Goal: Task Accomplishment & Management: Complete application form

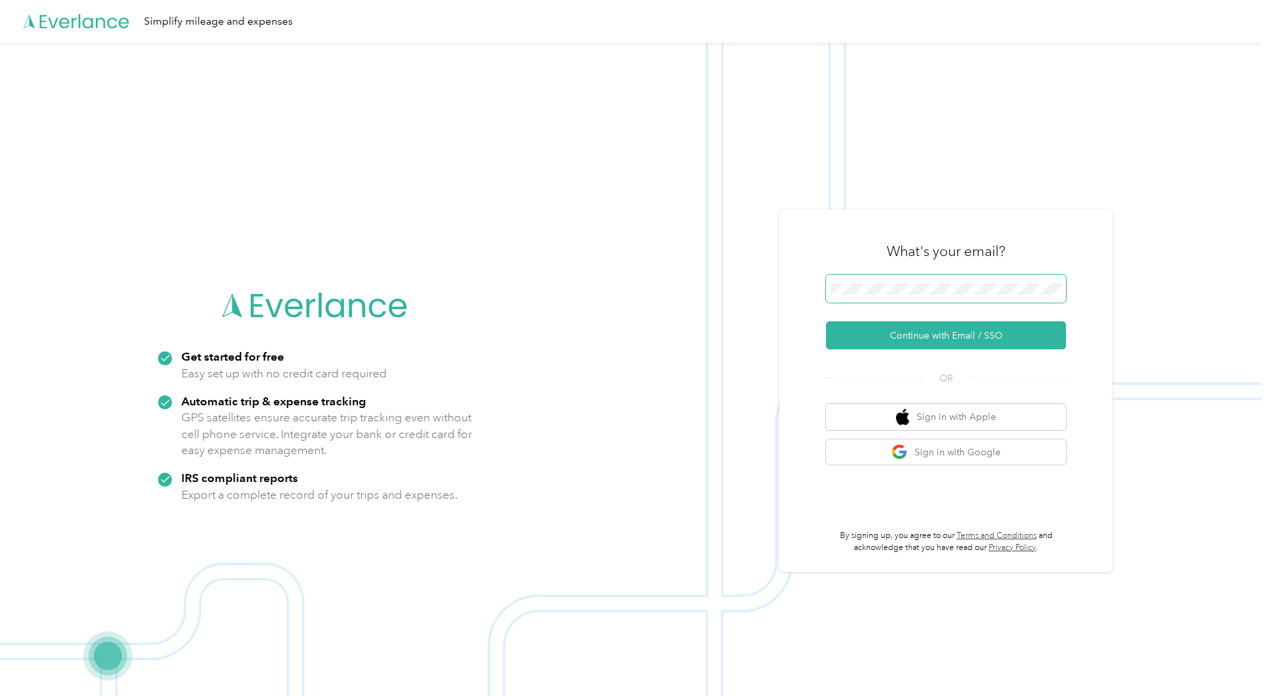
click at [826, 321] on button "Continue with Email / SSO" at bounding box center [946, 335] width 240 height 28
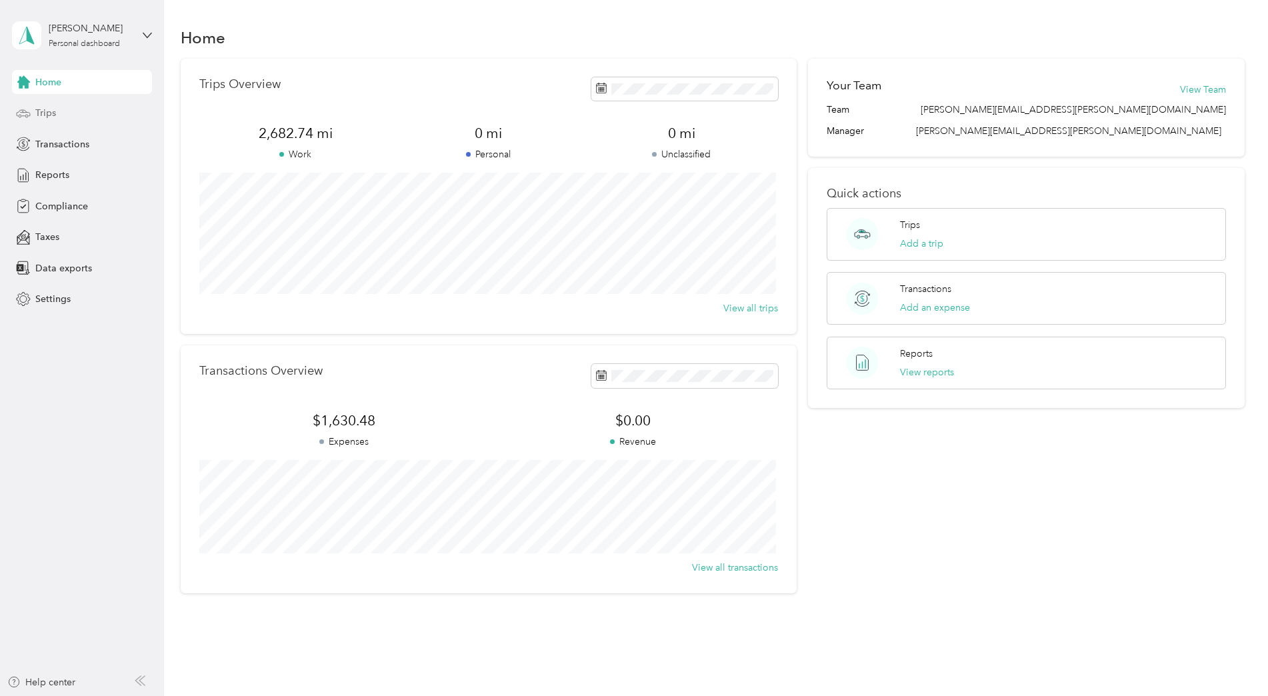
click at [61, 111] on div "Trips" at bounding box center [82, 113] width 140 height 24
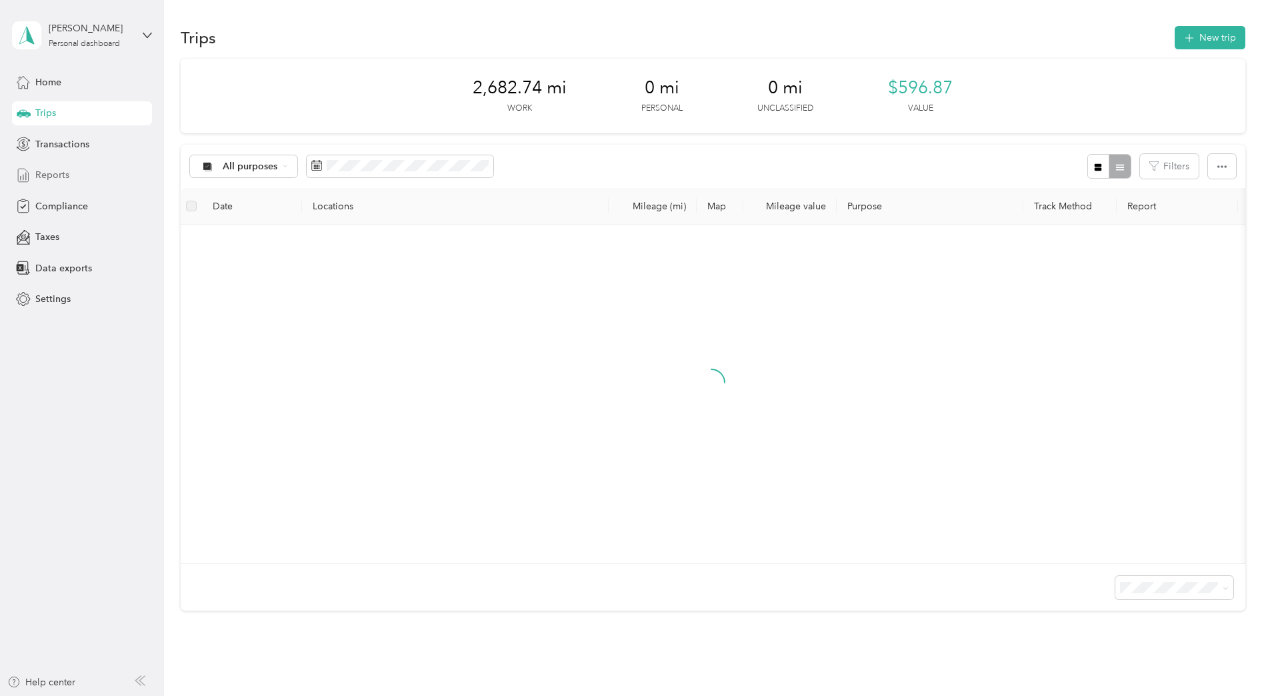
click at [76, 175] on div "Reports" at bounding box center [82, 175] width 140 height 24
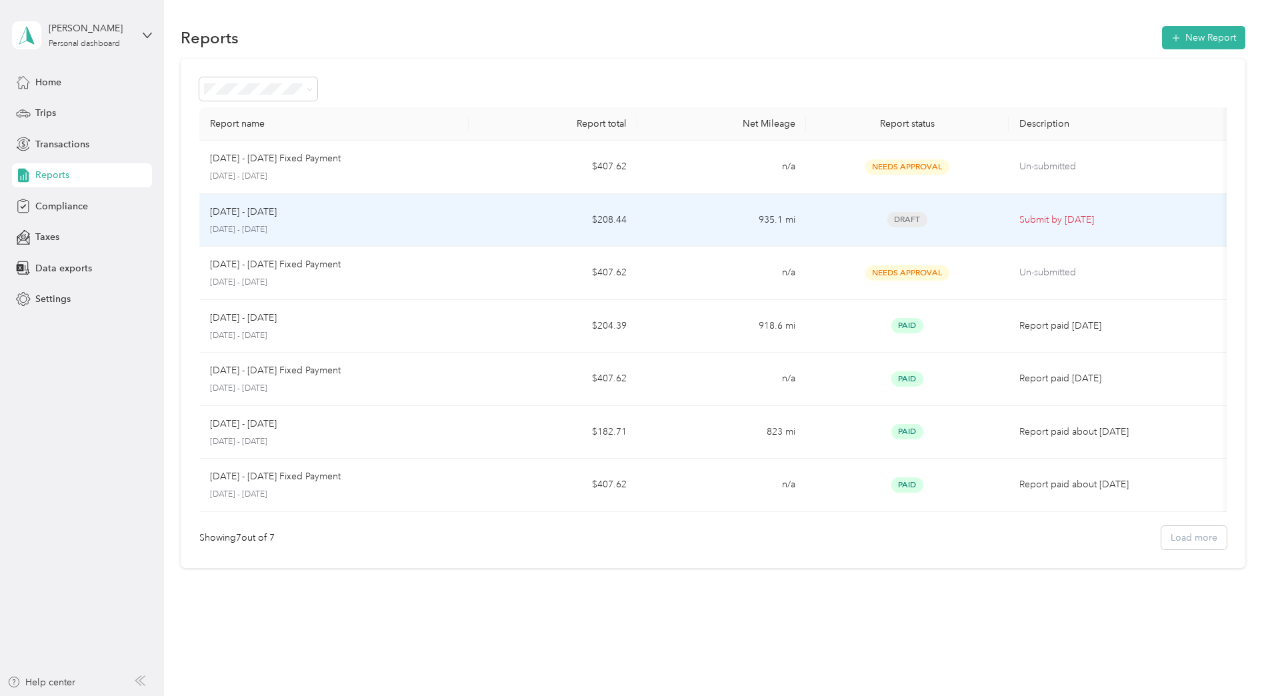
click at [393, 225] on p "August 1 - 31, 2025" at bounding box center [334, 230] width 249 height 12
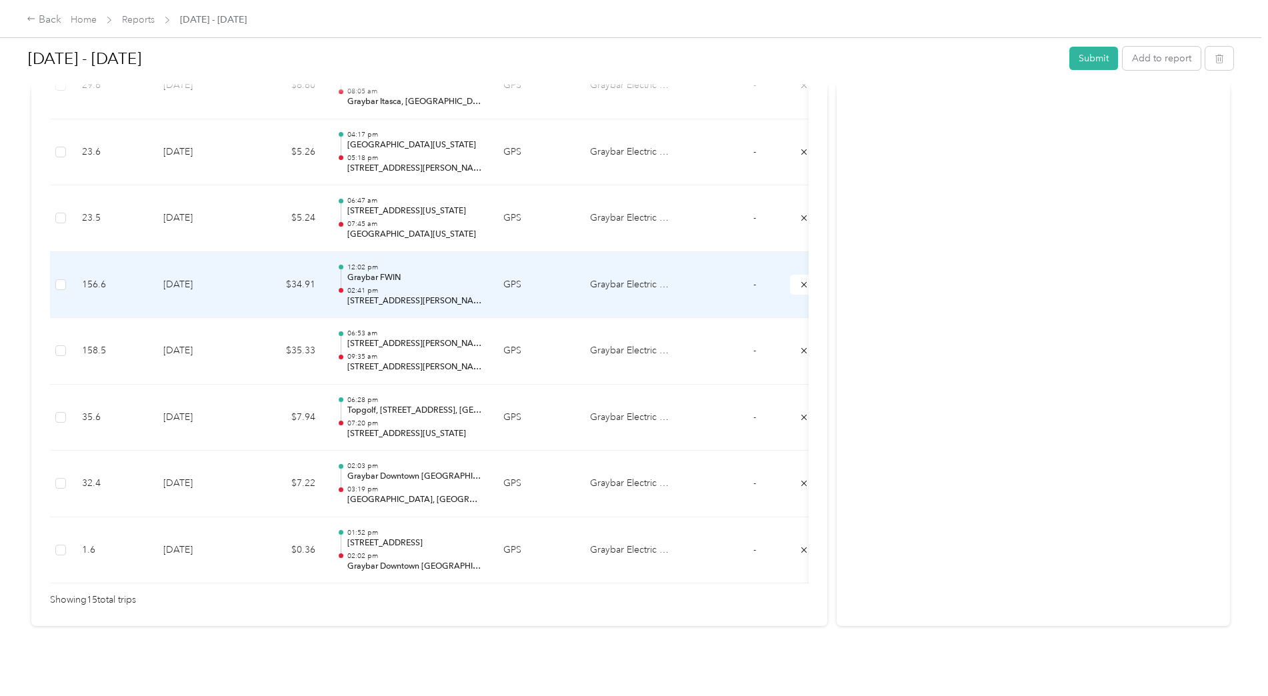
scroll to position [938, 0]
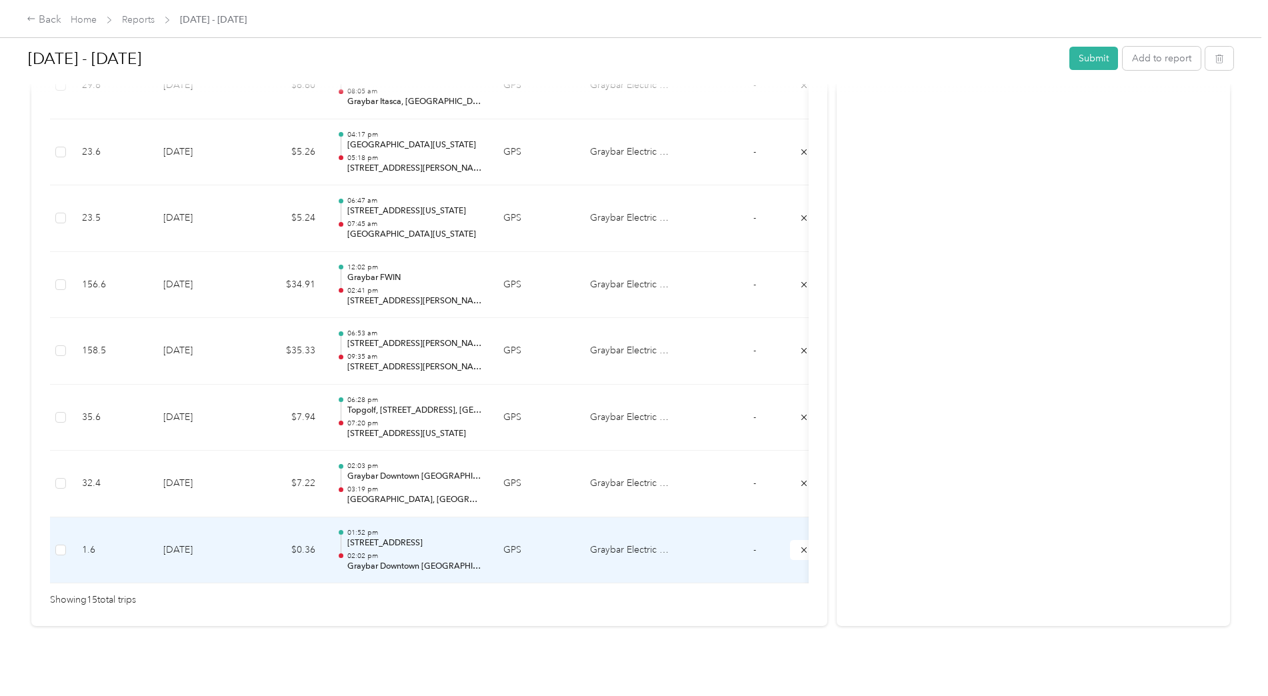
click at [698, 528] on td at bounding box center [705, 550] width 50 height 67
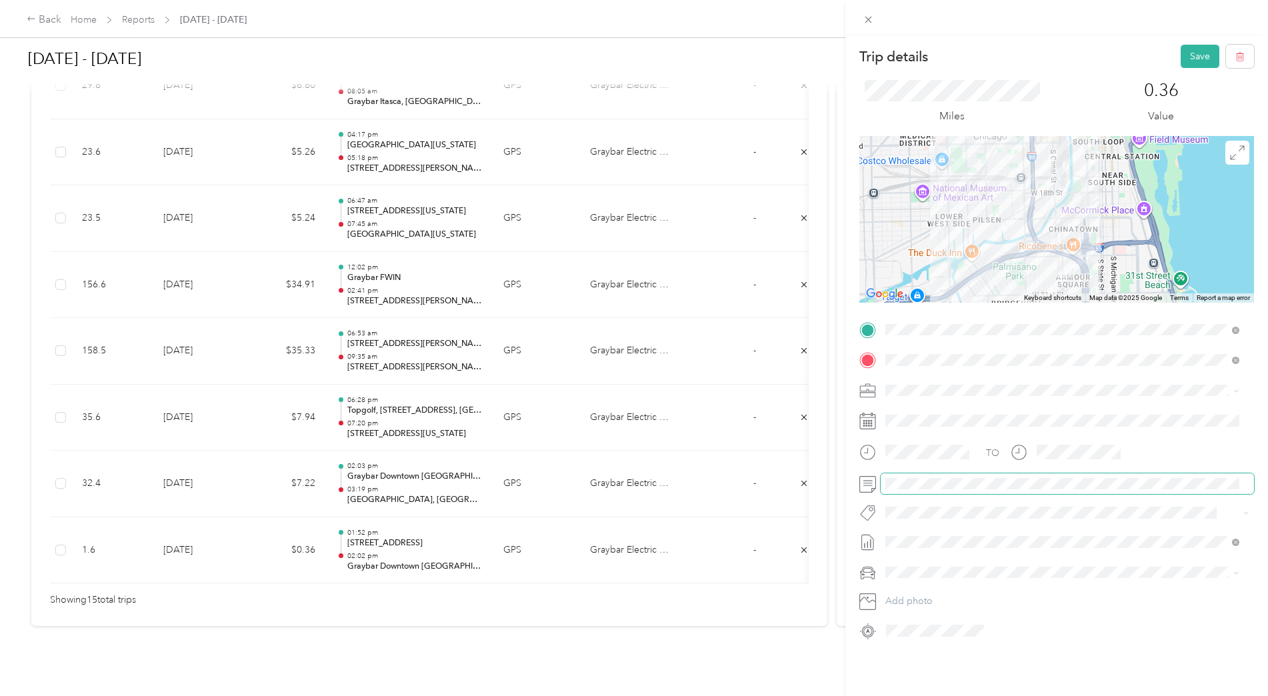
click at [795, 500] on div "Trip details Save This trip cannot be edited because it is either under review,…" at bounding box center [634, 348] width 1268 height 696
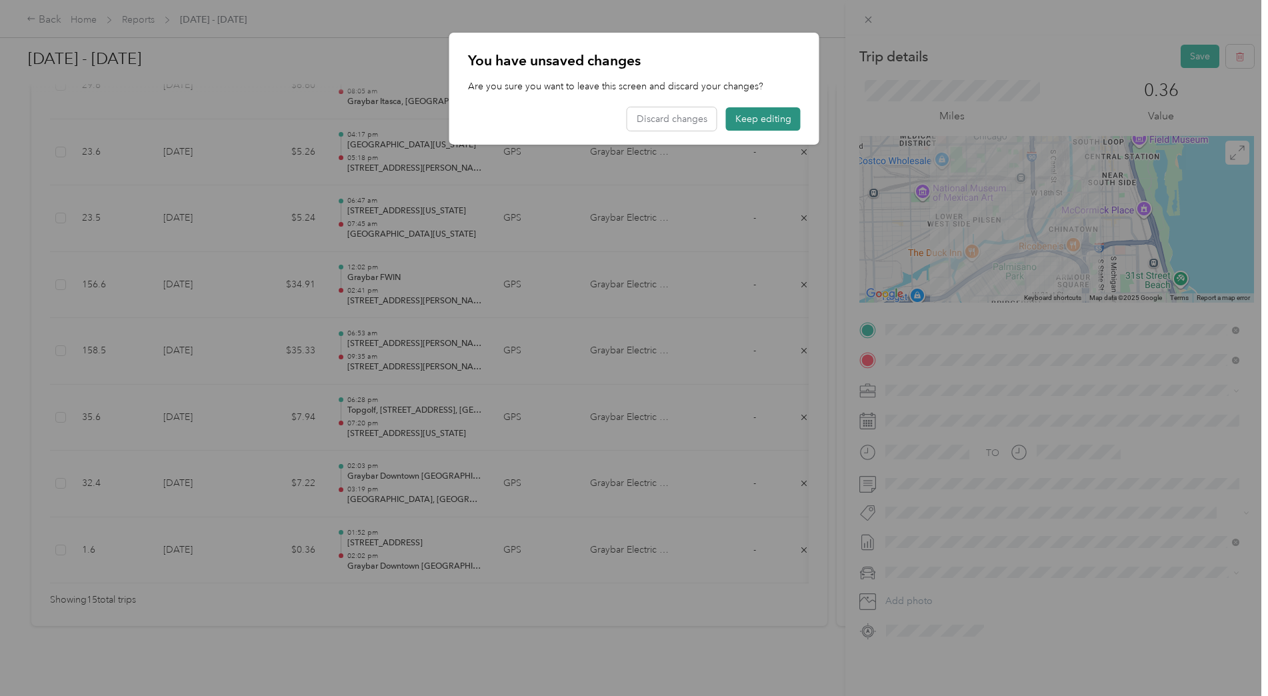
click at [770, 117] on button "Keep editing" at bounding box center [763, 118] width 75 height 23
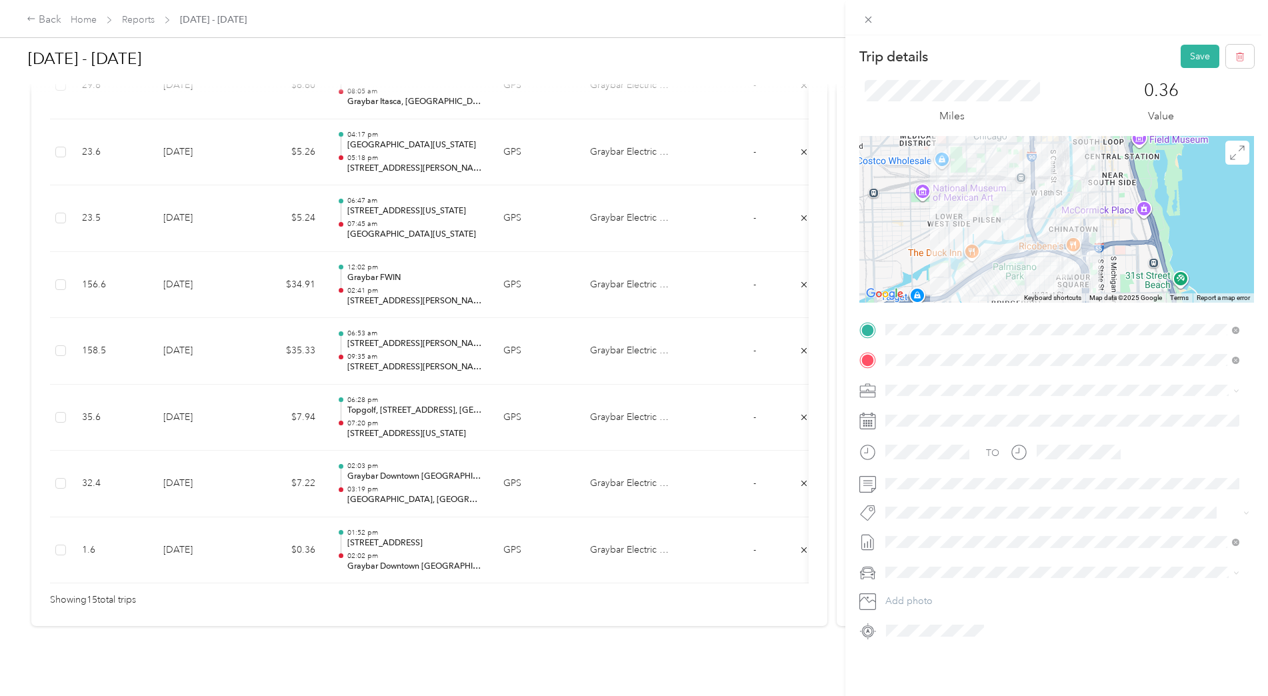
click at [495, 481] on div "Trip details Save This trip cannot be edited because it is either under review,…" at bounding box center [634, 348] width 1268 height 696
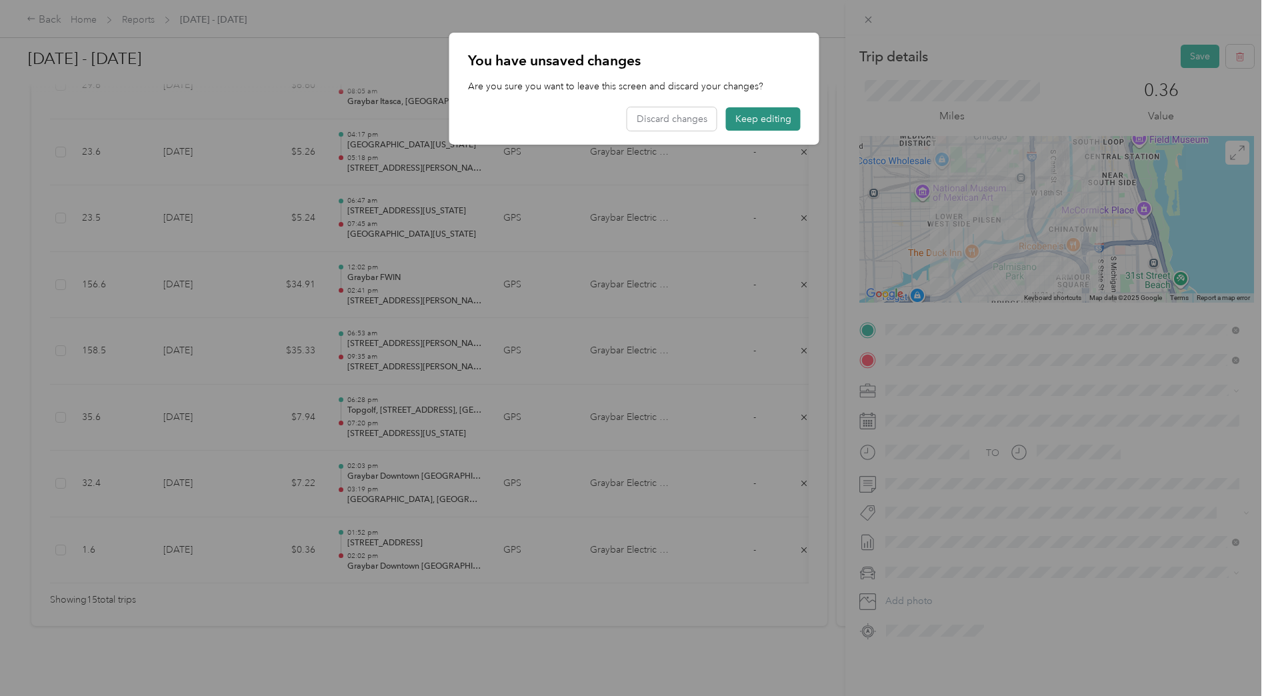
click at [787, 122] on button "Keep editing" at bounding box center [763, 118] width 75 height 23
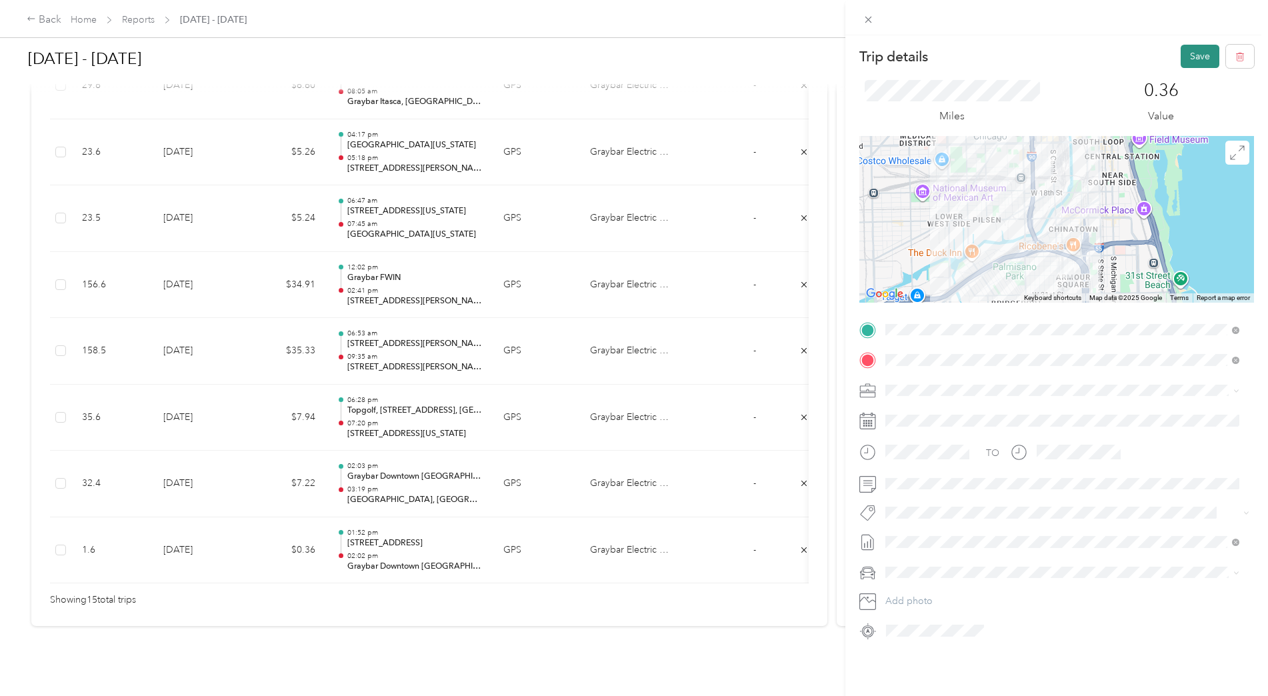
click at [1186, 57] on button "Save" at bounding box center [1200, 56] width 39 height 23
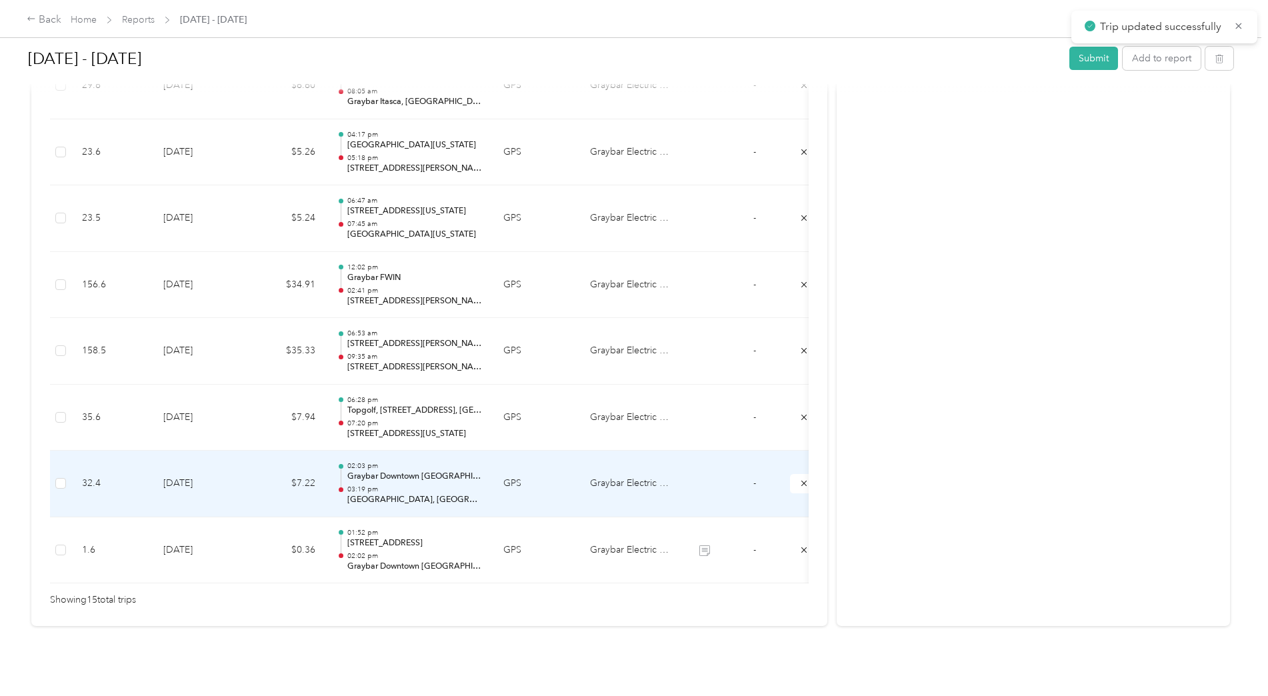
click at [691, 481] on td at bounding box center [705, 484] width 50 height 67
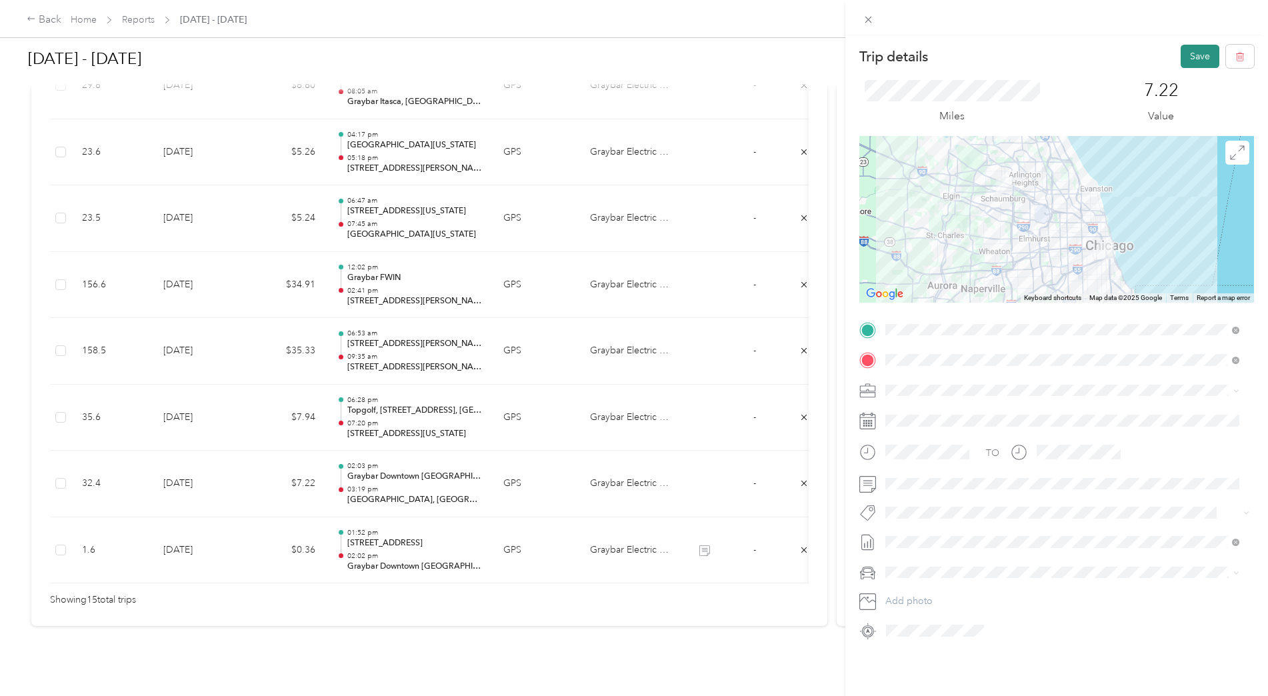
click at [1182, 63] on button "Save" at bounding box center [1200, 56] width 39 height 23
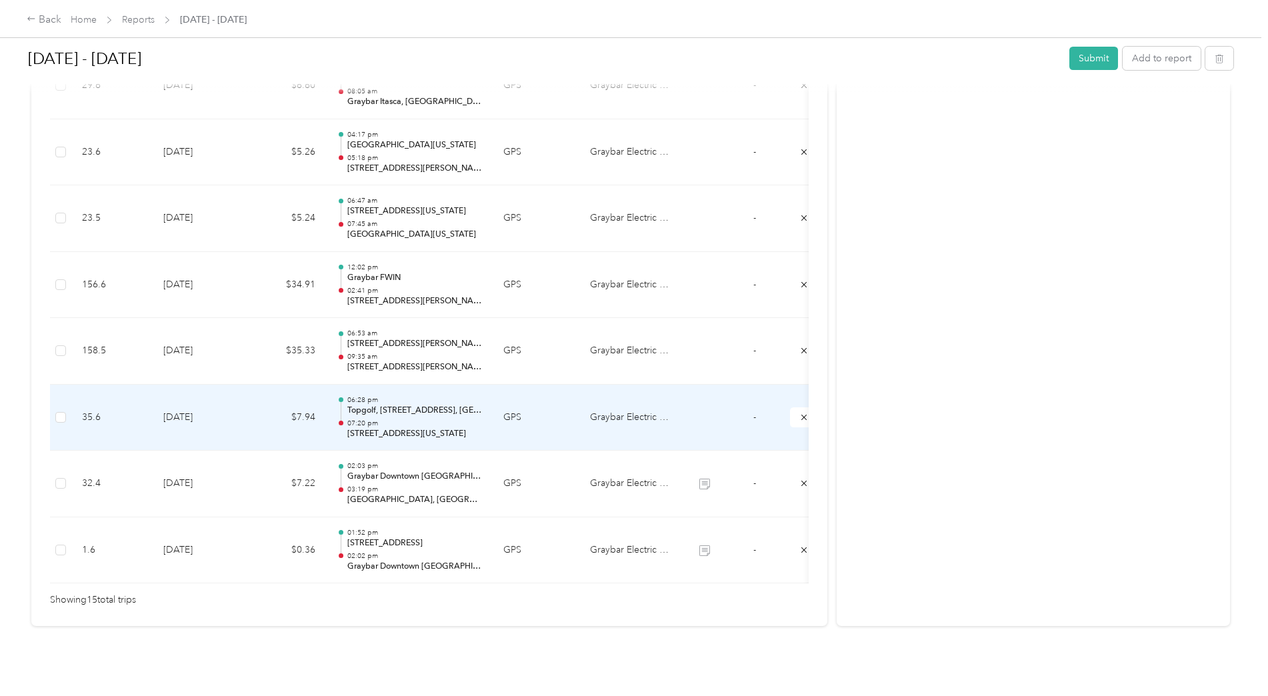
click at [703, 411] on td at bounding box center [705, 418] width 50 height 67
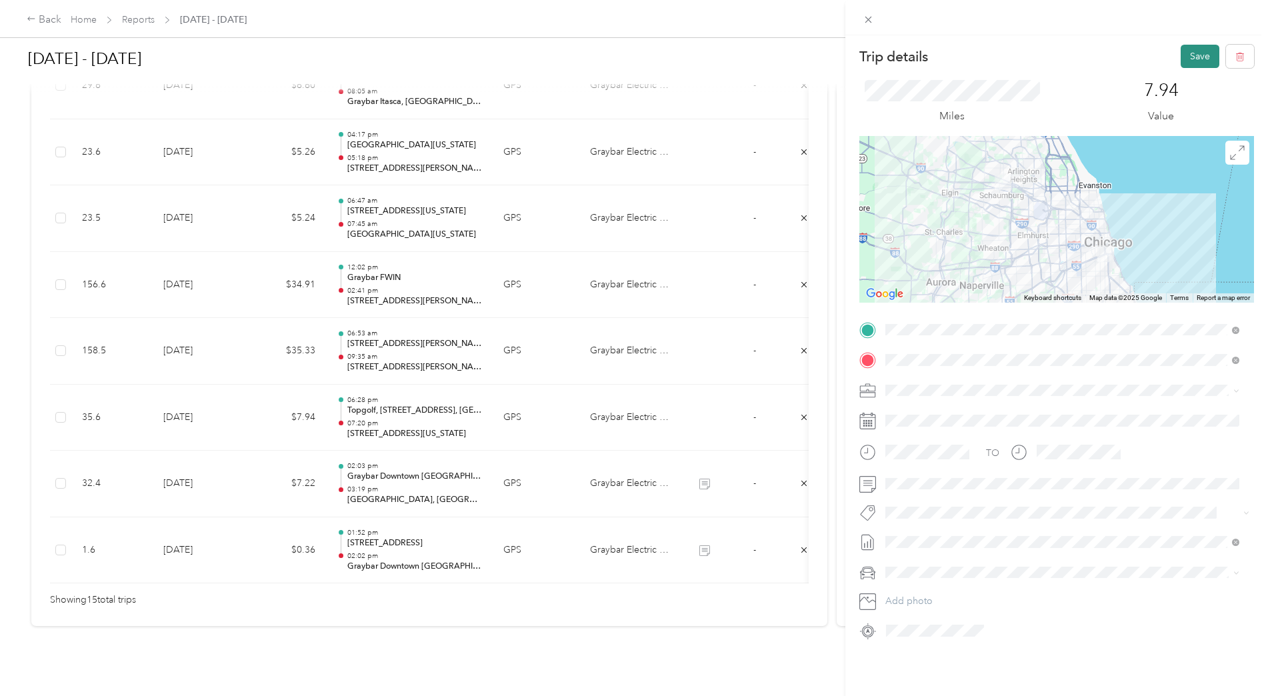
click at [1191, 60] on button "Save" at bounding box center [1200, 56] width 39 height 23
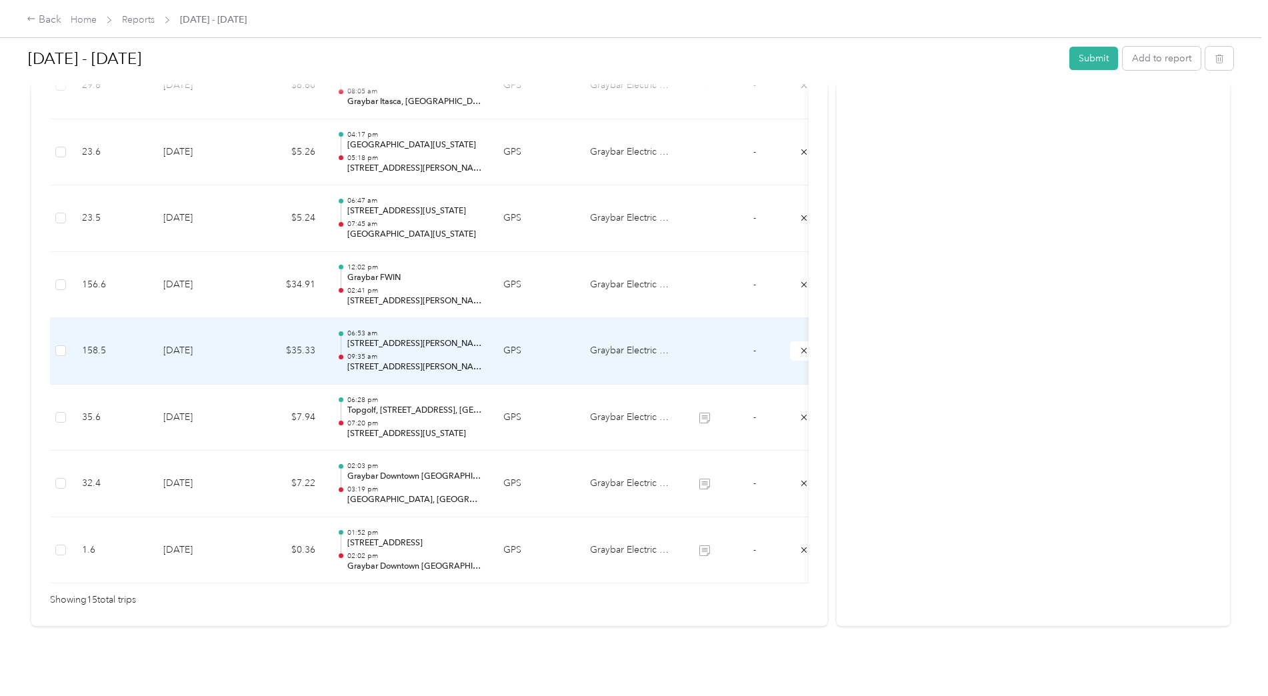
click at [556, 349] on td "GPS" at bounding box center [536, 351] width 87 height 67
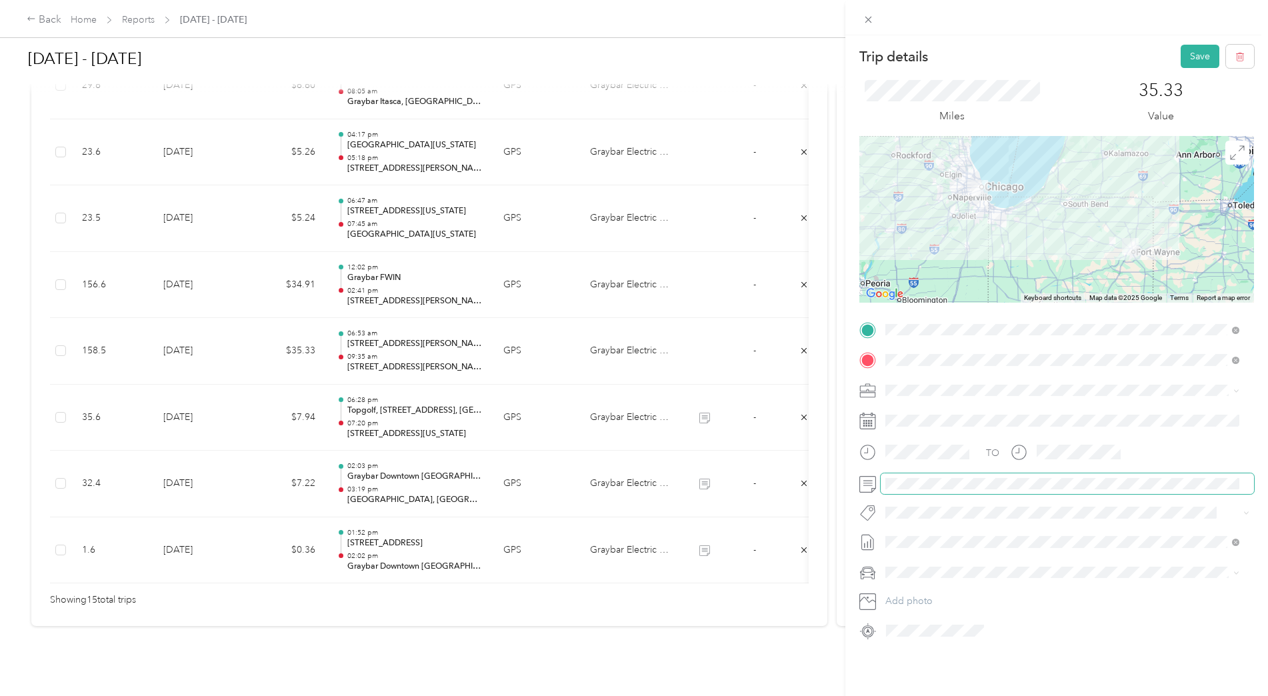
click at [834, 481] on div "Trip details Save This trip cannot be edited because it is either under review,…" at bounding box center [634, 348] width 1268 height 696
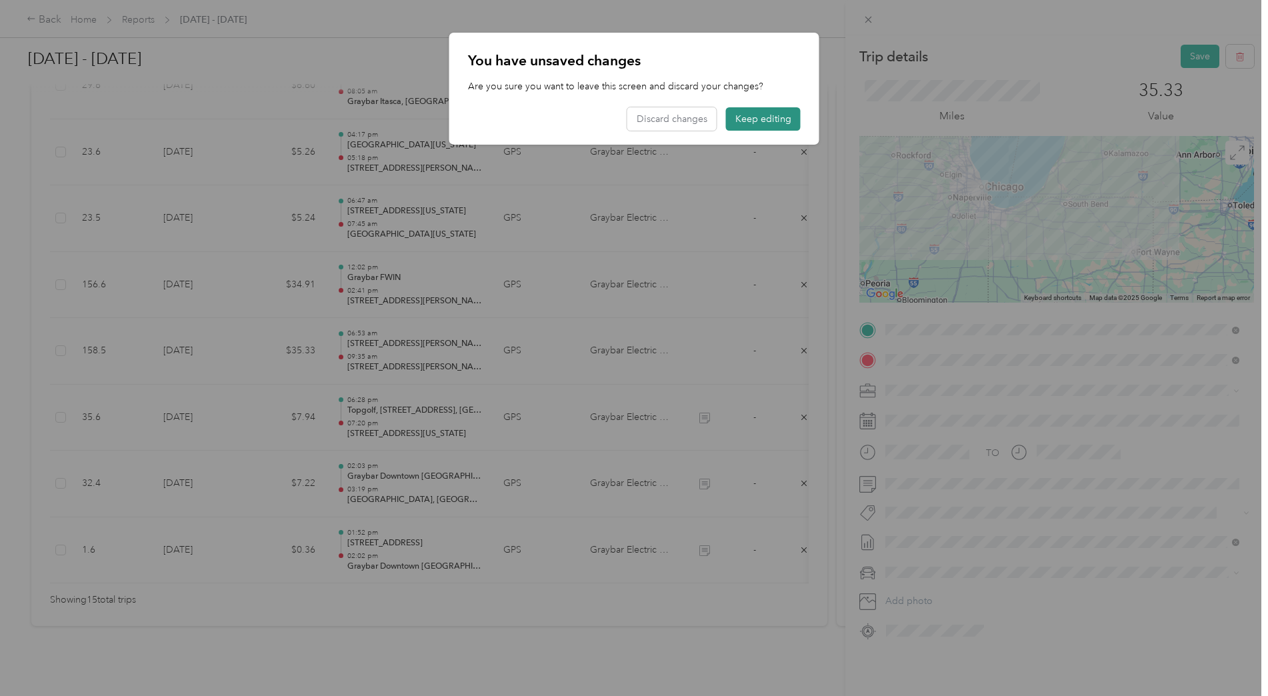
click at [770, 114] on button "Keep editing" at bounding box center [763, 118] width 75 height 23
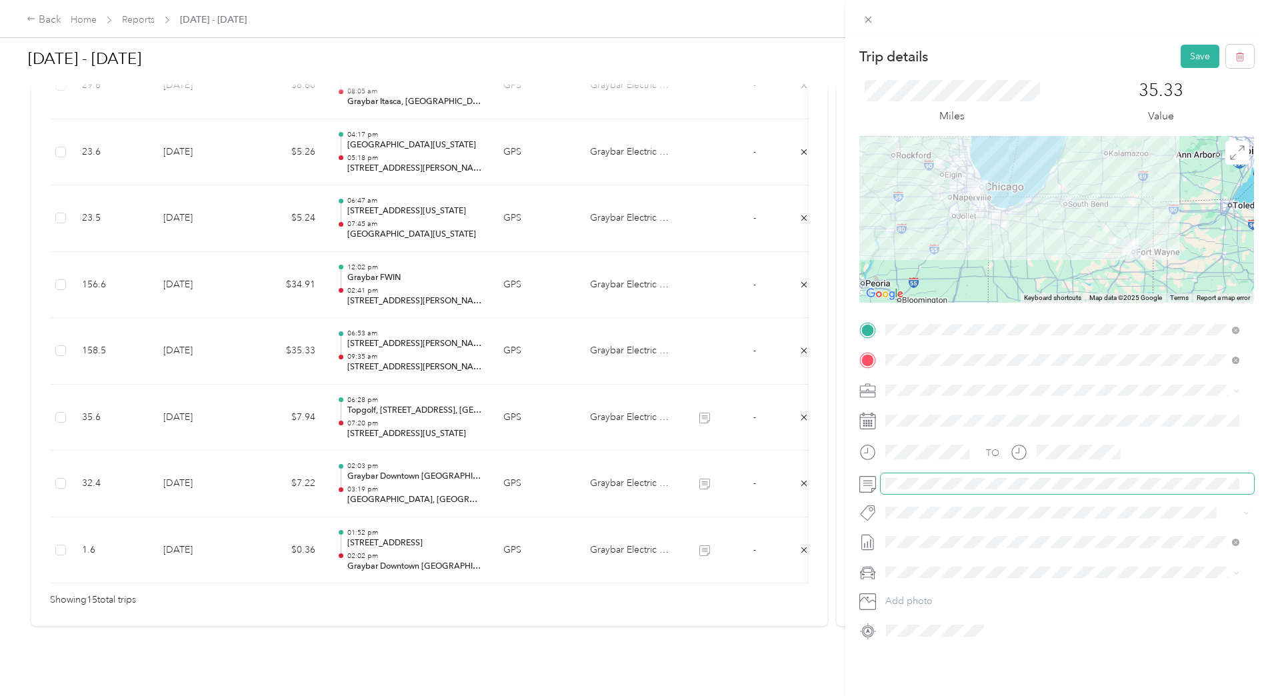
click at [824, 483] on div "Trip details Save This trip cannot be edited because it is either under review,…" at bounding box center [634, 348] width 1268 height 696
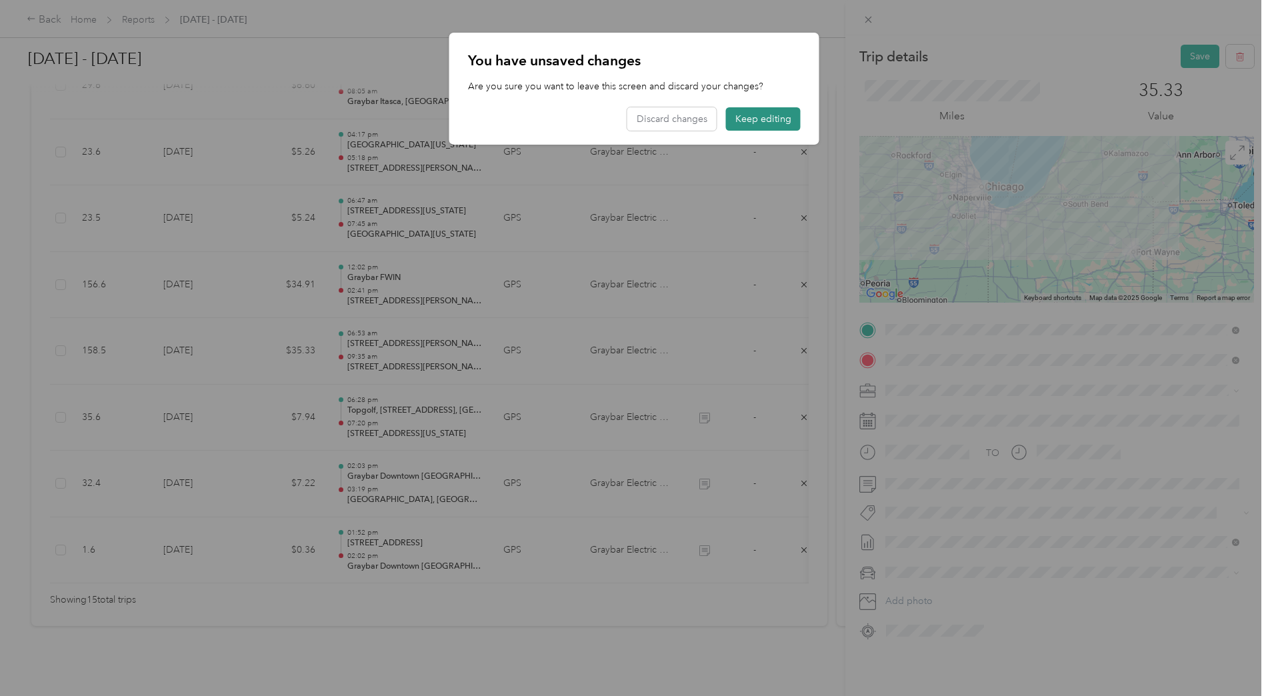
click at [749, 125] on button "Keep editing" at bounding box center [763, 118] width 75 height 23
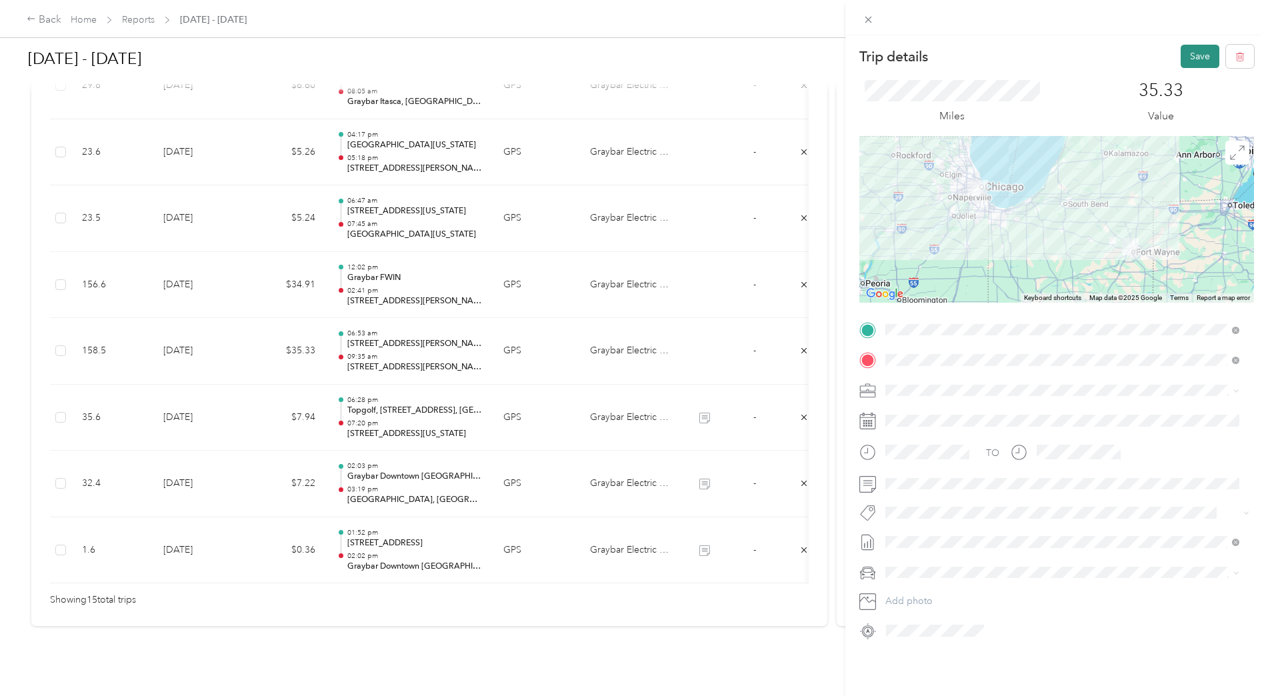
click at [1183, 58] on button "Save" at bounding box center [1200, 56] width 39 height 23
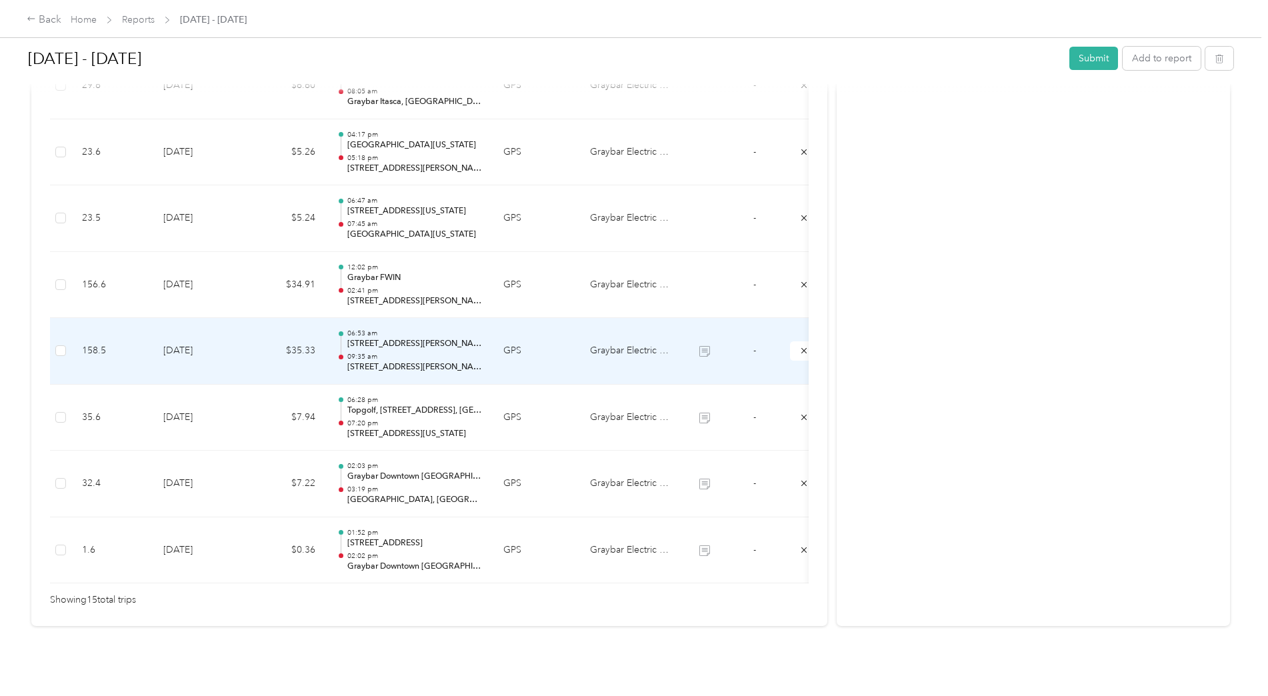
click at [501, 345] on td "GPS" at bounding box center [536, 351] width 87 height 67
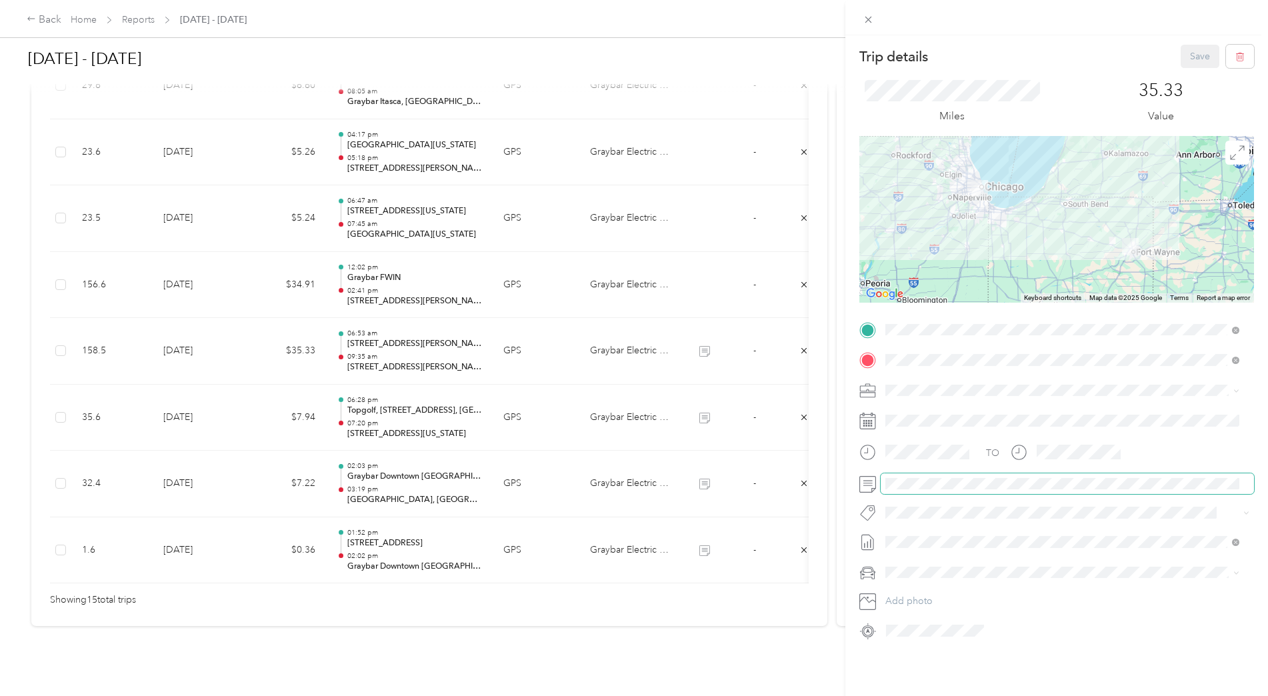
click at [830, 483] on div "Trip details Save This trip cannot be edited because it is either under review,…" at bounding box center [634, 348] width 1268 height 696
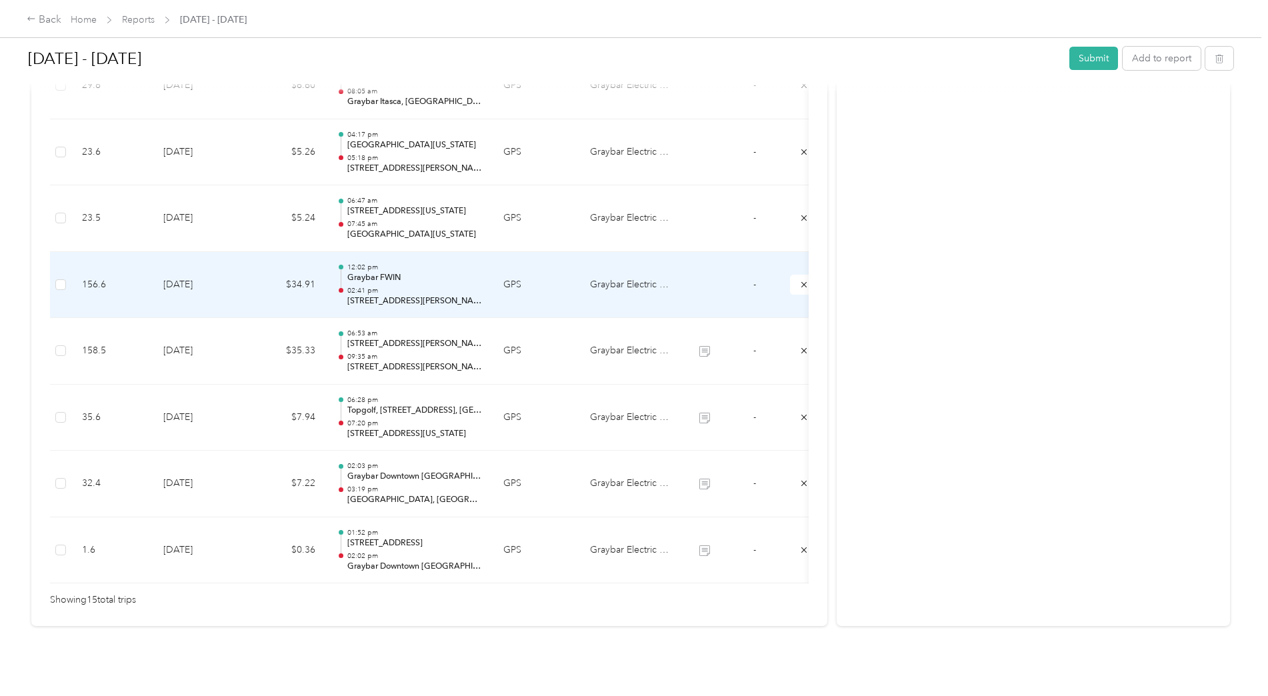
click at [561, 274] on td "GPS" at bounding box center [536, 285] width 87 height 67
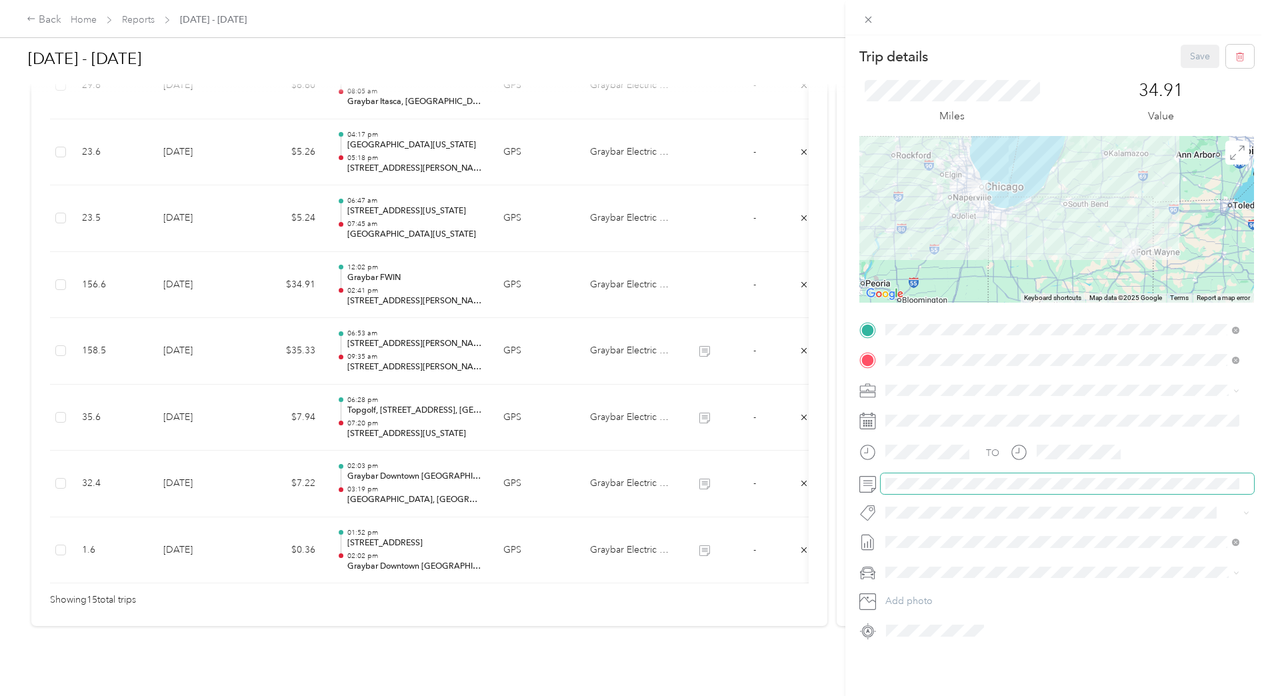
click at [958, 491] on span at bounding box center [1067, 483] width 373 height 21
click at [797, 477] on div "Trip details Save This trip cannot be edited because it is either under review,…" at bounding box center [634, 348] width 1268 height 696
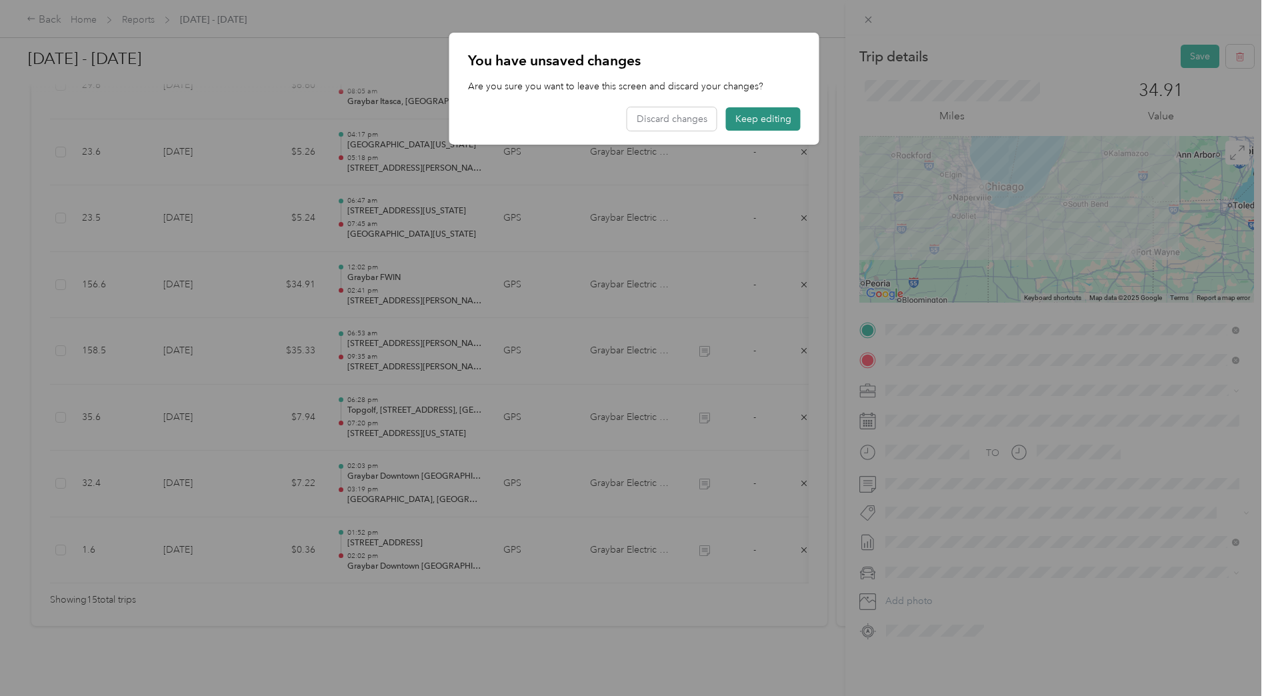
click at [785, 113] on button "Keep editing" at bounding box center [763, 118] width 75 height 23
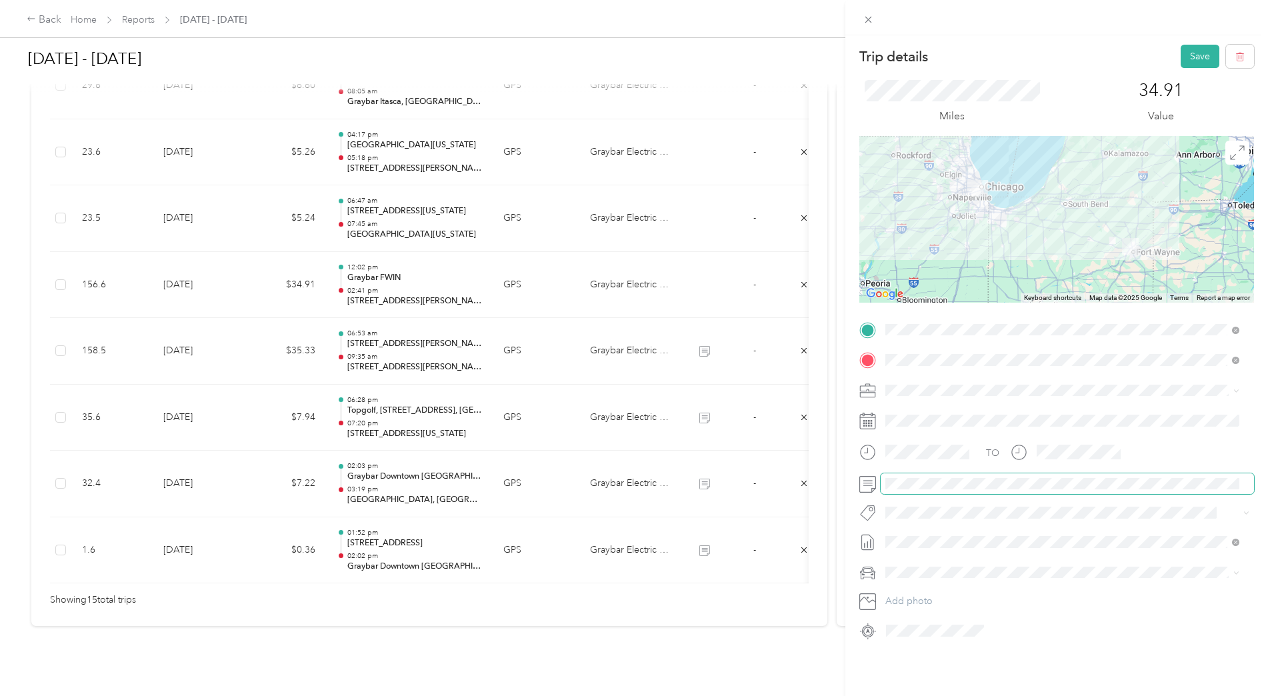
click at [616, 459] on div "Trip details Save This trip cannot be edited because it is either under review,…" at bounding box center [634, 348] width 1268 height 696
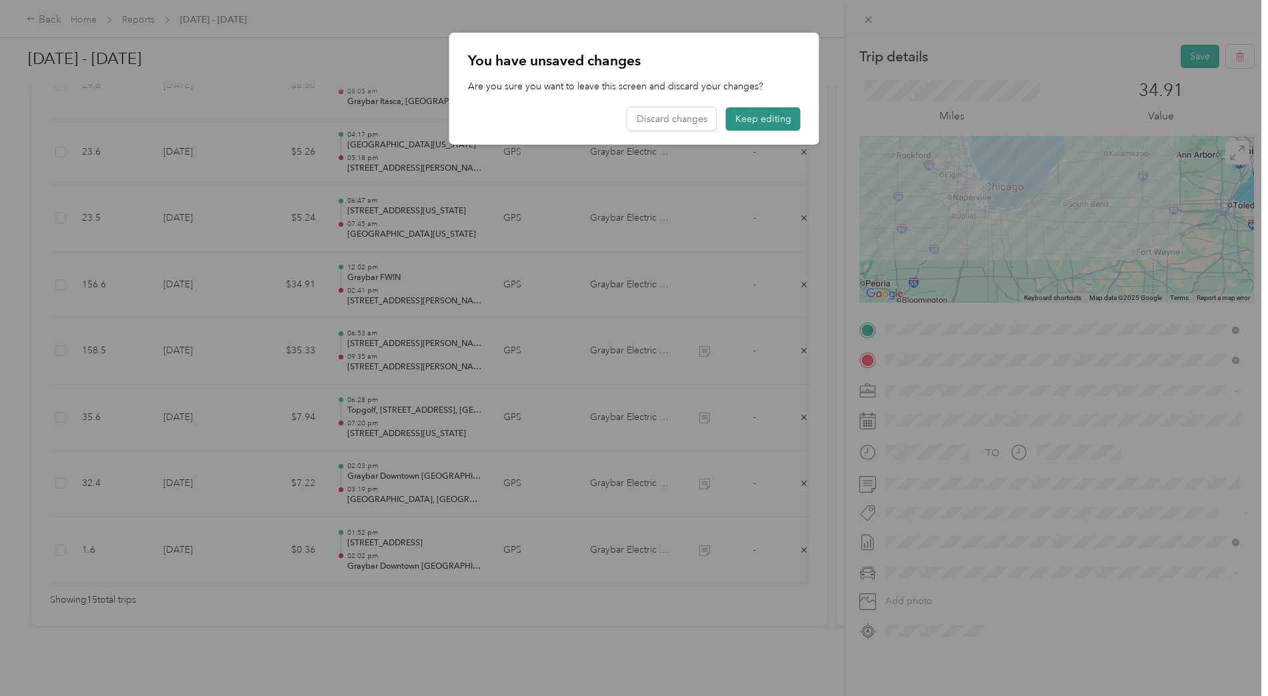
click at [772, 119] on button "Keep editing" at bounding box center [763, 118] width 75 height 23
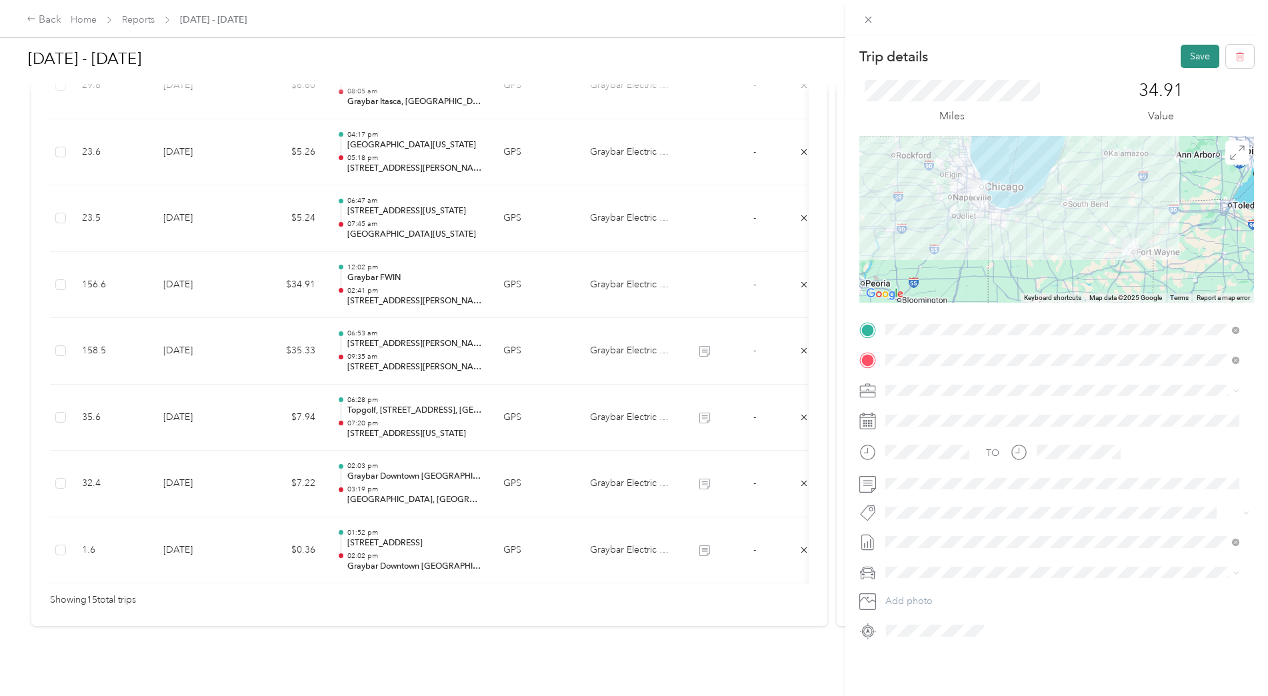
click at [1188, 55] on button "Save" at bounding box center [1200, 56] width 39 height 23
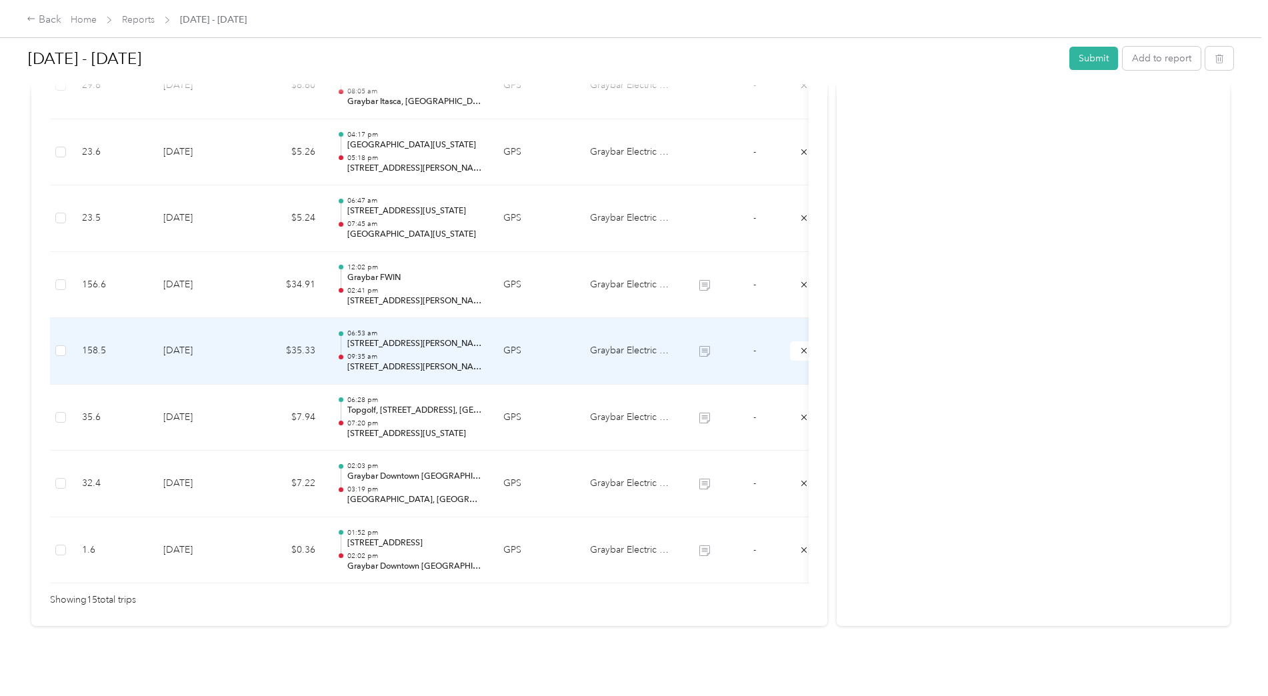
click at [467, 352] on p "09:35 am" at bounding box center [414, 356] width 135 height 9
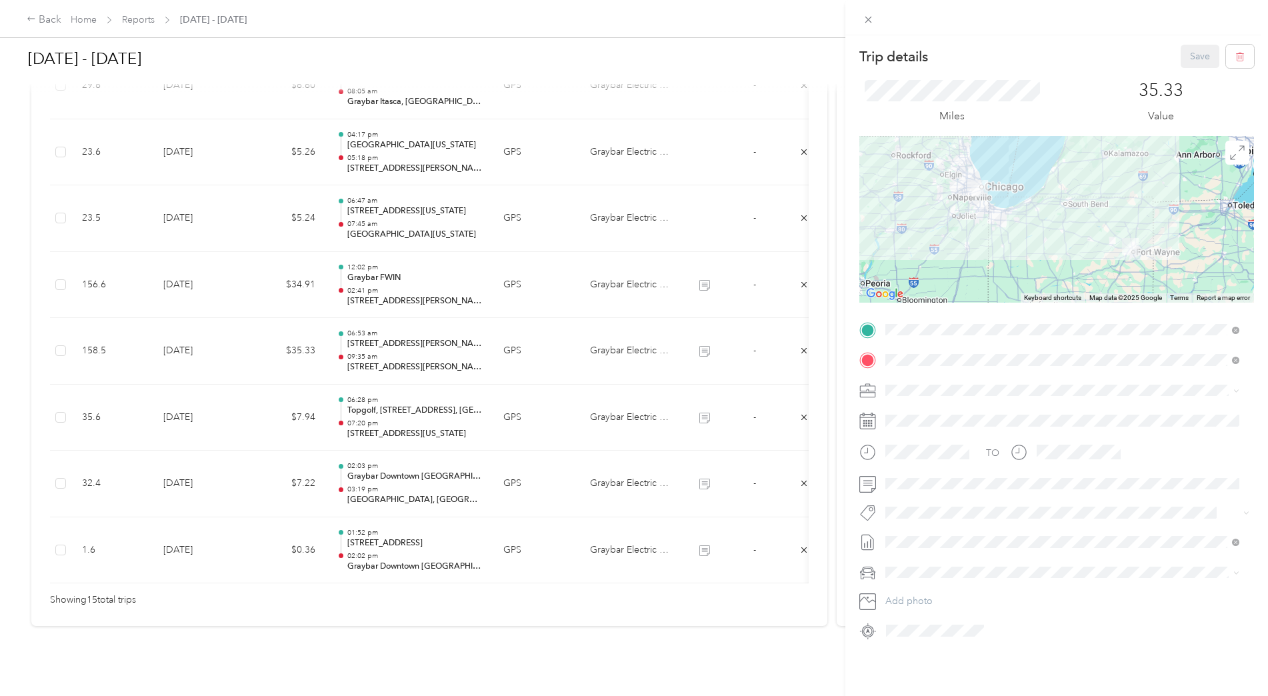
click at [514, 267] on div "Trip details Save This trip cannot be edited because it is either under review,…" at bounding box center [634, 348] width 1268 height 696
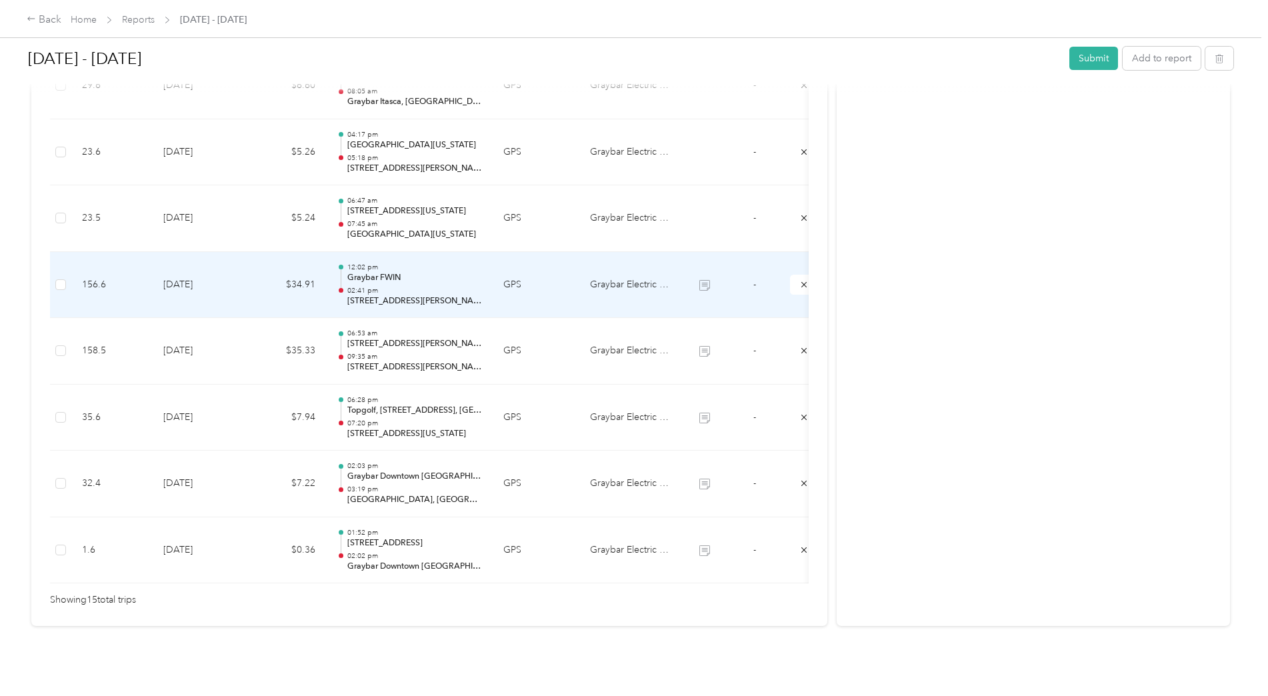
click at [535, 273] on td "GPS" at bounding box center [536, 285] width 87 height 67
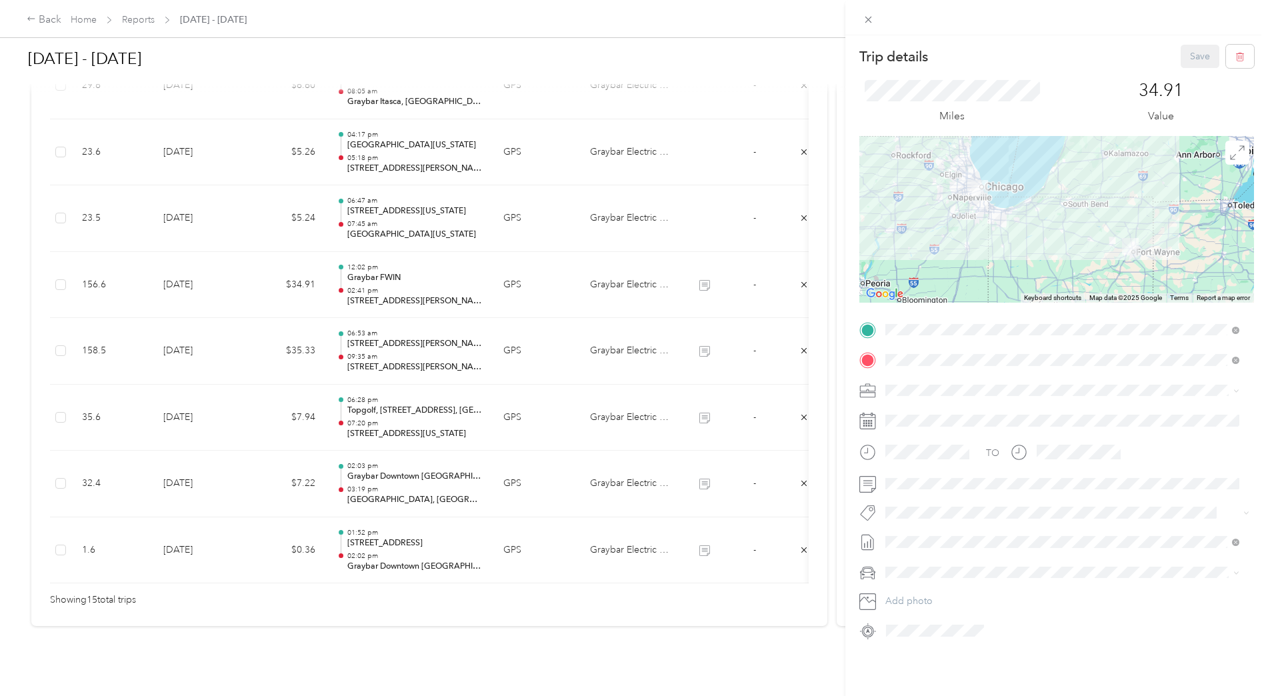
click at [293, 215] on div "Trip details Save This trip cannot be edited because it is either under review,…" at bounding box center [634, 348] width 1268 height 696
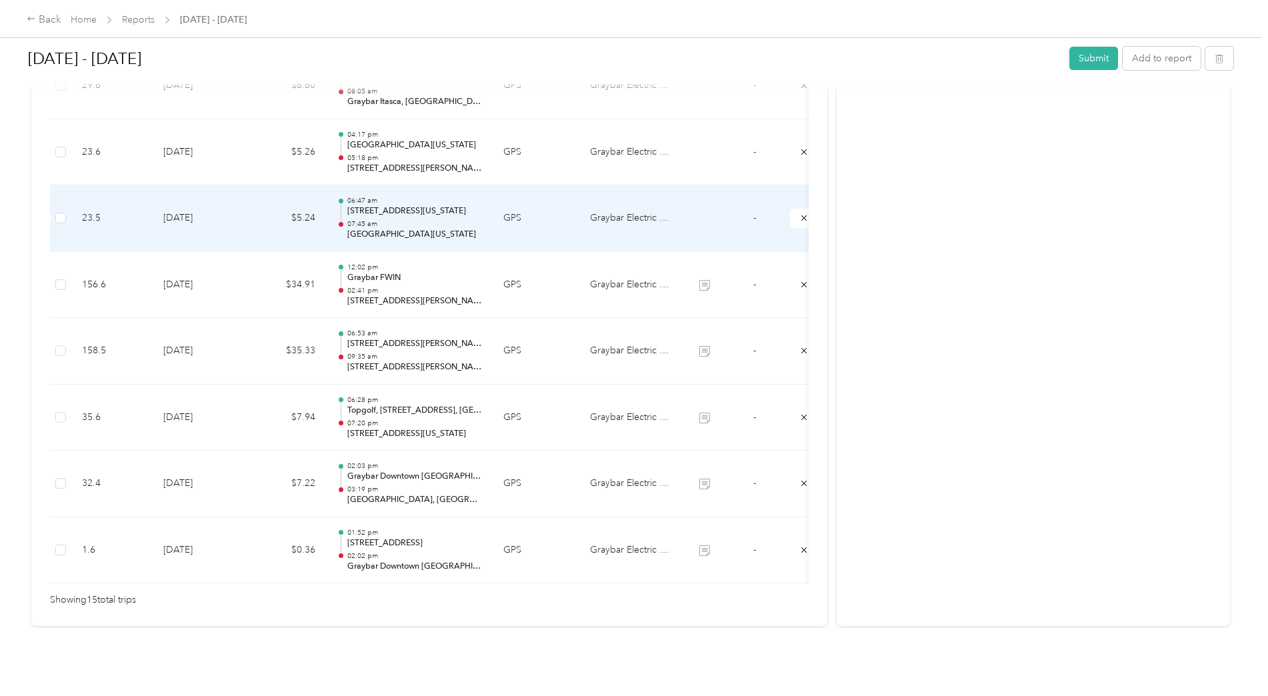
click at [529, 210] on td "GPS" at bounding box center [536, 218] width 87 height 67
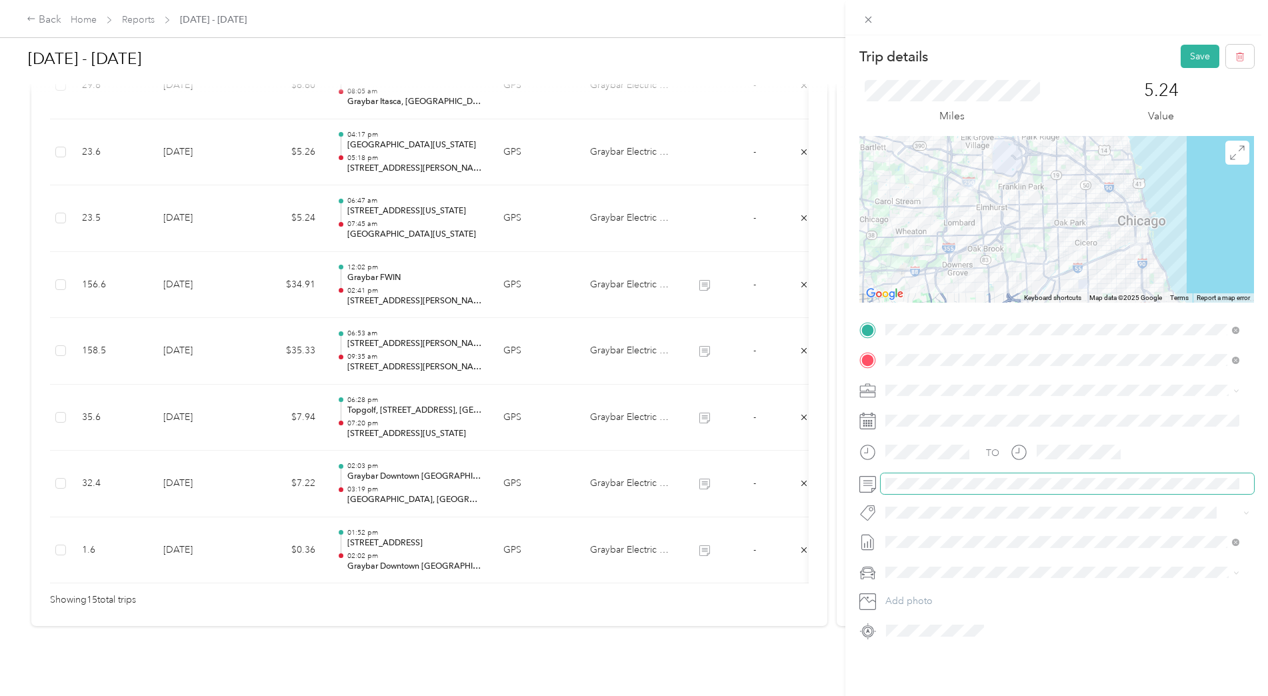
click at [822, 474] on div "Trip details Save This trip cannot be edited because it is either under review,…" at bounding box center [634, 348] width 1268 height 696
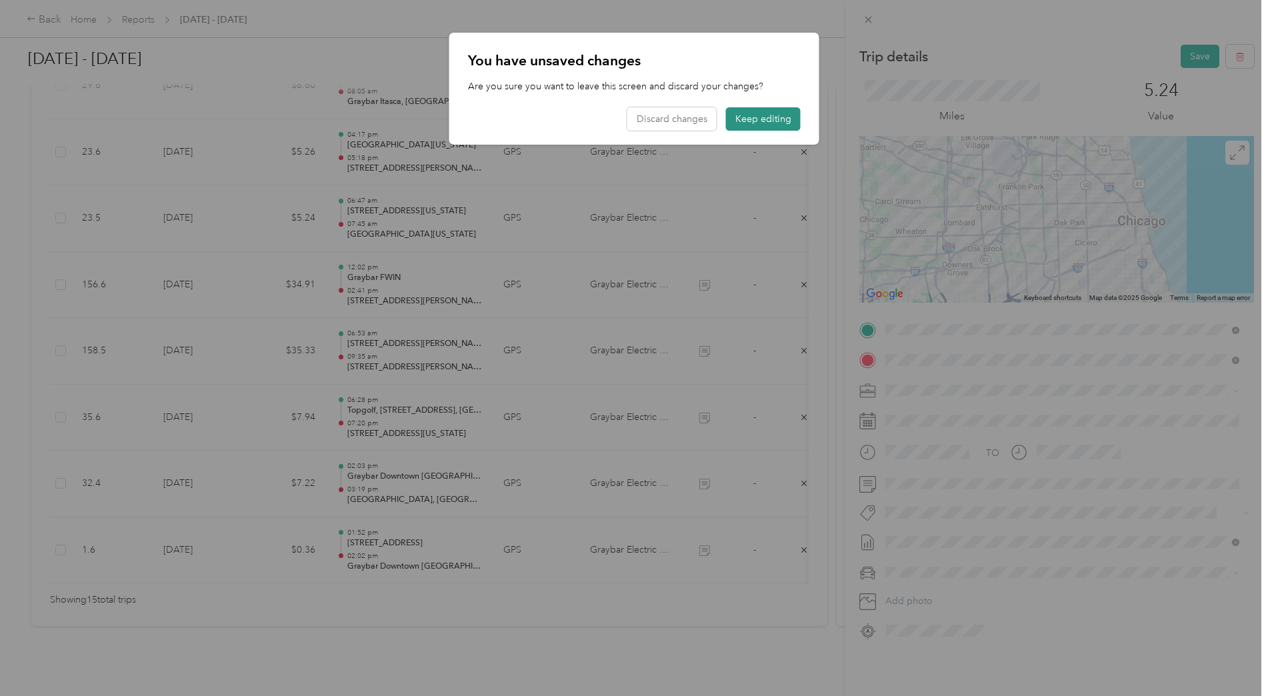
click at [758, 118] on button "Keep editing" at bounding box center [763, 118] width 75 height 23
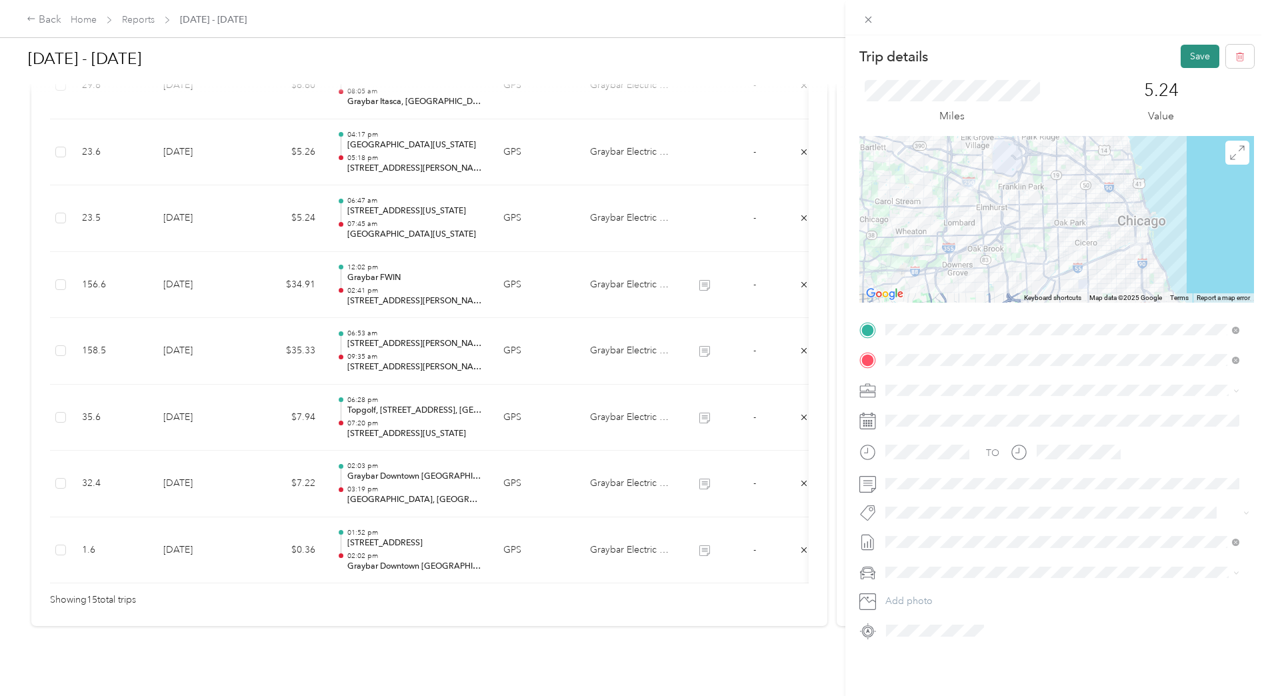
click at [1200, 57] on button "Save" at bounding box center [1200, 56] width 39 height 23
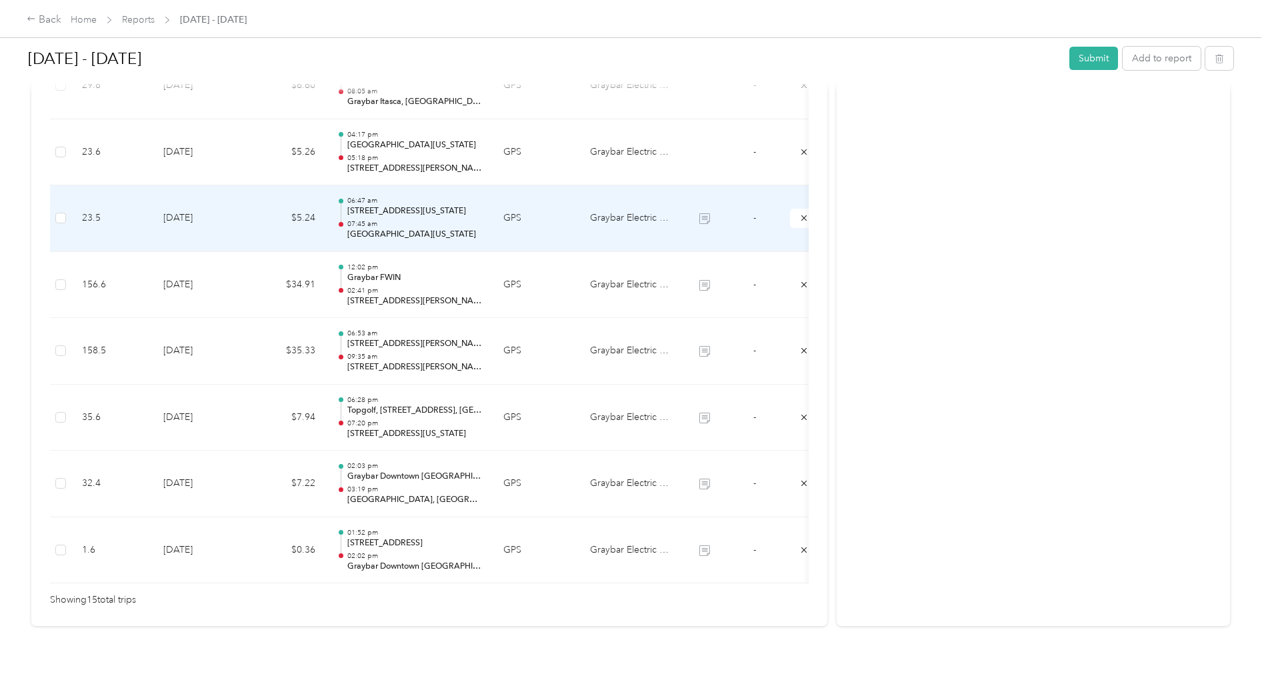
click at [503, 217] on td "GPS" at bounding box center [536, 218] width 87 height 67
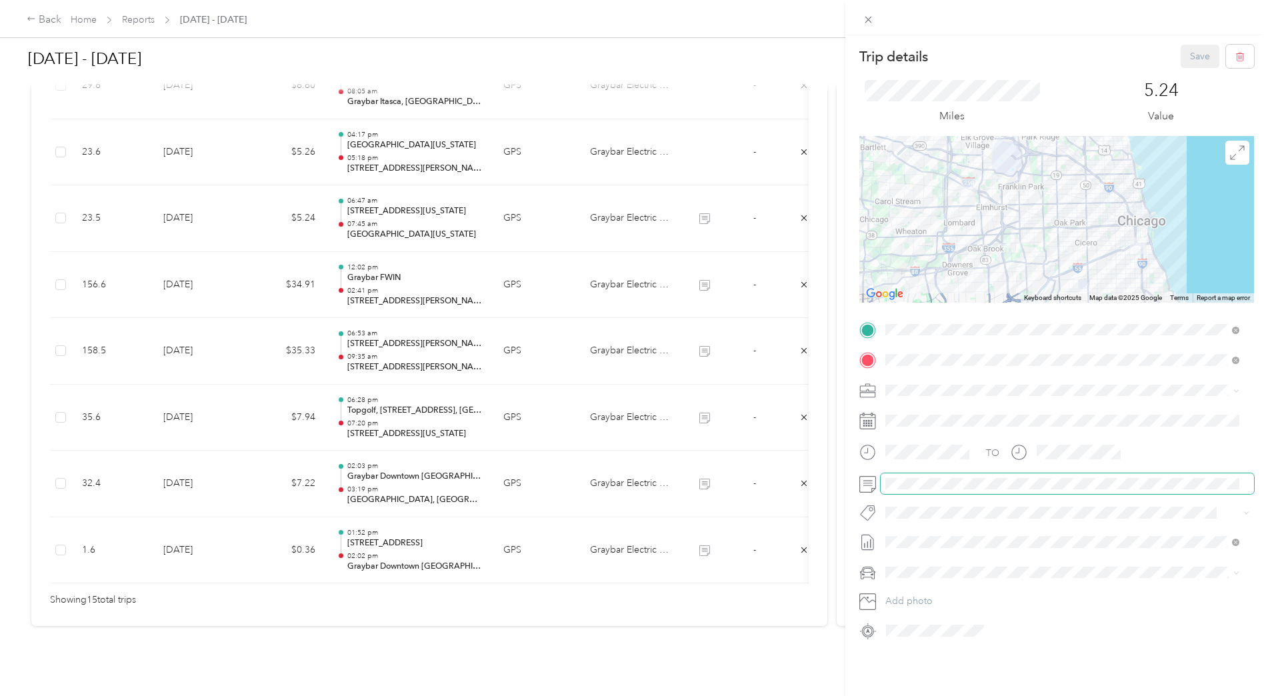
click at [834, 483] on div "Trip details Save This trip cannot be edited because it is either under review,…" at bounding box center [634, 348] width 1268 height 696
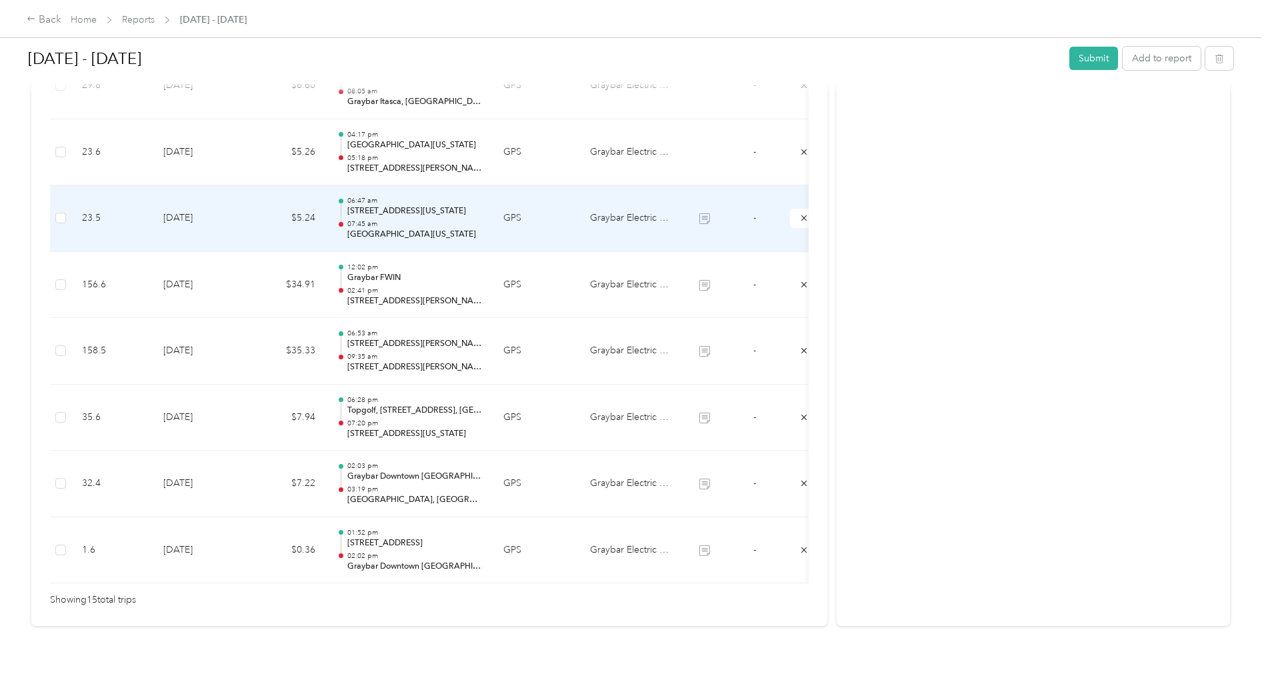
click at [541, 213] on td "GPS" at bounding box center [536, 218] width 87 height 67
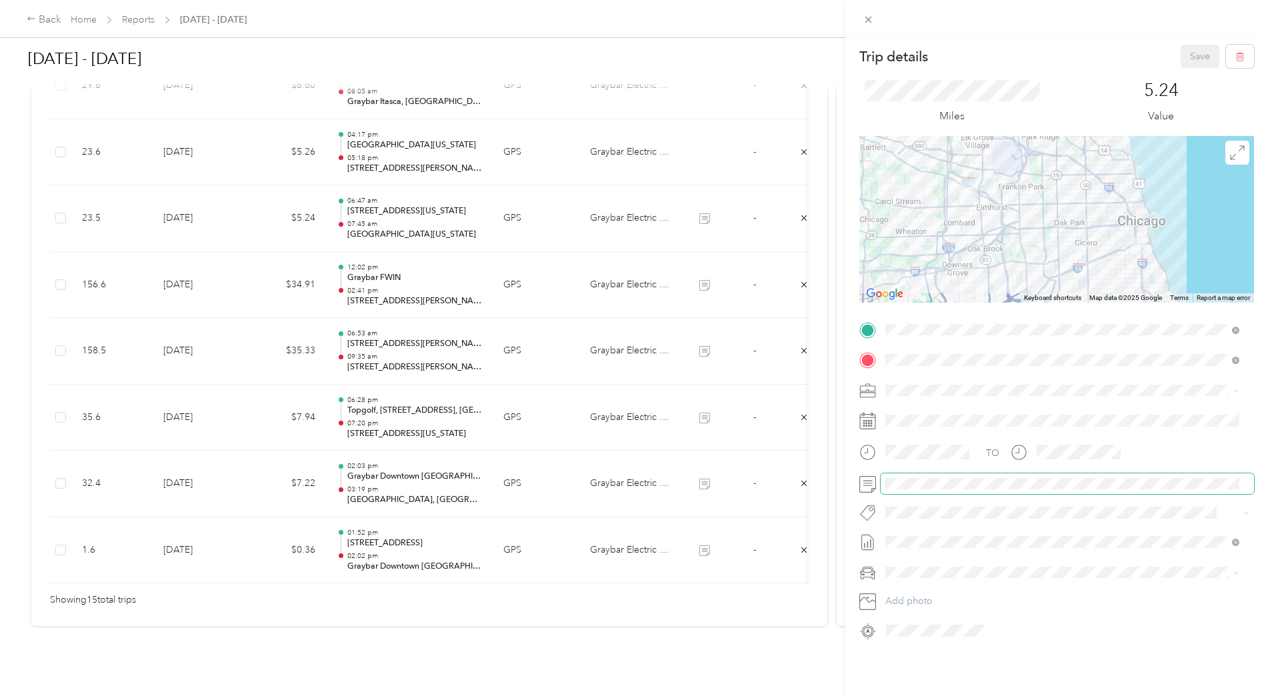
click at [869, 486] on div at bounding box center [1057, 483] width 395 height 21
click at [543, 158] on div "Trip details Save This trip cannot be edited because it is either under review,…" at bounding box center [634, 348] width 1268 height 696
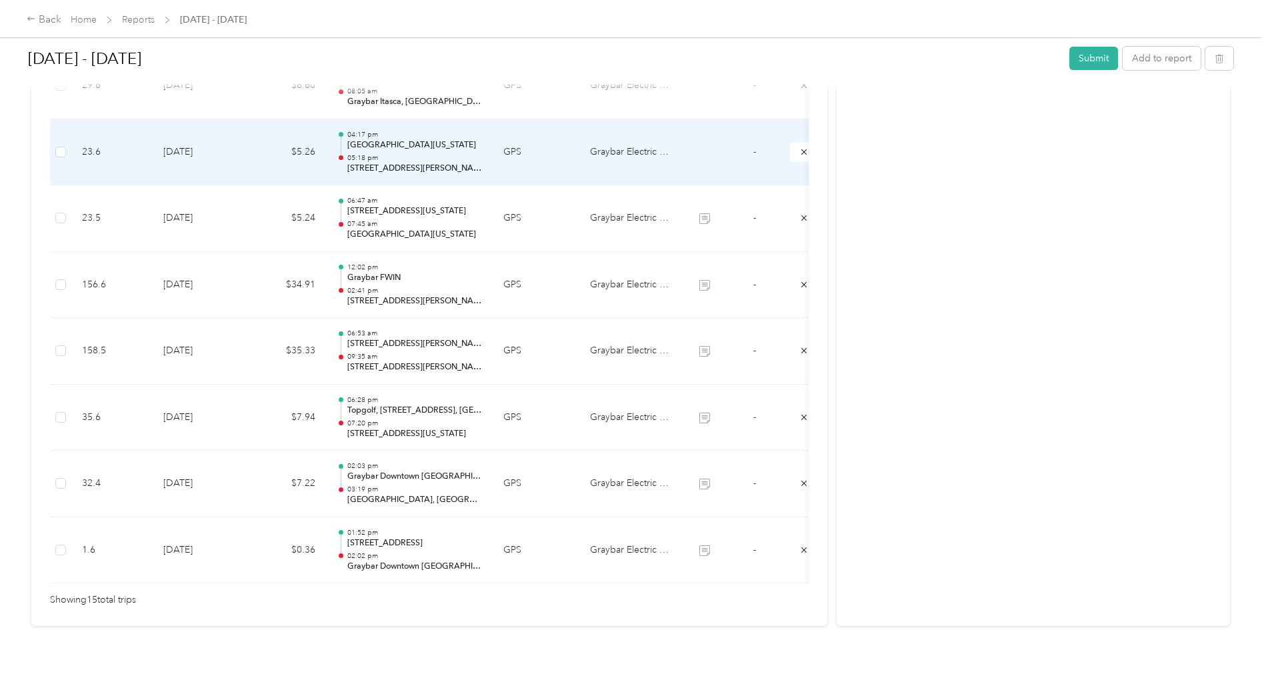
click at [547, 156] on td "GPS" at bounding box center [536, 152] width 87 height 67
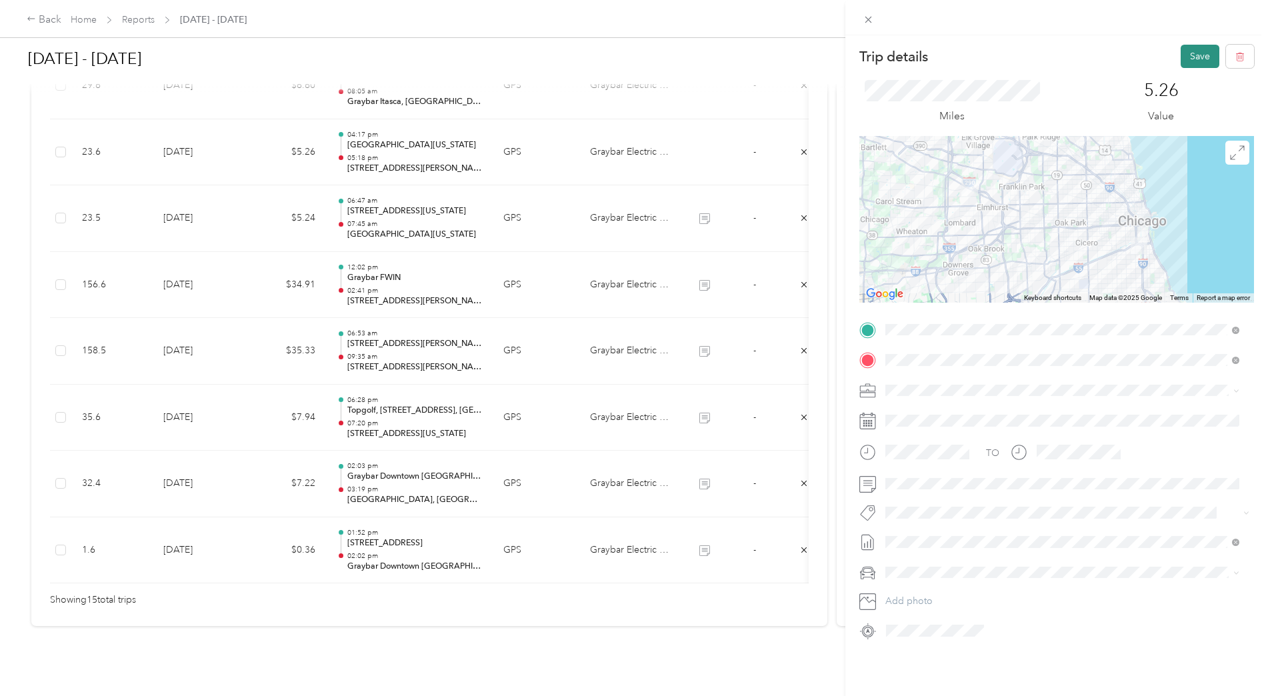
click at [1191, 50] on button "Save" at bounding box center [1200, 56] width 39 height 23
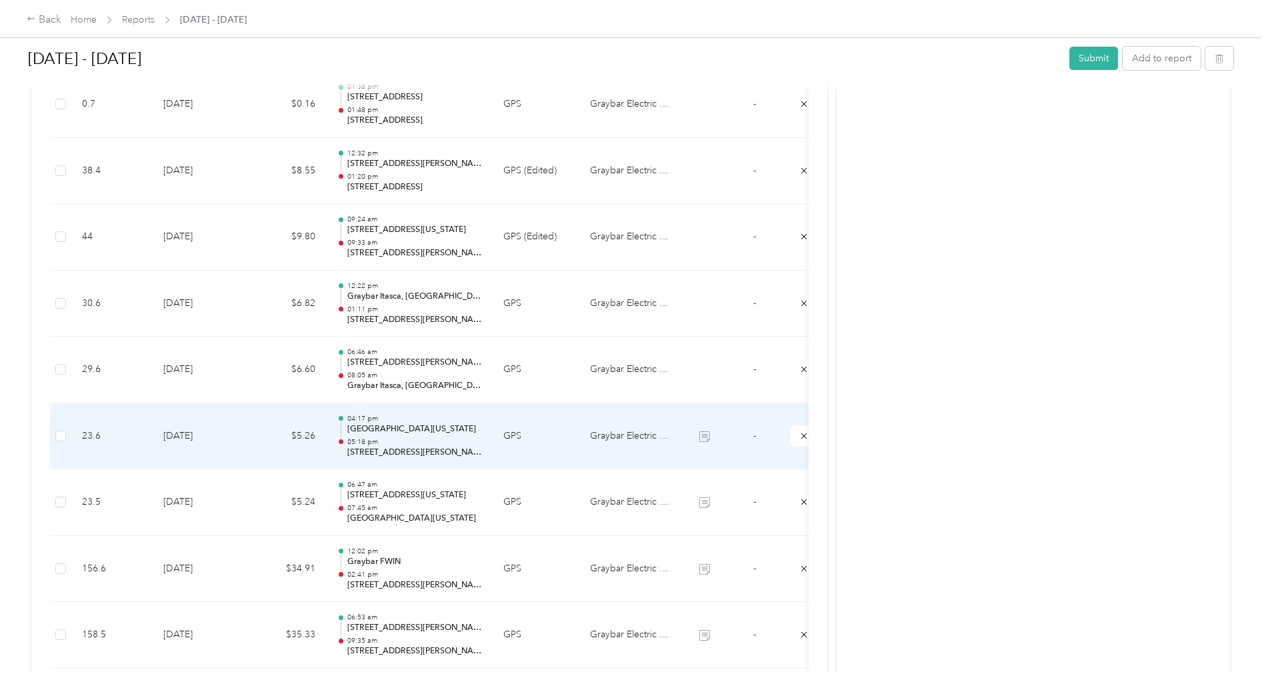
scroll to position [626, 0]
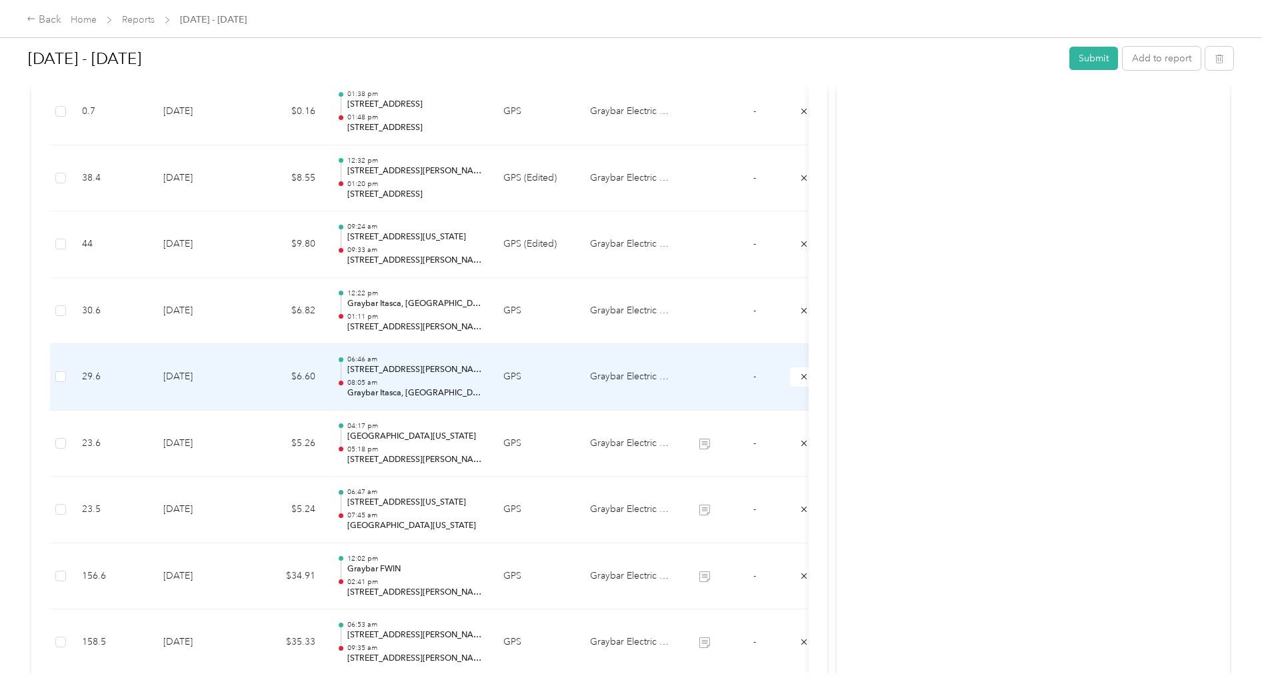
click at [518, 396] on td "GPS" at bounding box center [536, 377] width 87 height 67
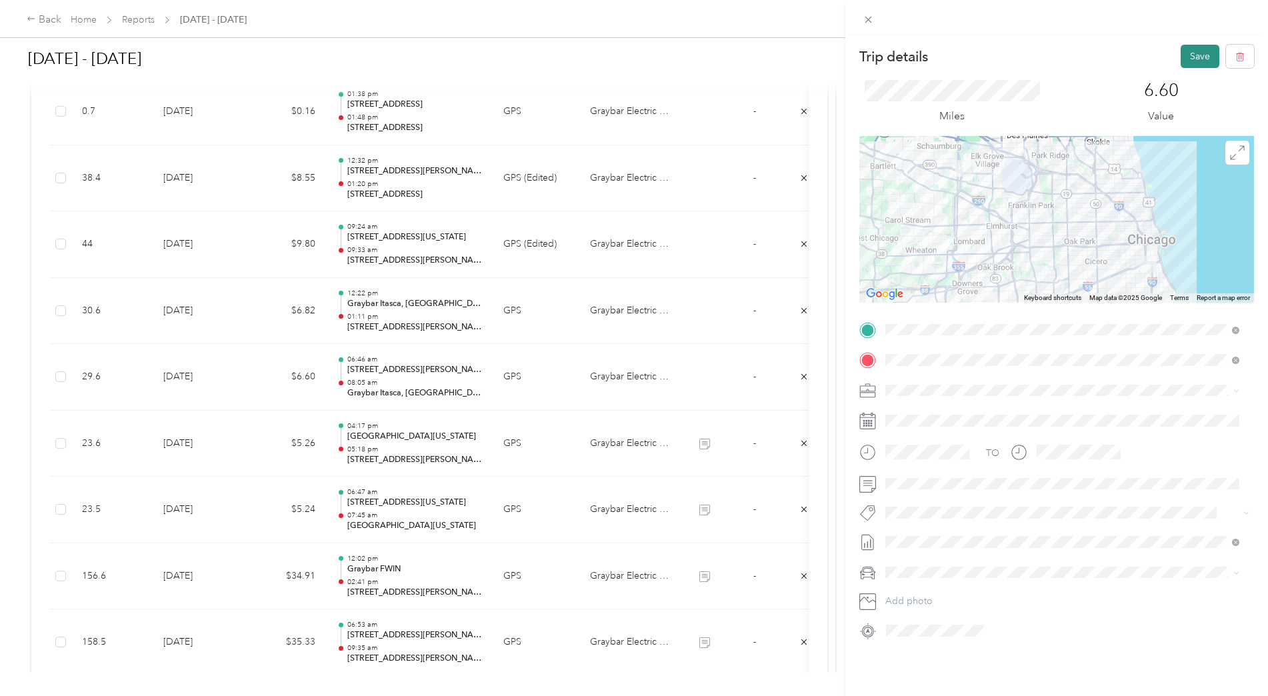
click at [1191, 58] on button "Save" at bounding box center [1200, 56] width 39 height 23
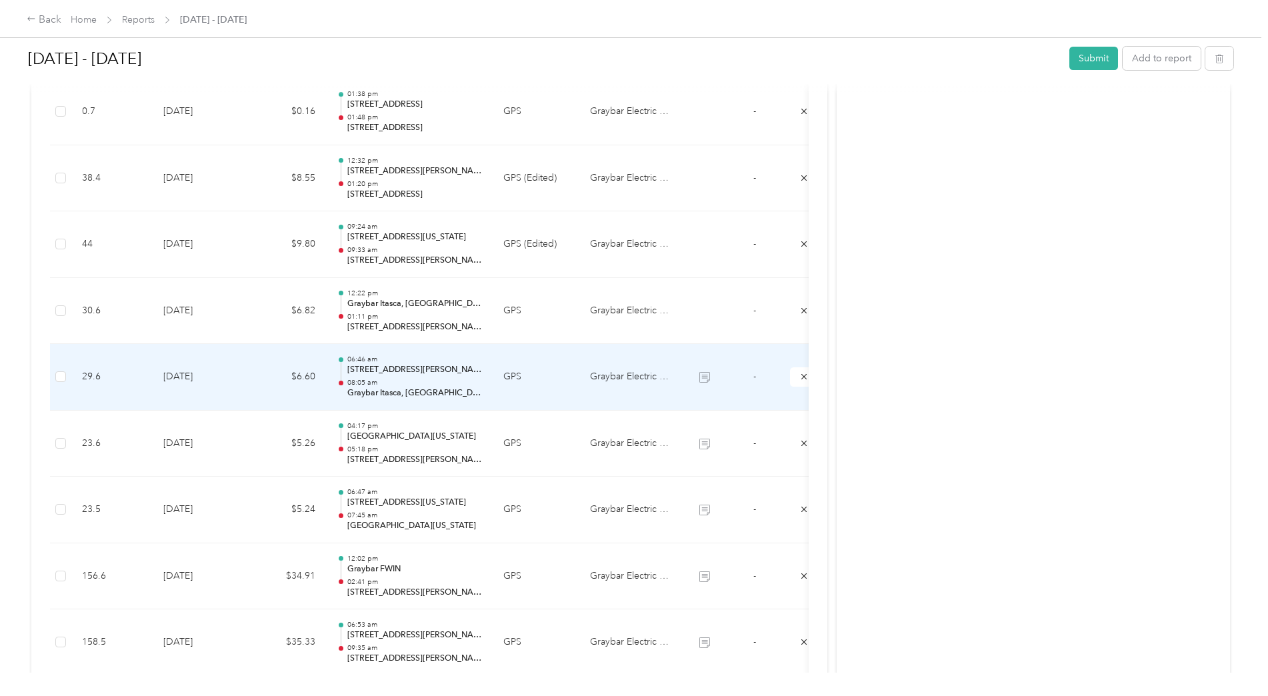
click at [521, 397] on td "GPS" at bounding box center [536, 377] width 87 height 67
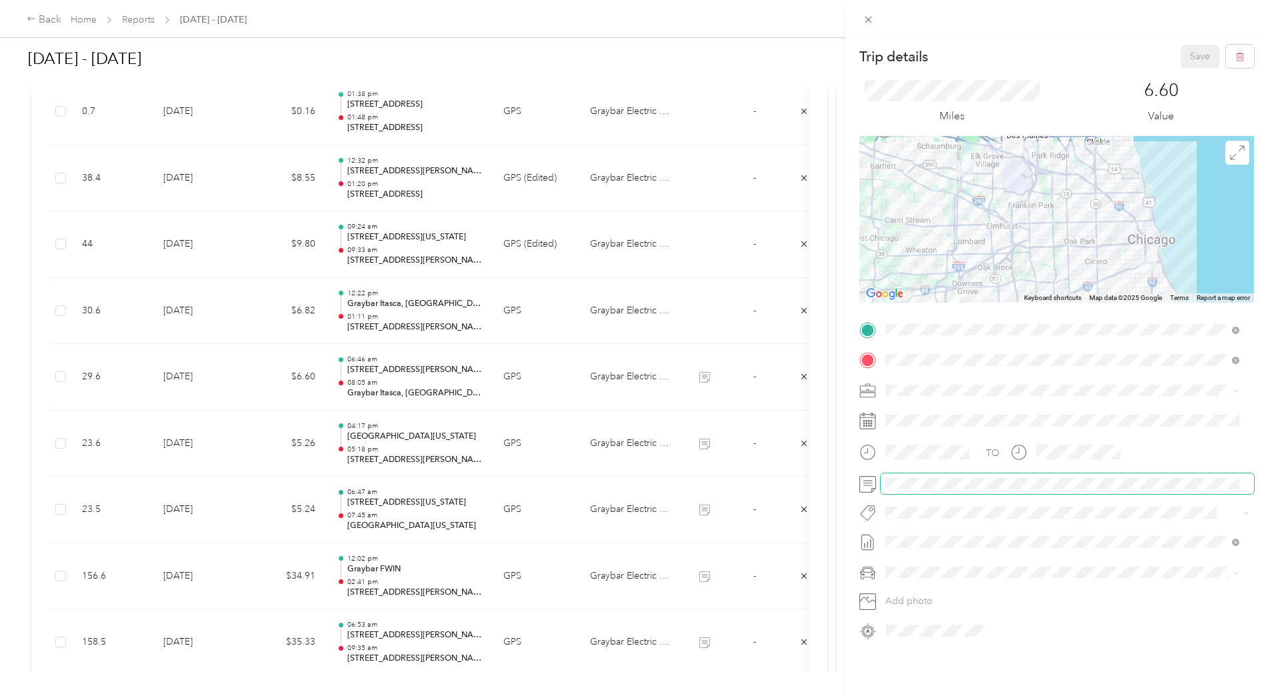
click at [823, 475] on div "Trip details Save This trip cannot be edited because it is either under review,…" at bounding box center [634, 348] width 1268 height 696
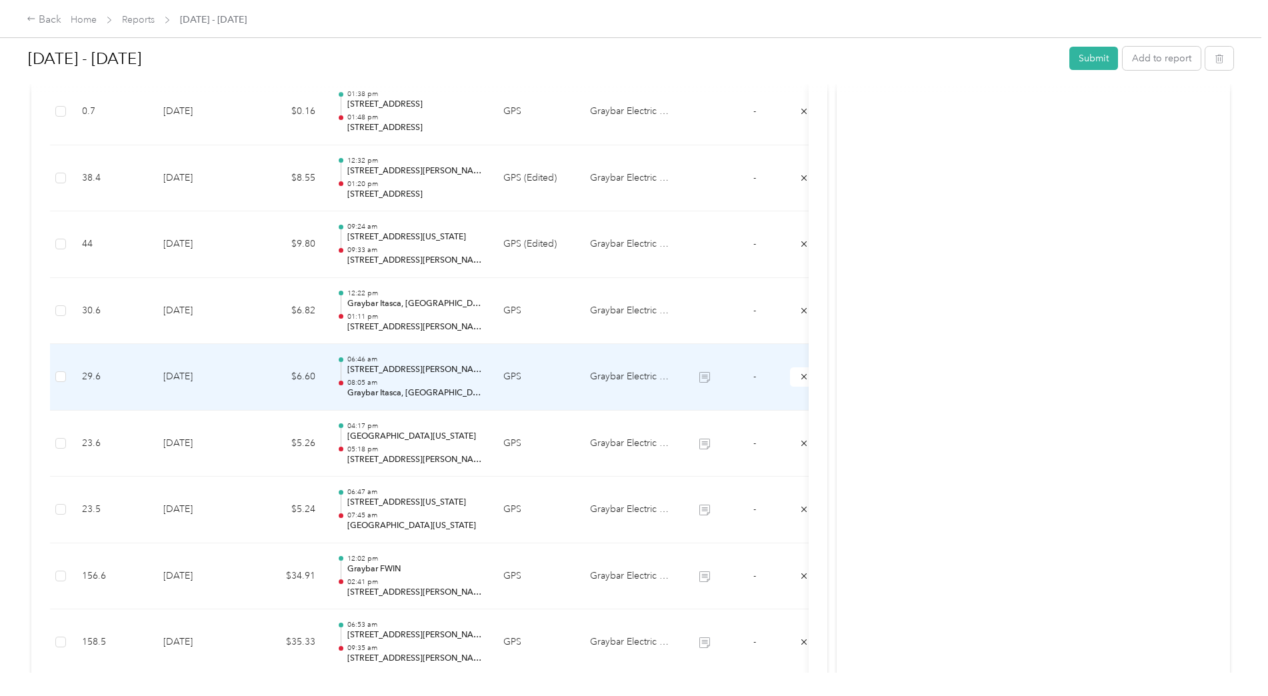
click at [499, 393] on td "GPS" at bounding box center [536, 377] width 87 height 67
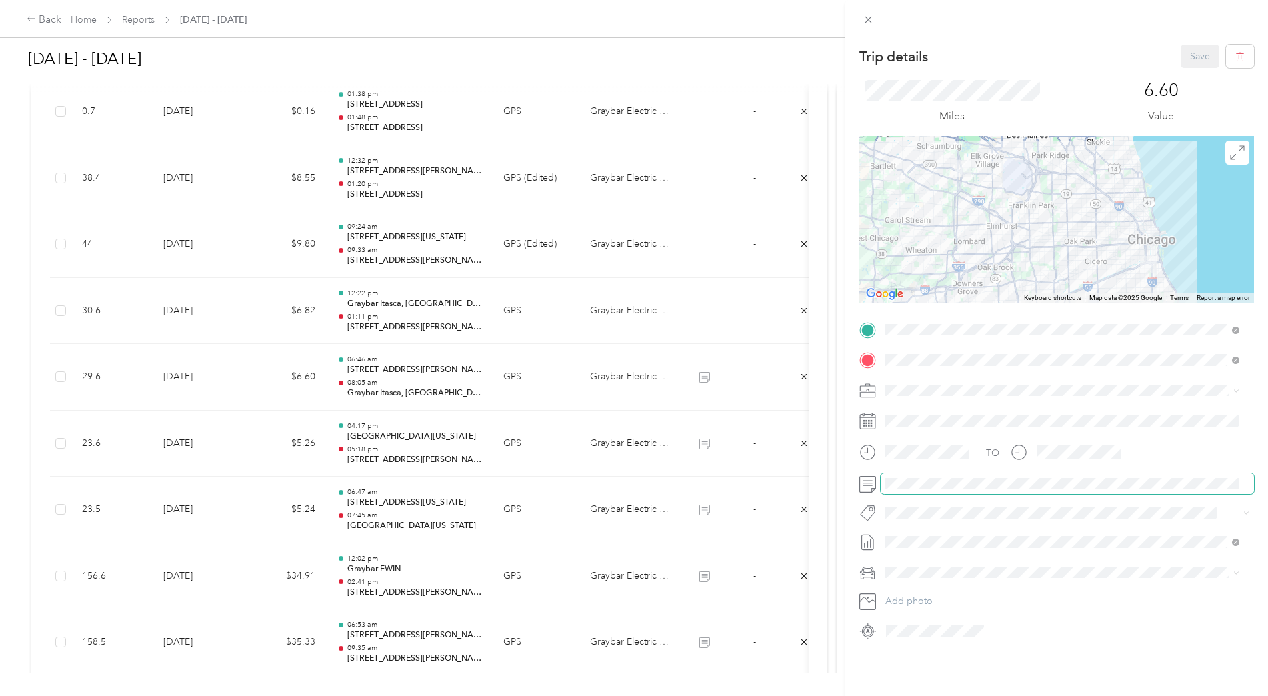
click at [822, 479] on div "Trip details Save This trip cannot be edited because it is either under review,…" at bounding box center [634, 348] width 1268 height 696
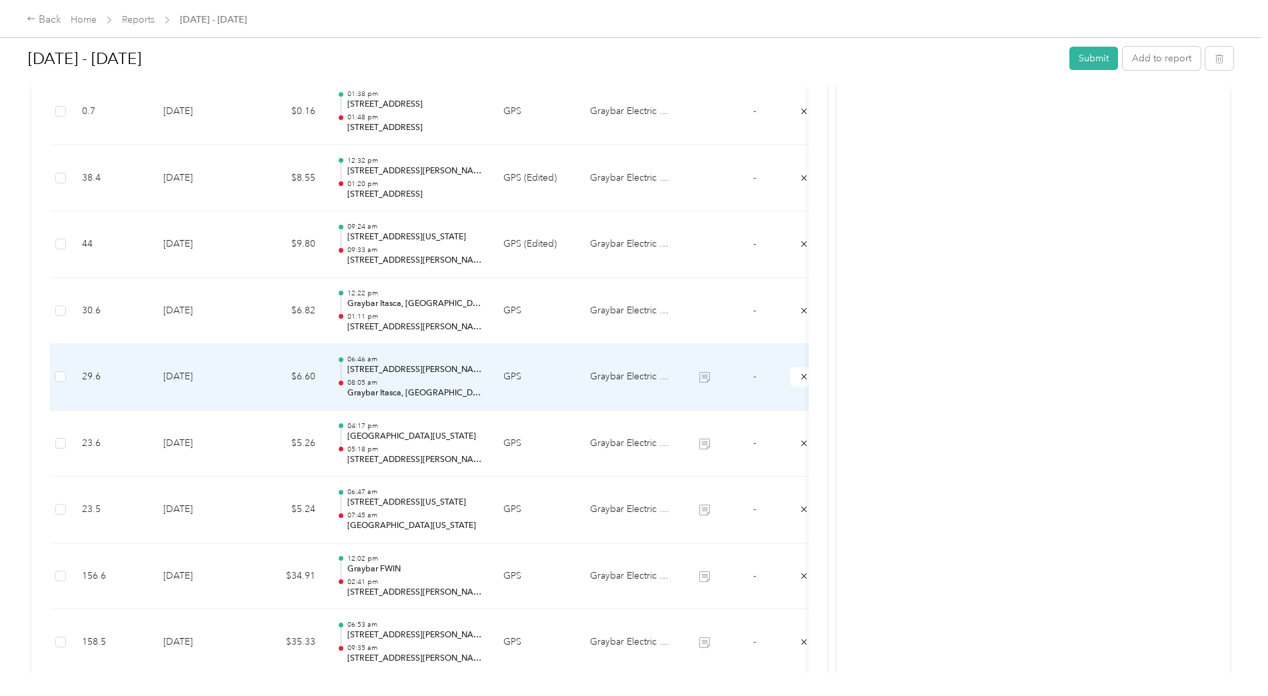
click at [539, 372] on td "GPS" at bounding box center [536, 377] width 87 height 67
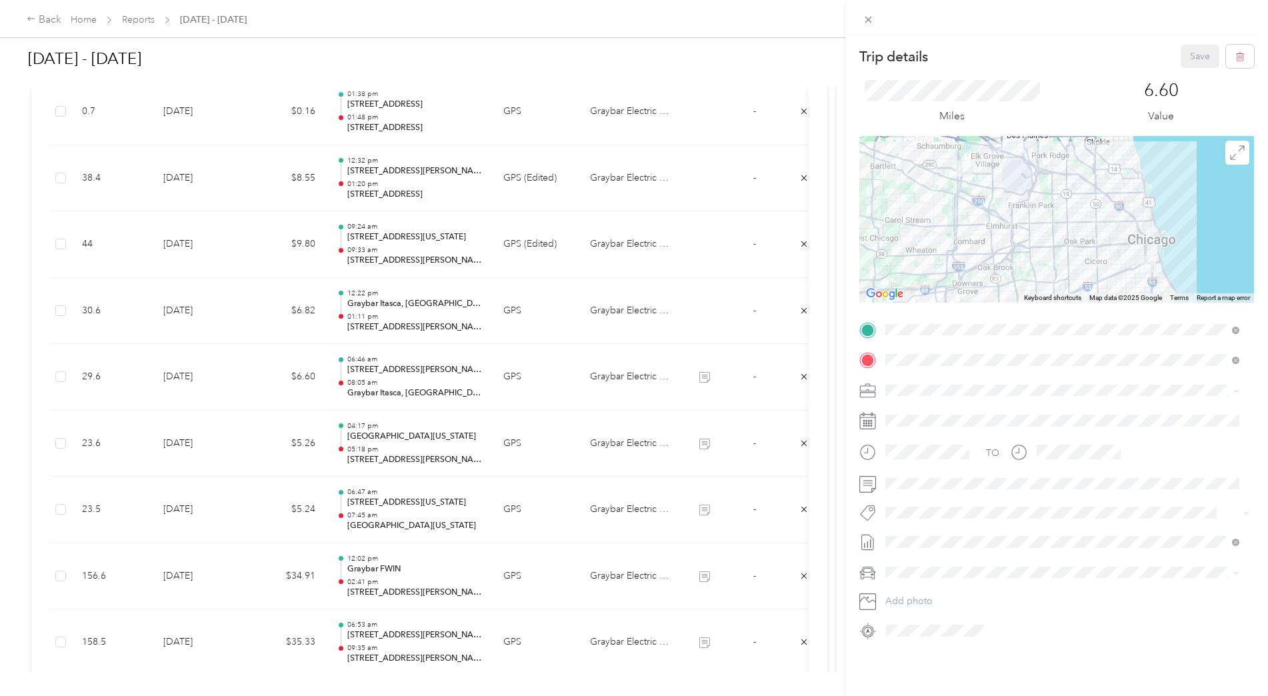
click at [593, 321] on div "Trip details Save This trip cannot be edited because it is either under review,…" at bounding box center [634, 348] width 1268 height 696
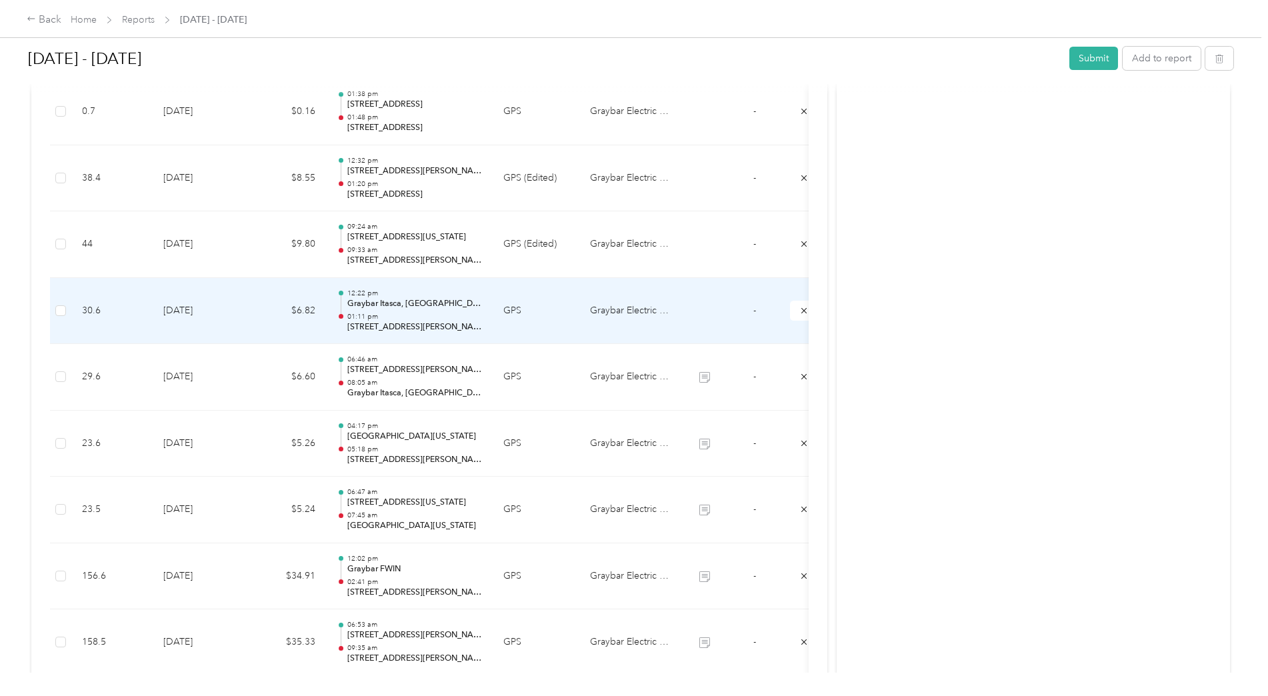
click at [588, 330] on td "Graybar Electric Company, Inc" at bounding box center [630, 311] width 100 height 67
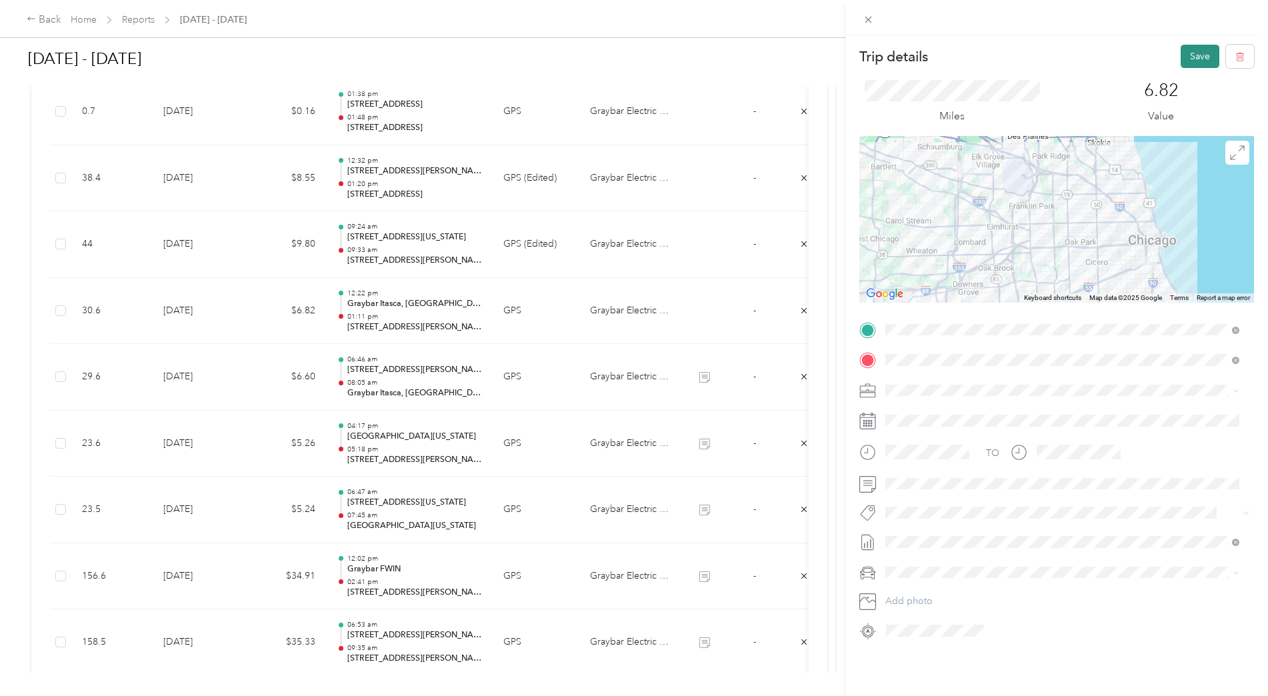
click at [1189, 60] on button "Save" at bounding box center [1200, 56] width 39 height 23
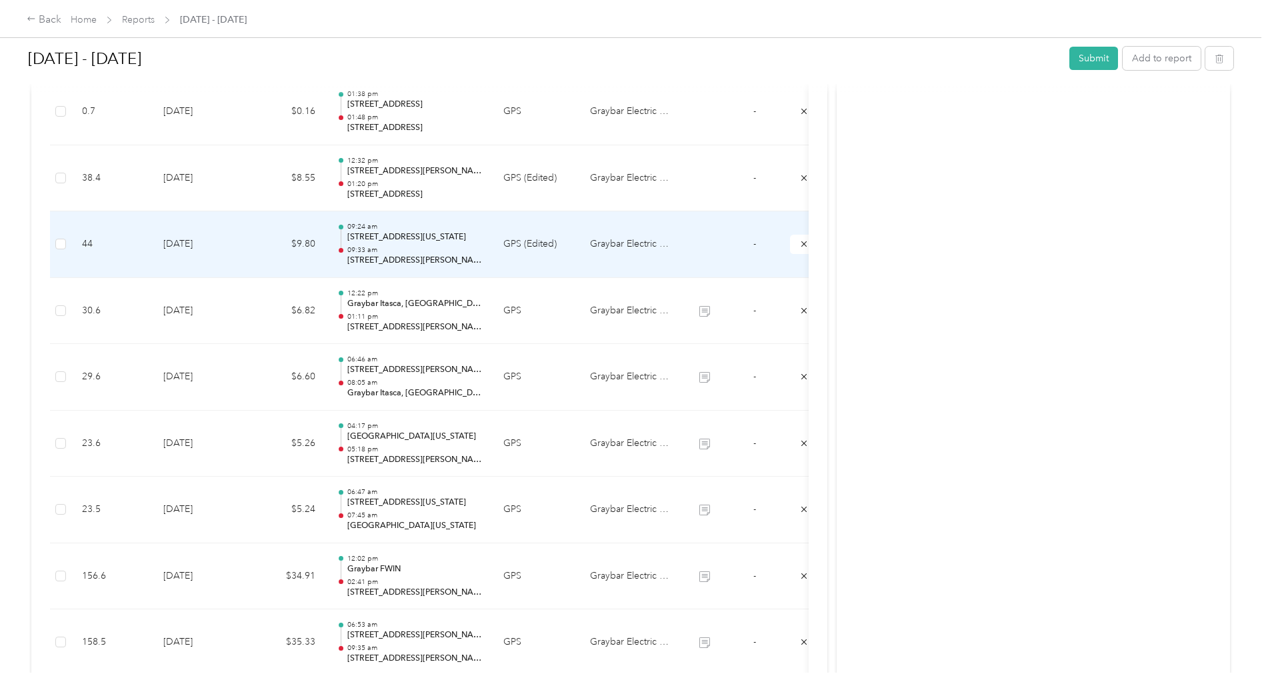
click at [522, 263] on td "GPS (Edited)" at bounding box center [536, 244] width 87 height 67
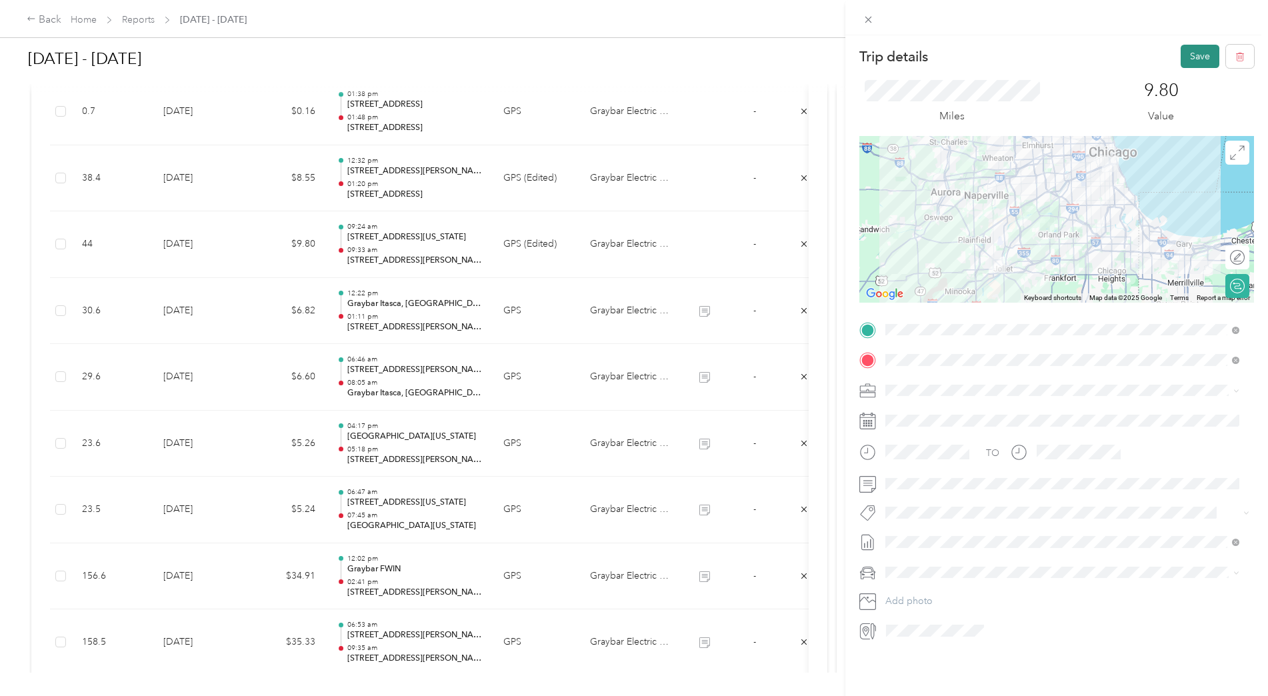
click at [1194, 50] on button "Save" at bounding box center [1200, 56] width 39 height 23
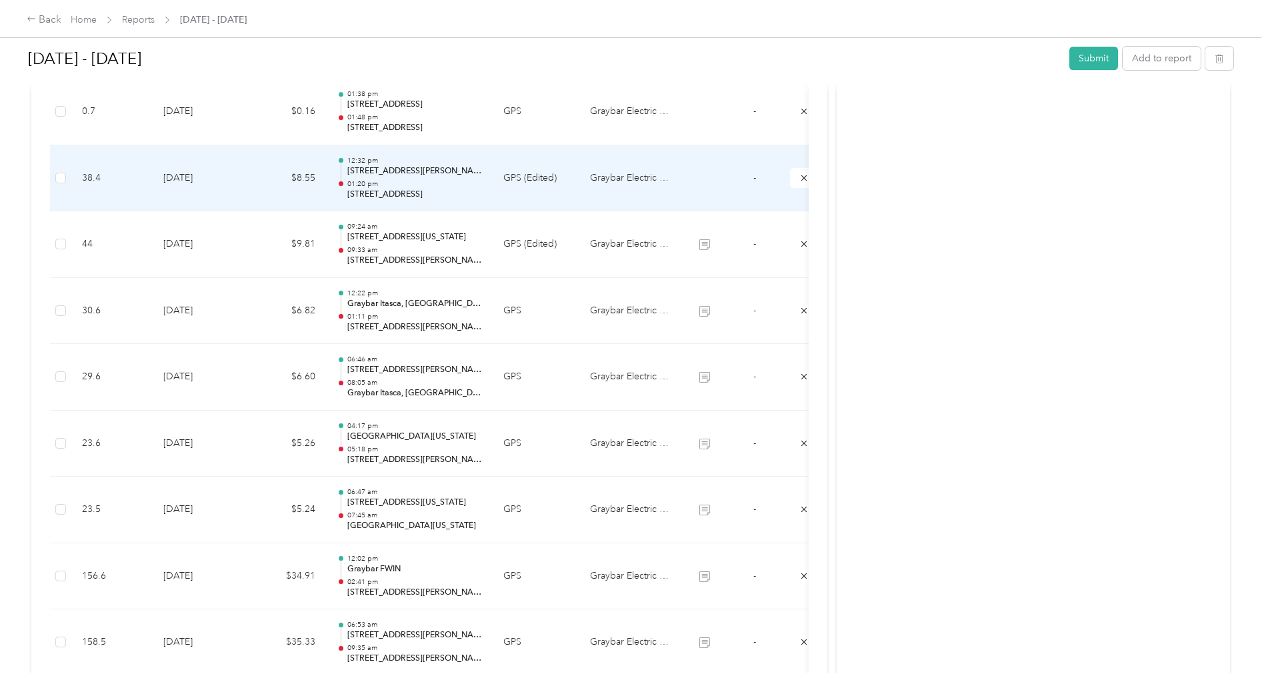
click at [556, 195] on td "GPS (Edited)" at bounding box center [536, 178] width 87 height 67
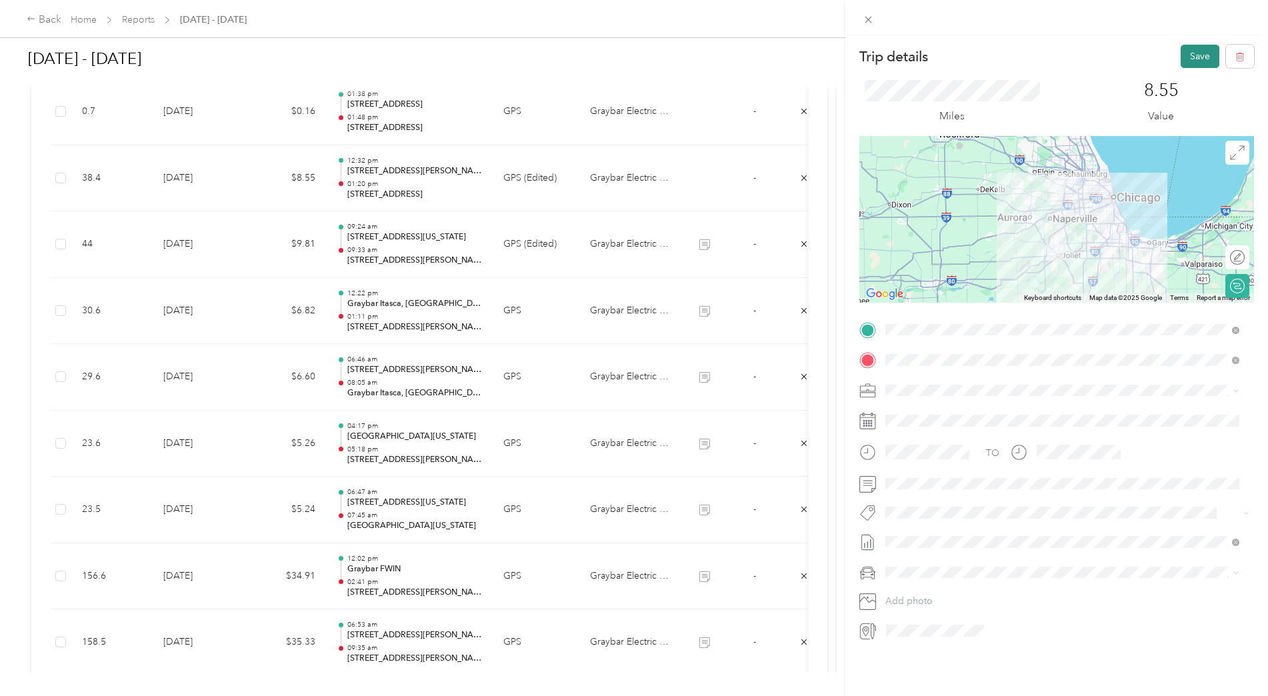
click at [1190, 53] on button "Save" at bounding box center [1200, 56] width 39 height 23
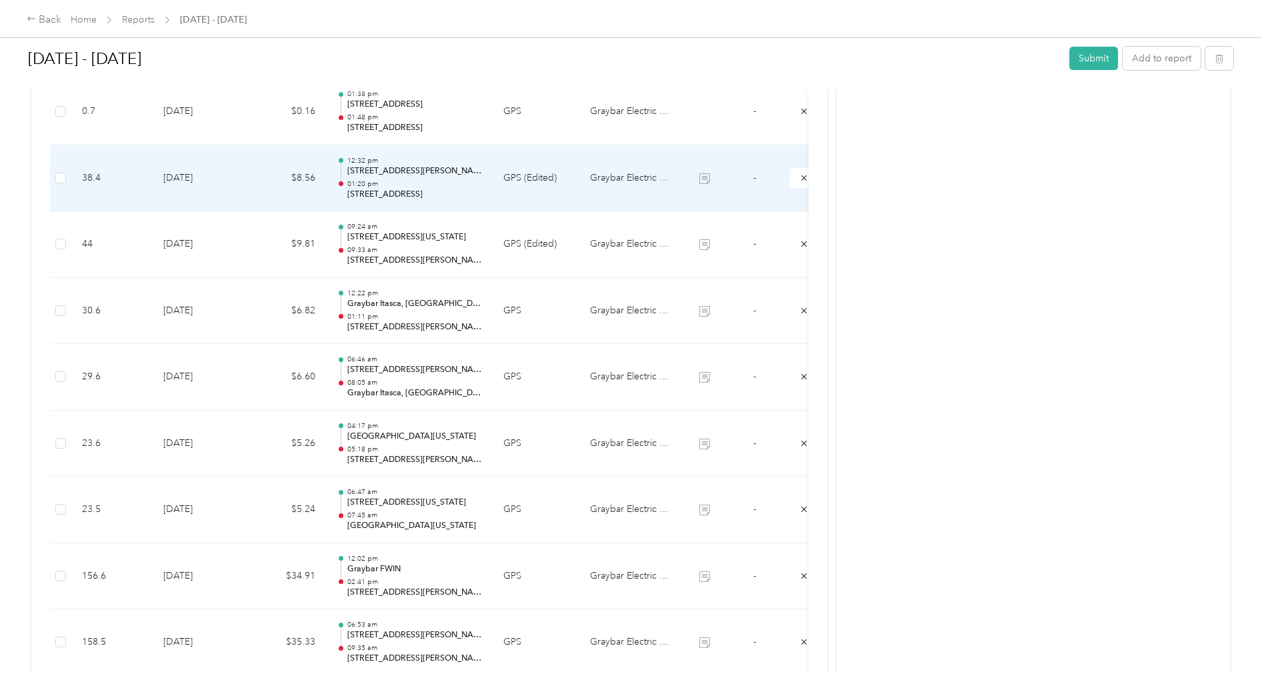
click at [500, 196] on td "GPS (Edited)" at bounding box center [536, 178] width 87 height 67
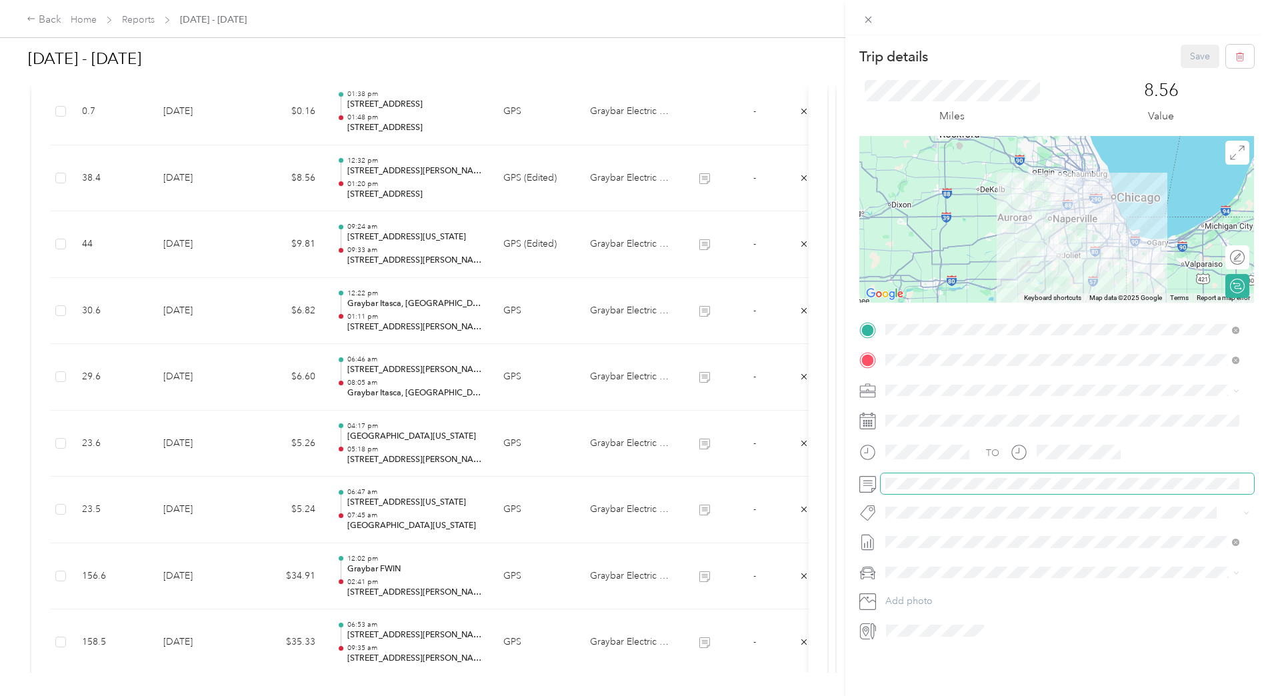
click at [845, 696] on div "Trip details Save This trip cannot be edited because it is either under review,…" at bounding box center [631, 696] width 1262 height 0
click at [549, 121] on div "Trip details Save This trip cannot be edited because it is either under review,…" at bounding box center [634, 348] width 1268 height 696
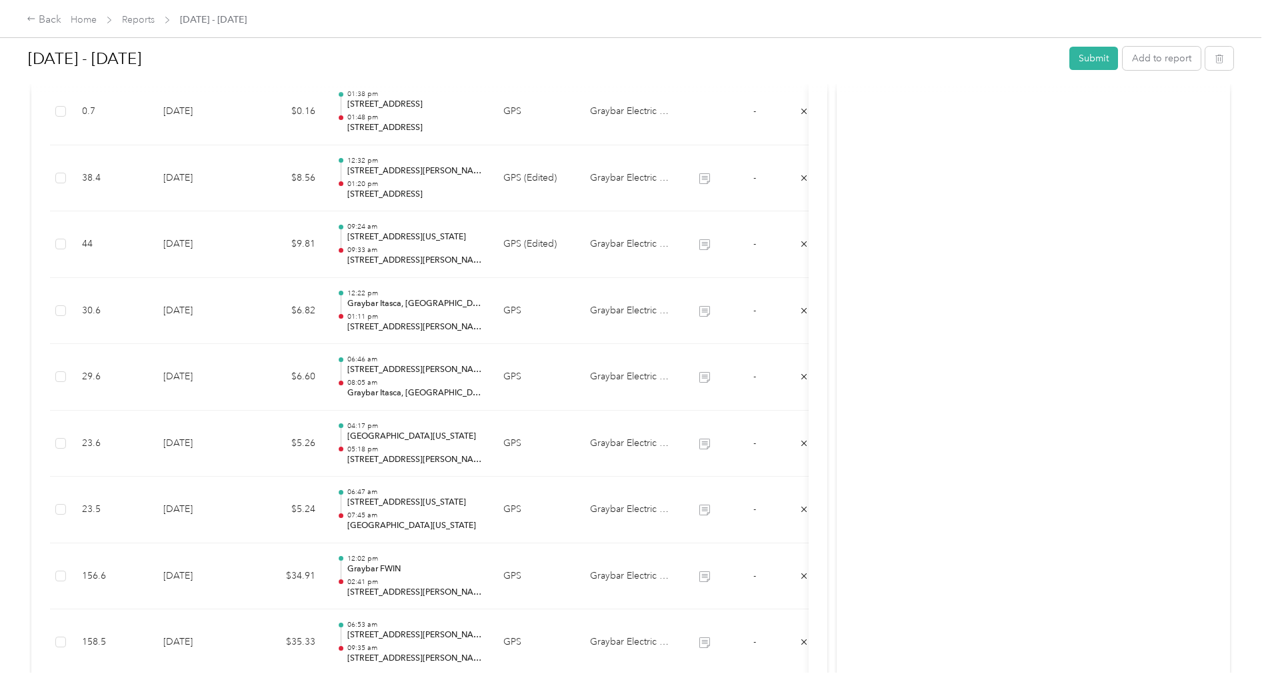
click at [545, 132] on td "GPS" at bounding box center [536, 112] width 87 height 67
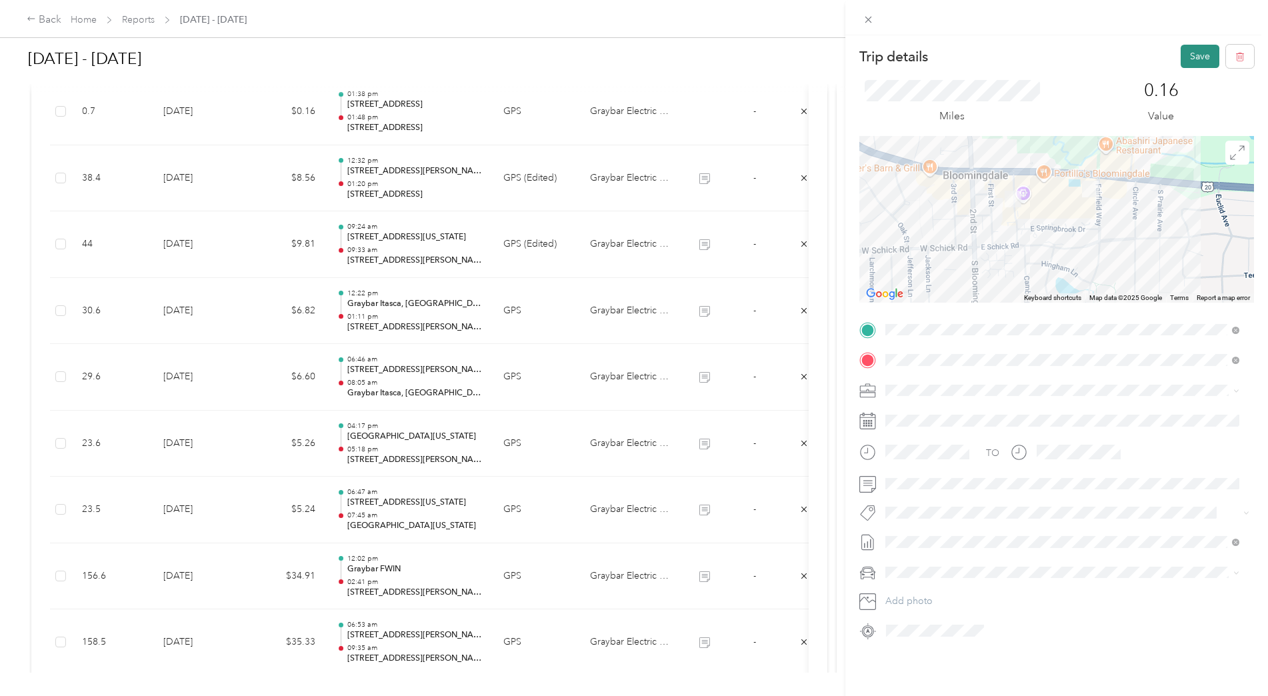
click at [1190, 55] on button "Save" at bounding box center [1200, 56] width 39 height 23
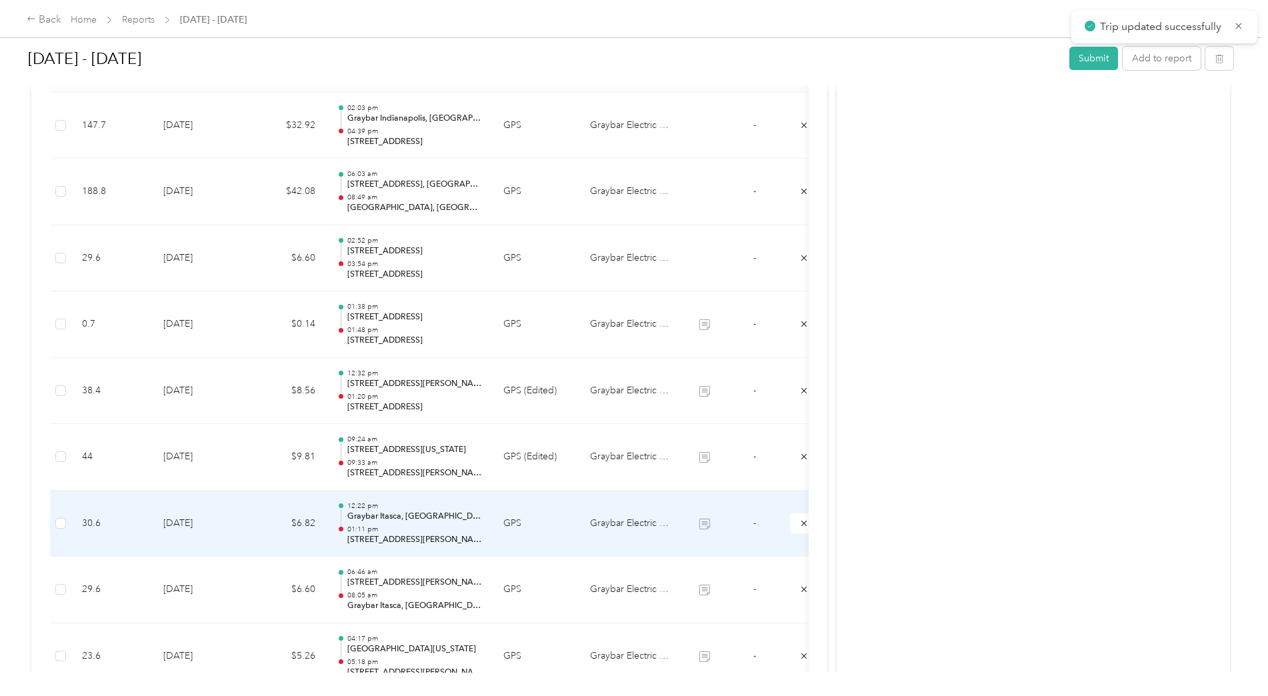
scroll to position [404, 0]
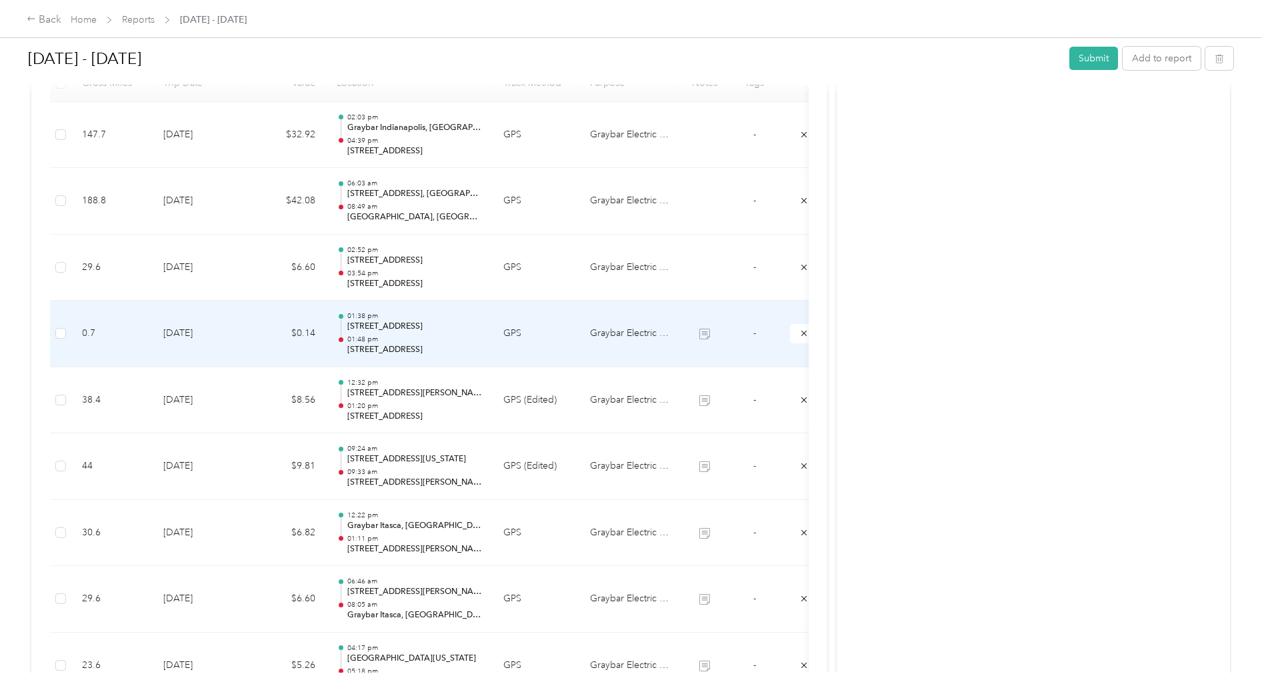
click at [528, 354] on td "GPS" at bounding box center [536, 334] width 87 height 67
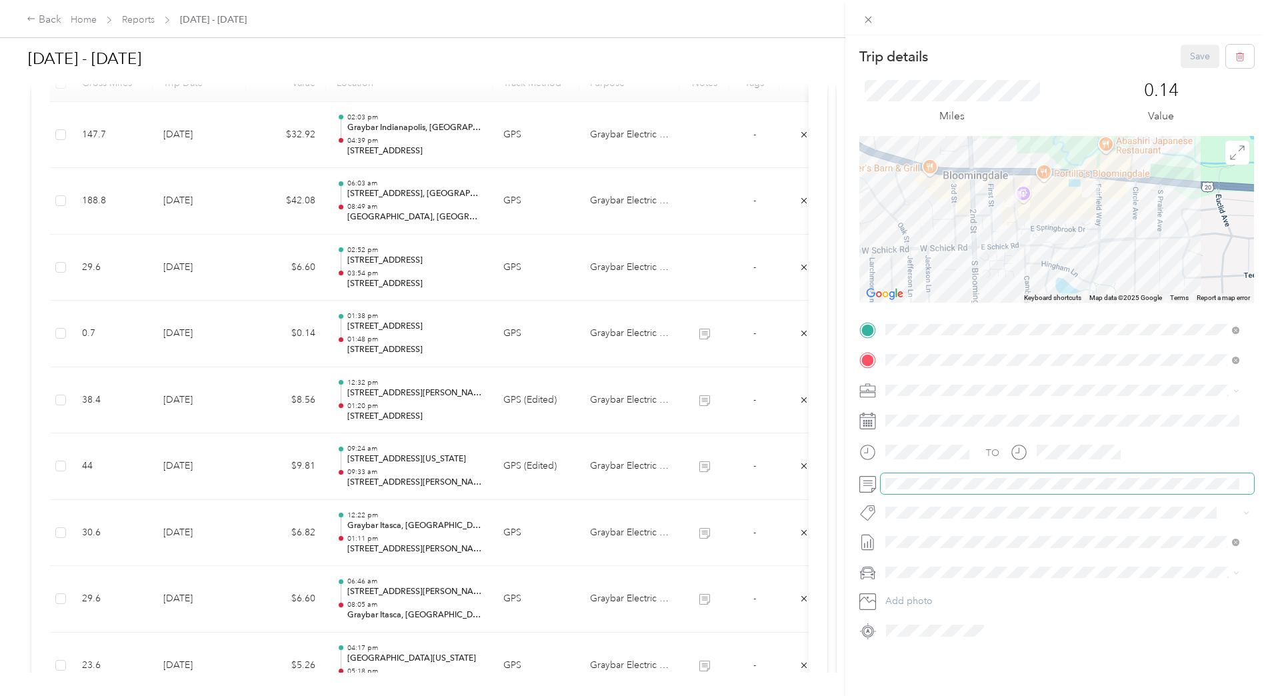
click at [884, 471] on div "TO Add photo" at bounding box center [1057, 480] width 395 height 322
click at [550, 220] on div "Trip details Save This trip cannot be edited because it is either under review,…" at bounding box center [634, 348] width 1268 height 696
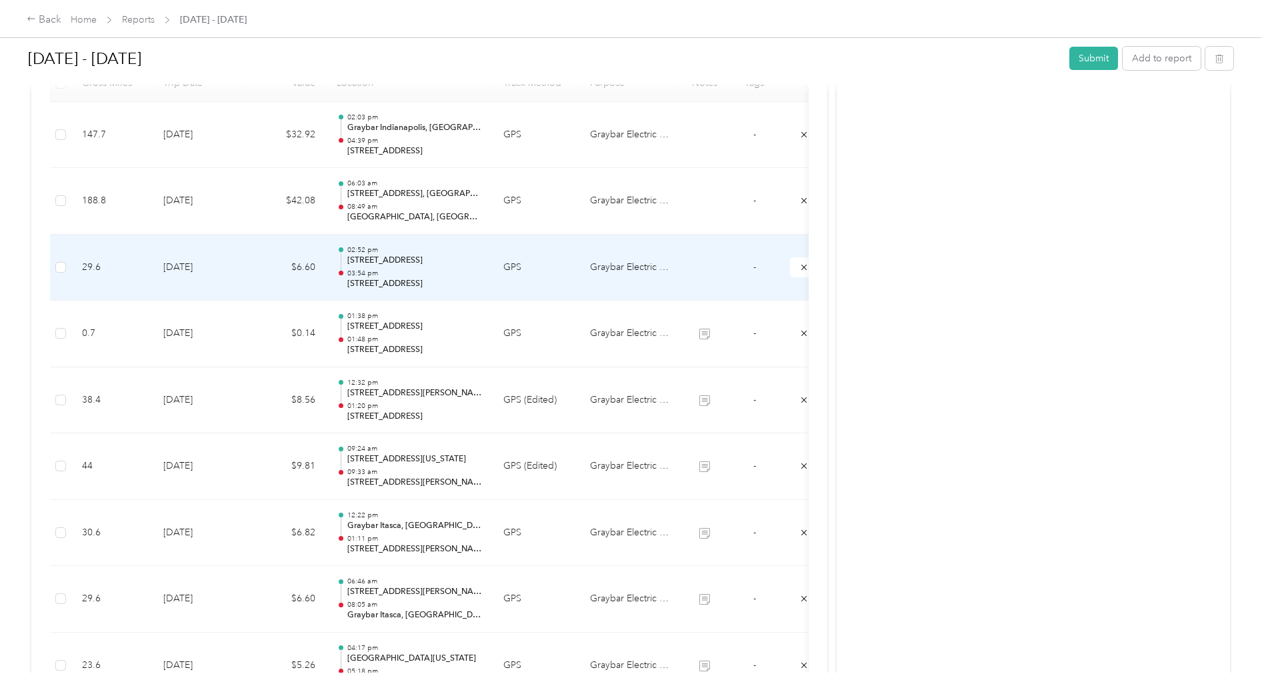
click at [537, 287] on td "GPS" at bounding box center [536, 268] width 87 height 67
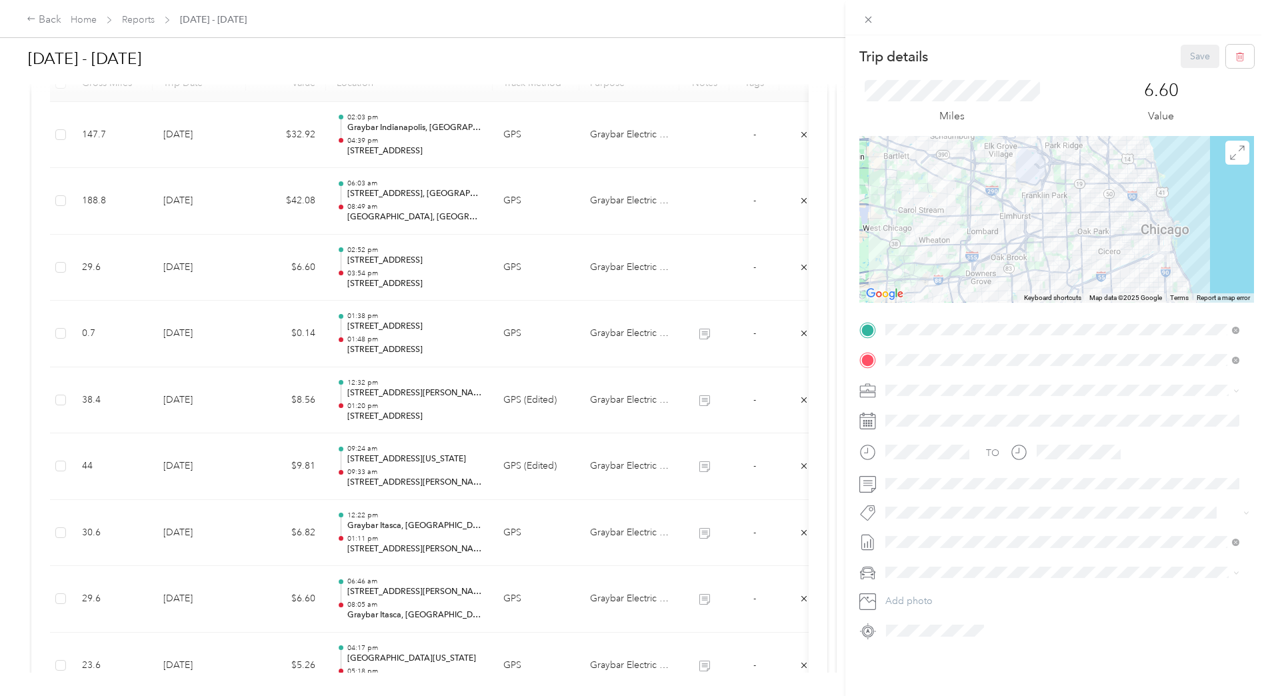
click at [1060, 93] on div "Miles 6.60 Value" at bounding box center [1057, 102] width 395 height 68
click at [584, 282] on div "Trip details Save This trip cannot be edited because it is either under review,…" at bounding box center [634, 348] width 1268 height 696
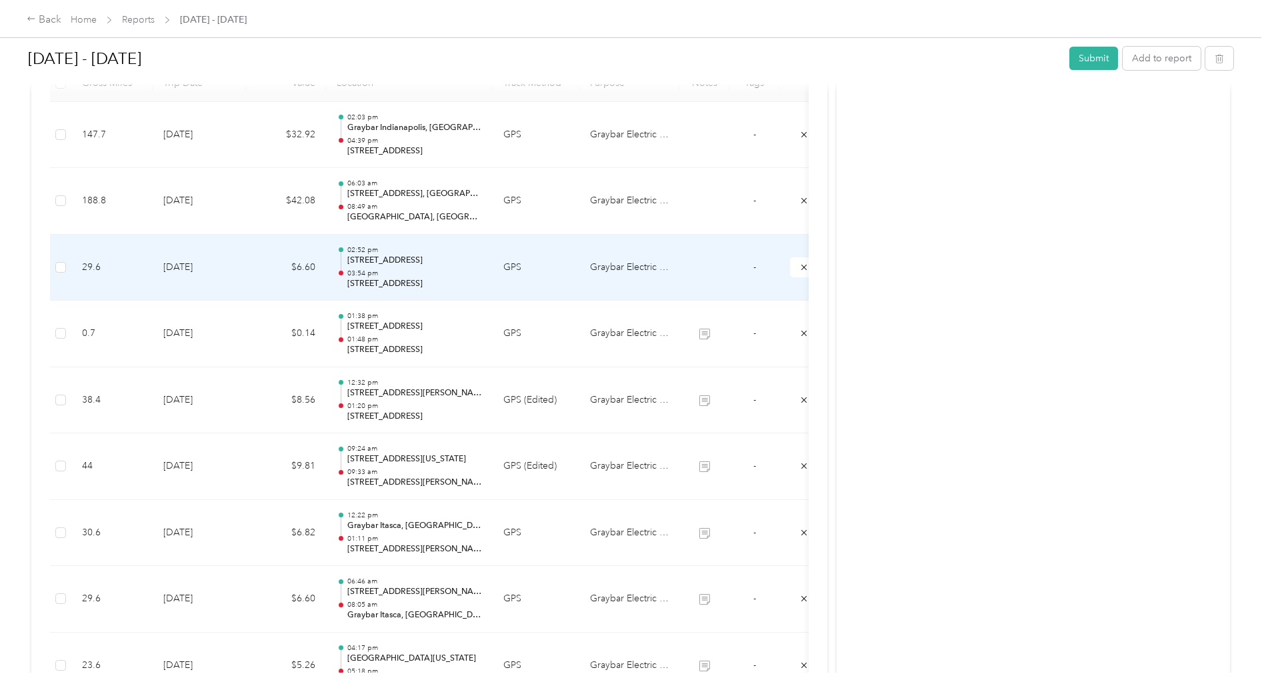
click at [584, 289] on td "Graybar Electric Company, Inc" at bounding box center [630, 268] width 100 height 67
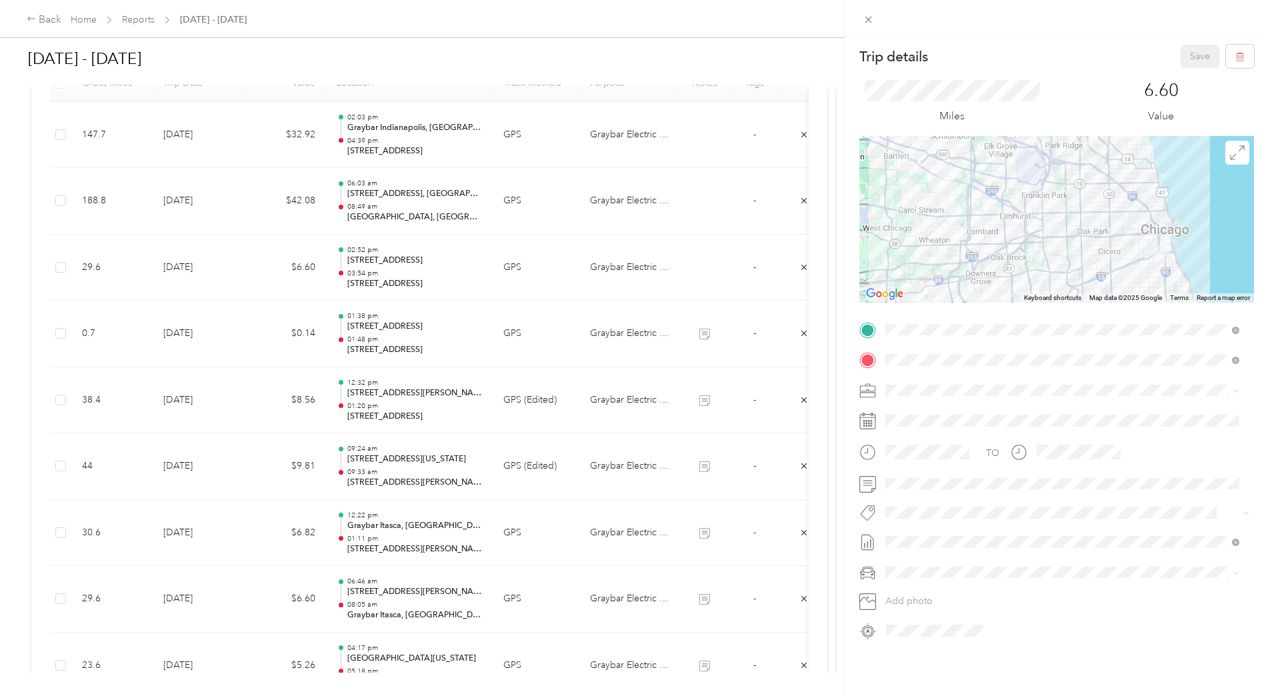
click at [928, 494] on div "TO Add photo" at bounding box center [1057, 480] width 395 height 322
click at [1182, 50] on button "Save" at bounding box center [1200, 56] width 39 height 23
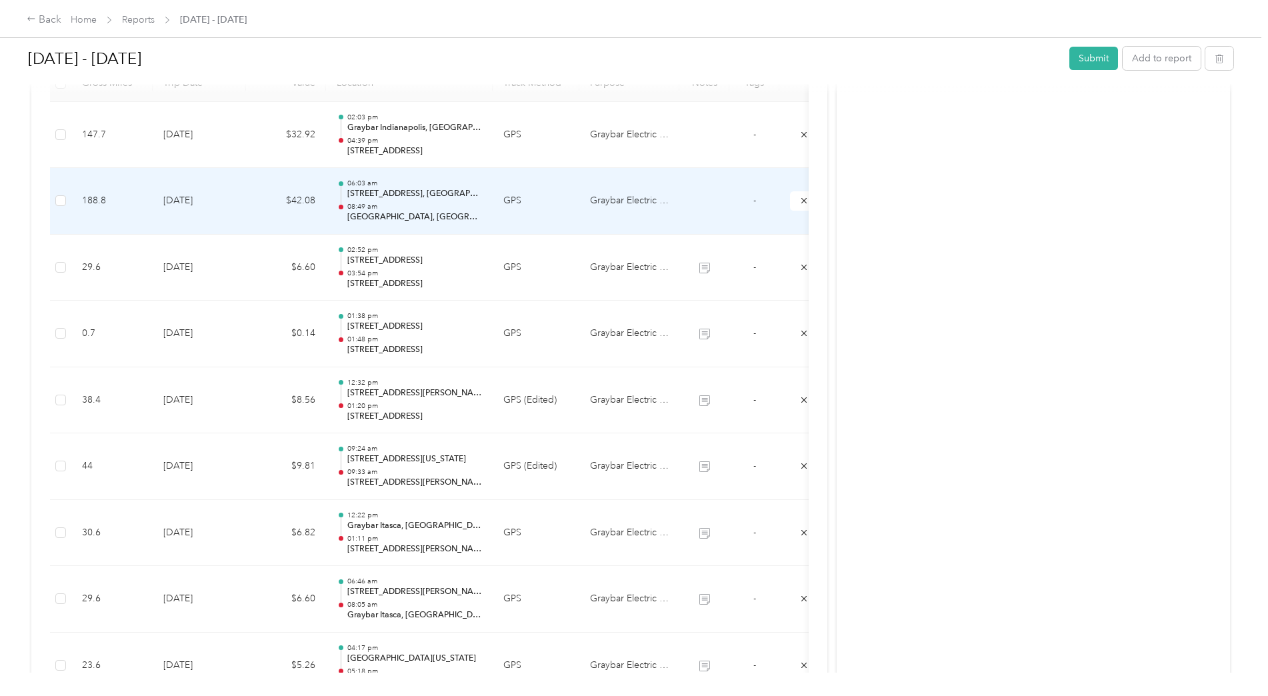
click at [531, 219] on td "GPS" at bounding box center [536, 201] width 87 height 67
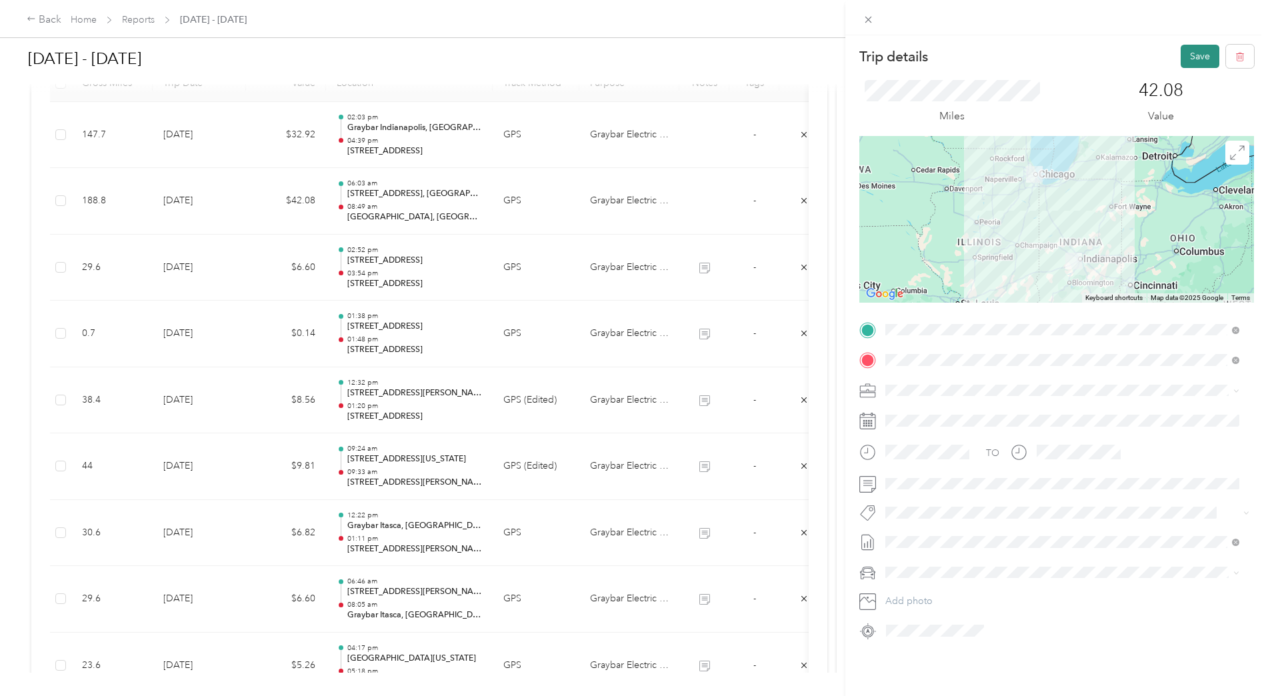
click at [1200, 49] on button "Save" at bounding box center [1200, 56] width 39 height 23
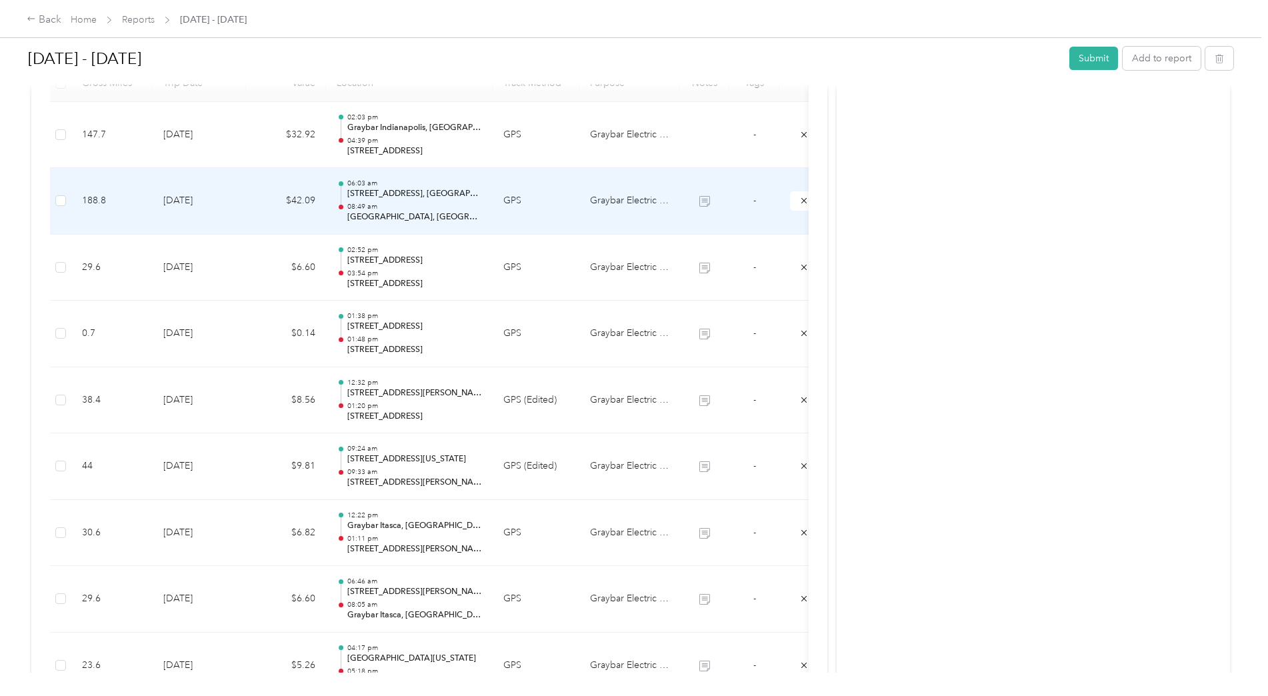
click at [538, 226] on td "GPS" at bounding box center [536, 201] width 87 height 67
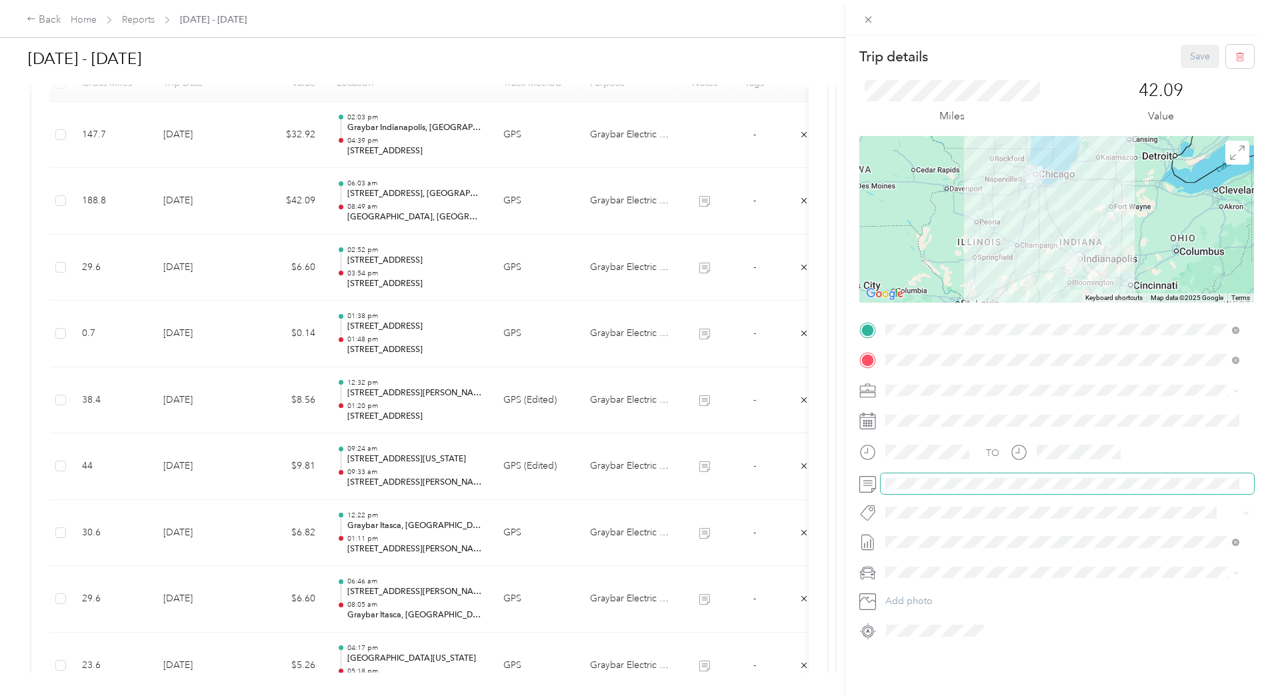
click at [883, 476] on span at bounding box center [1067, 483] width 373 height 21
click at [553, 157] on div "Trip details Save This trip cannot be edited because it is either under review,…" at bounding box center [634, 348] width 1268 height 696
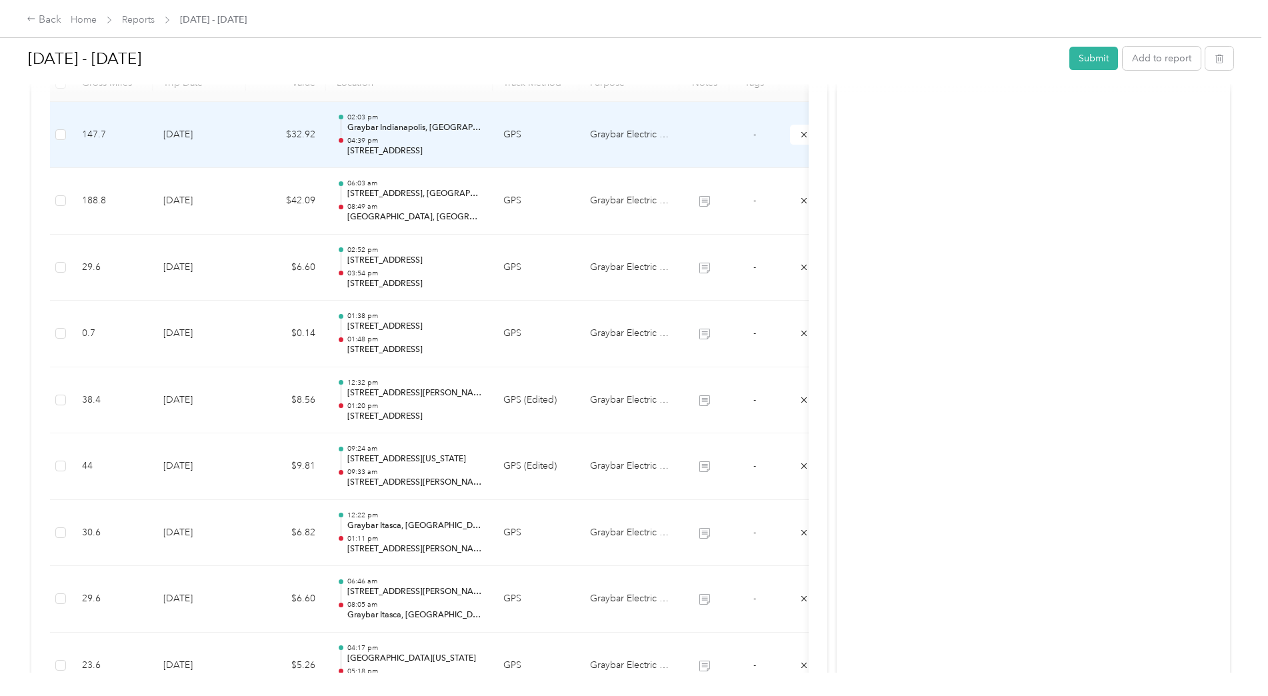
click at [557, 156] on td "GPS" at bounding box center [536, 135] width 87 height 67
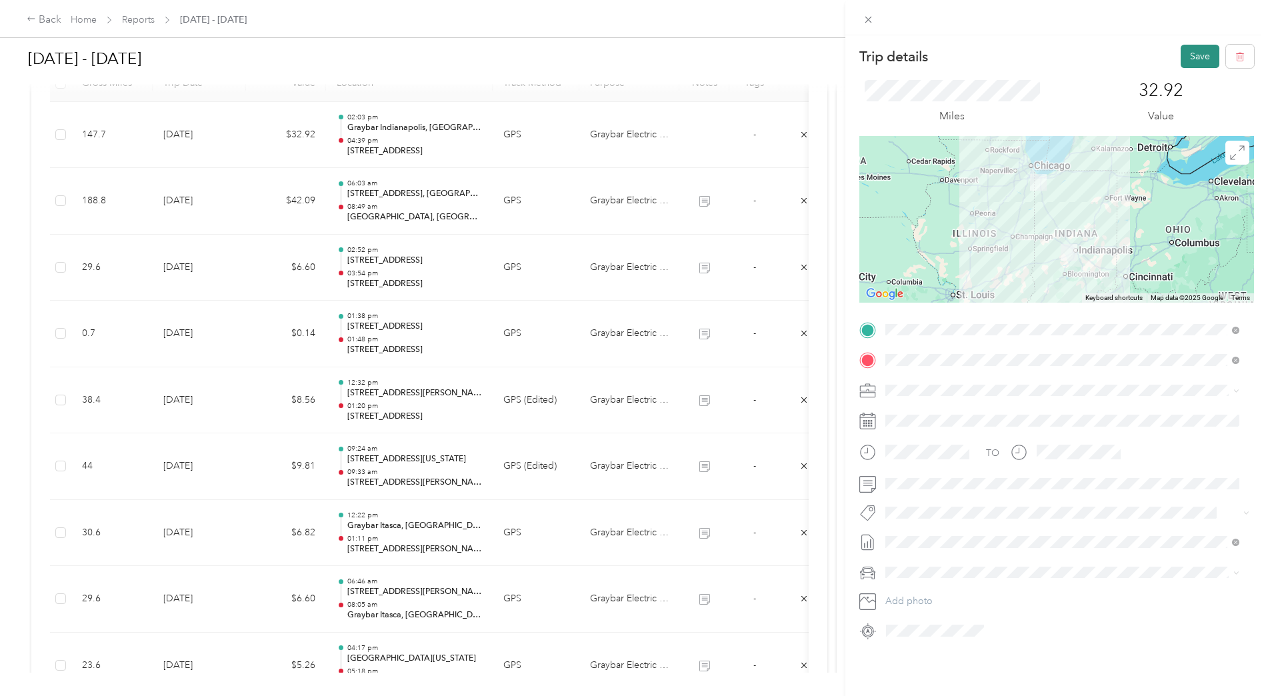
click at [1191, 51] on button "Save" at bounding box center [1200, 56] width 39 height 23
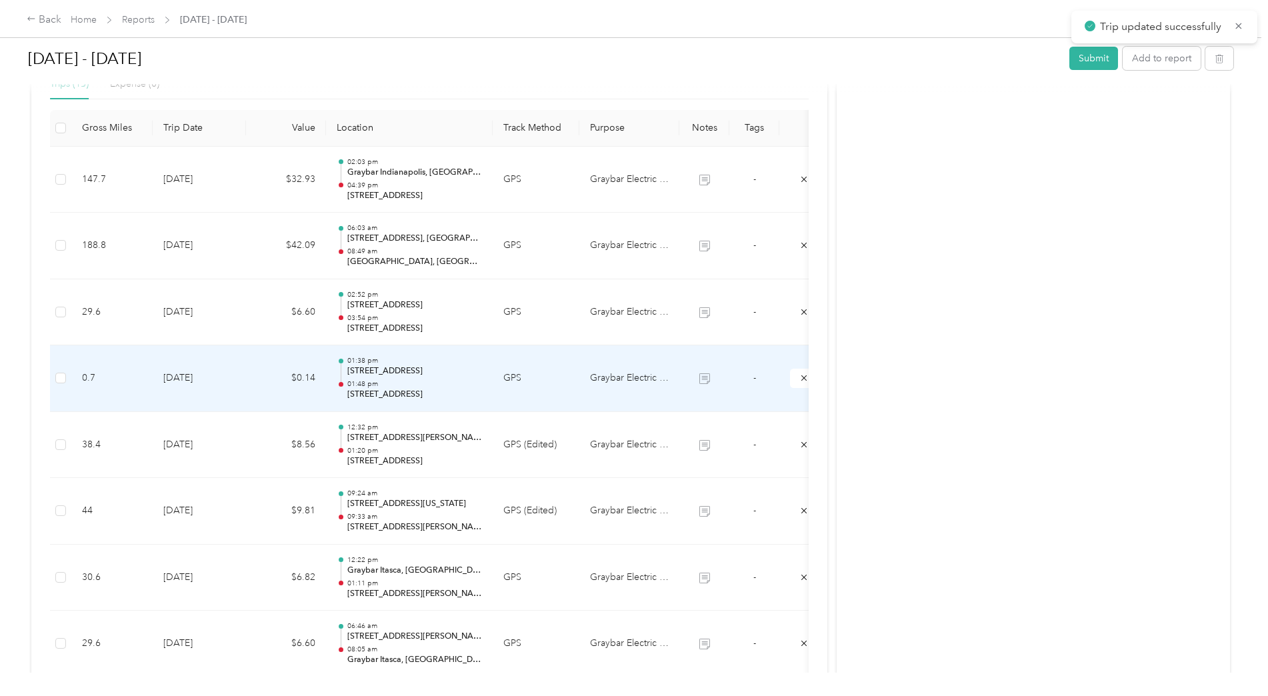
scroll to position [315, 0]
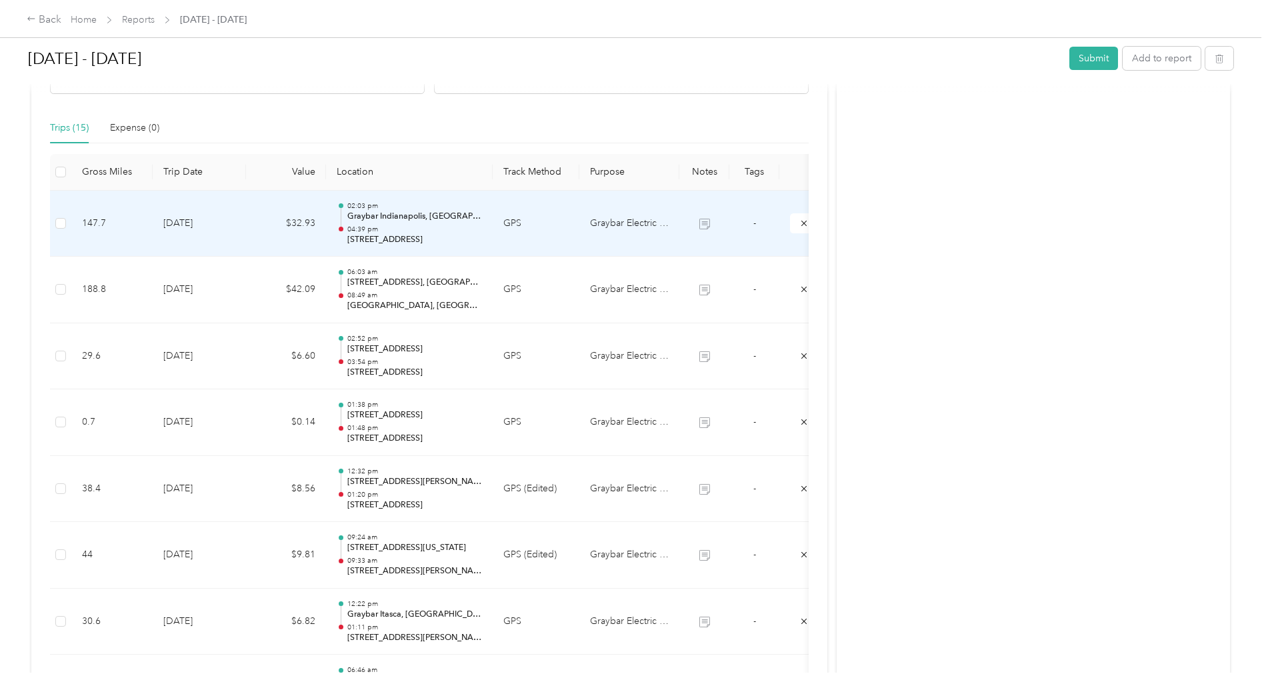
click at [498, 239] on td "GPS" at bounding box center [536, 224] width 87 height 67
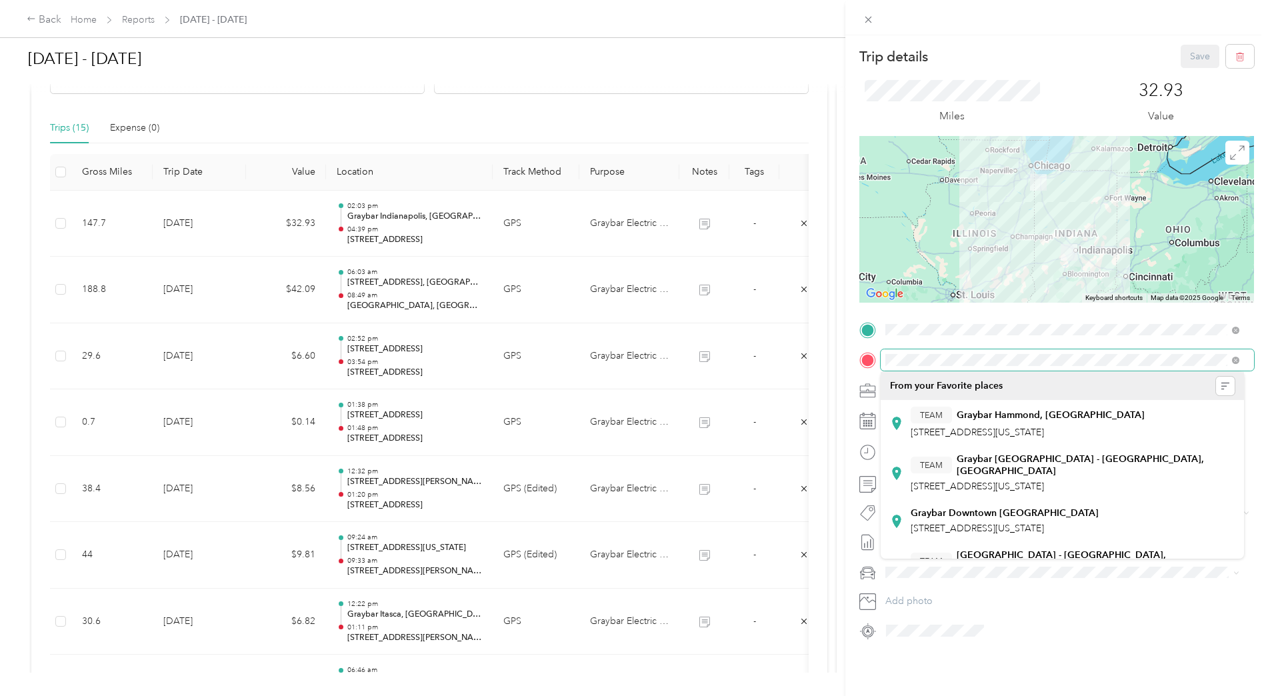
click at [783, 351] on div "Trip details Save This trip cannot be edited because it is either under review,…" at bounding box center [634, 348] width 1268 height 696
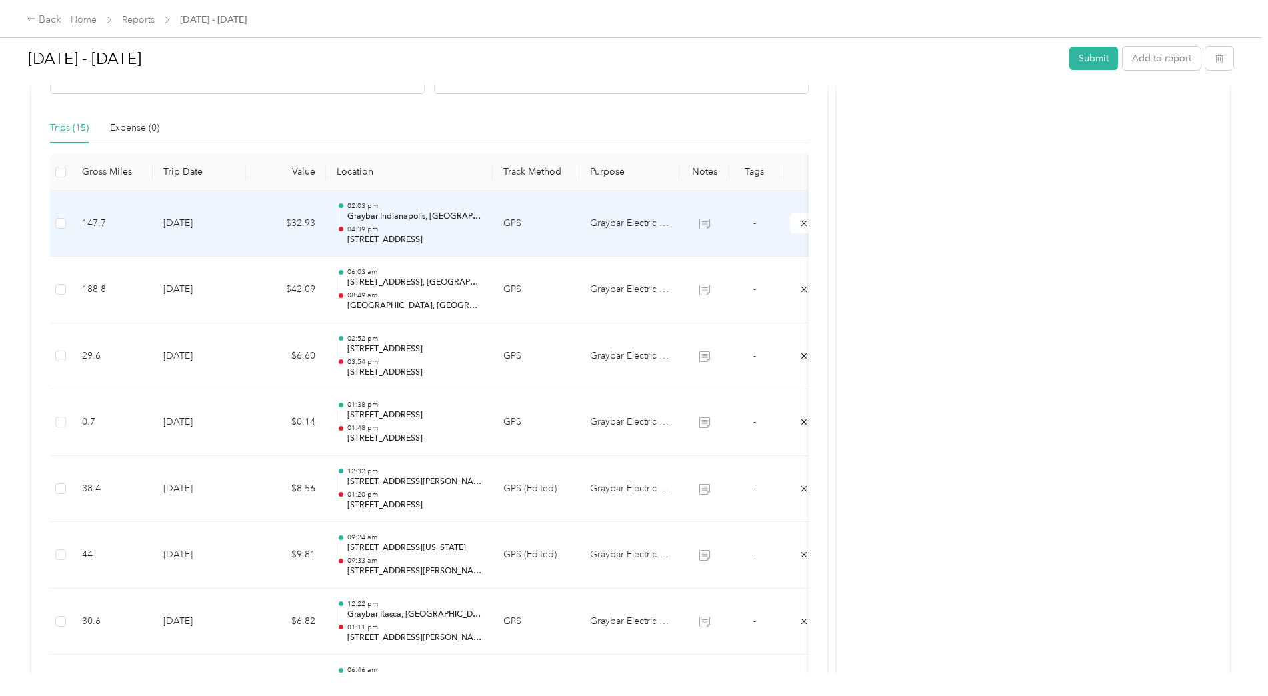
click at [574, 246] on td "GPS" at bounding box center [536, 224] width 87 height 67
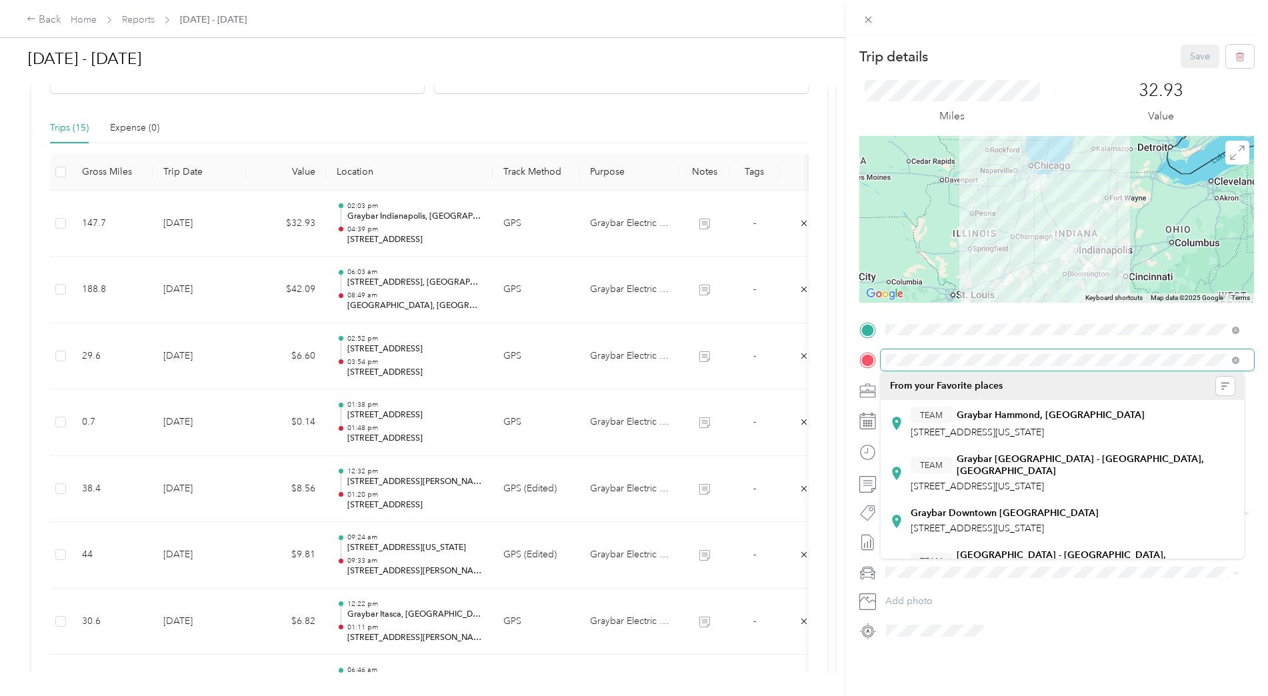
click at [906, 352] on span at bounding box center [1067, 359] width 373 height 21
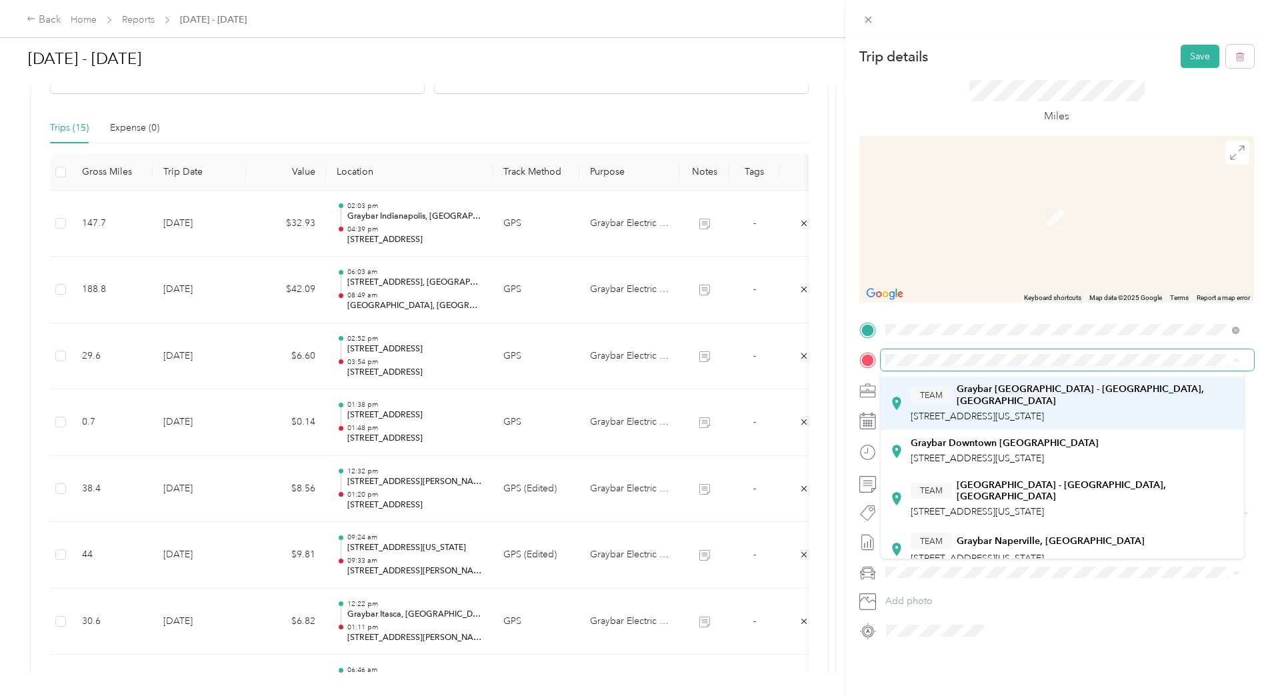
scroll to position [0, 0]
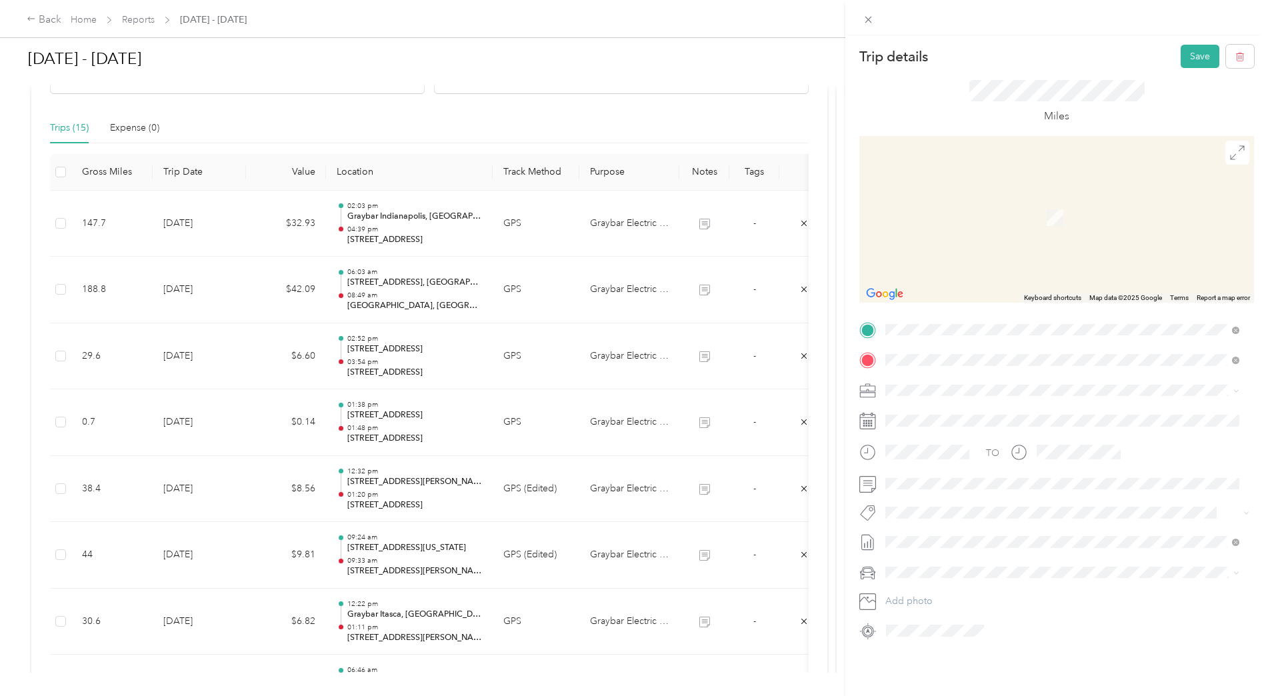
click at [1003, 414] on span "2802 South Shields Avenue Chicago, Illinois 60616, United States" at bounding box center [1014, 408] width 207 height 12
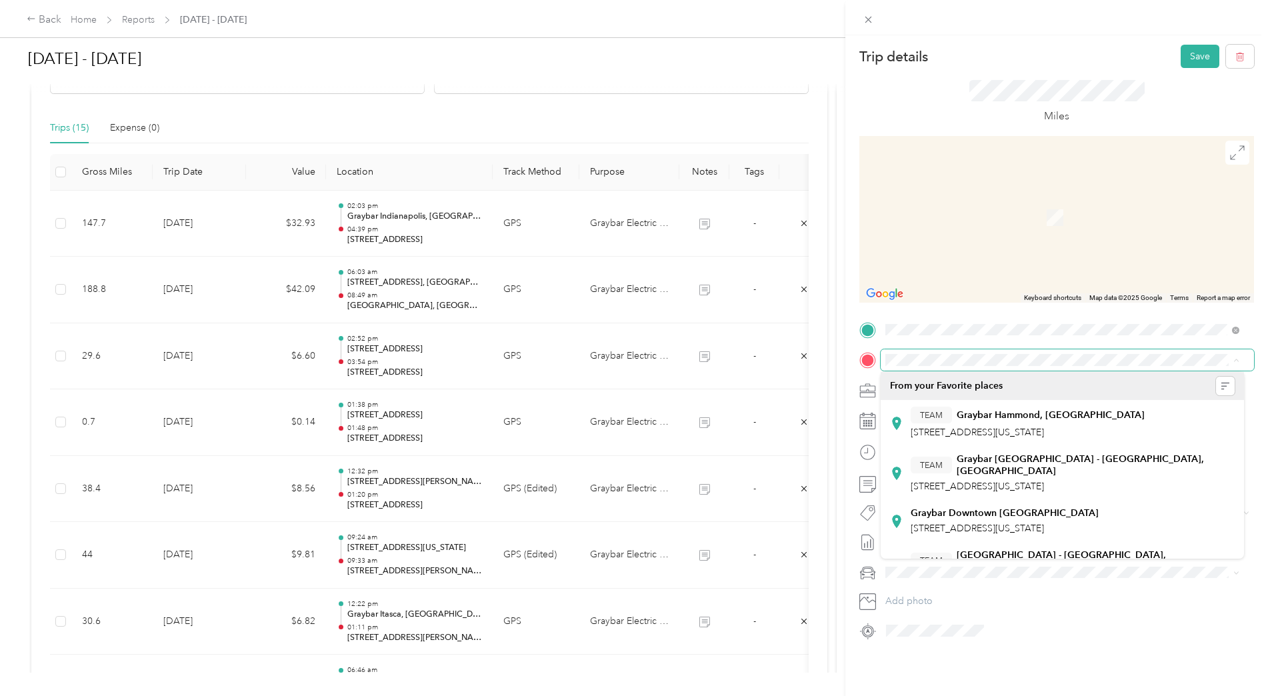
click at [528, 284] on div "Trip details Save This trip cannot be edited because it is either under review,…" at bounding box center [634, 348] width 1268 height 696
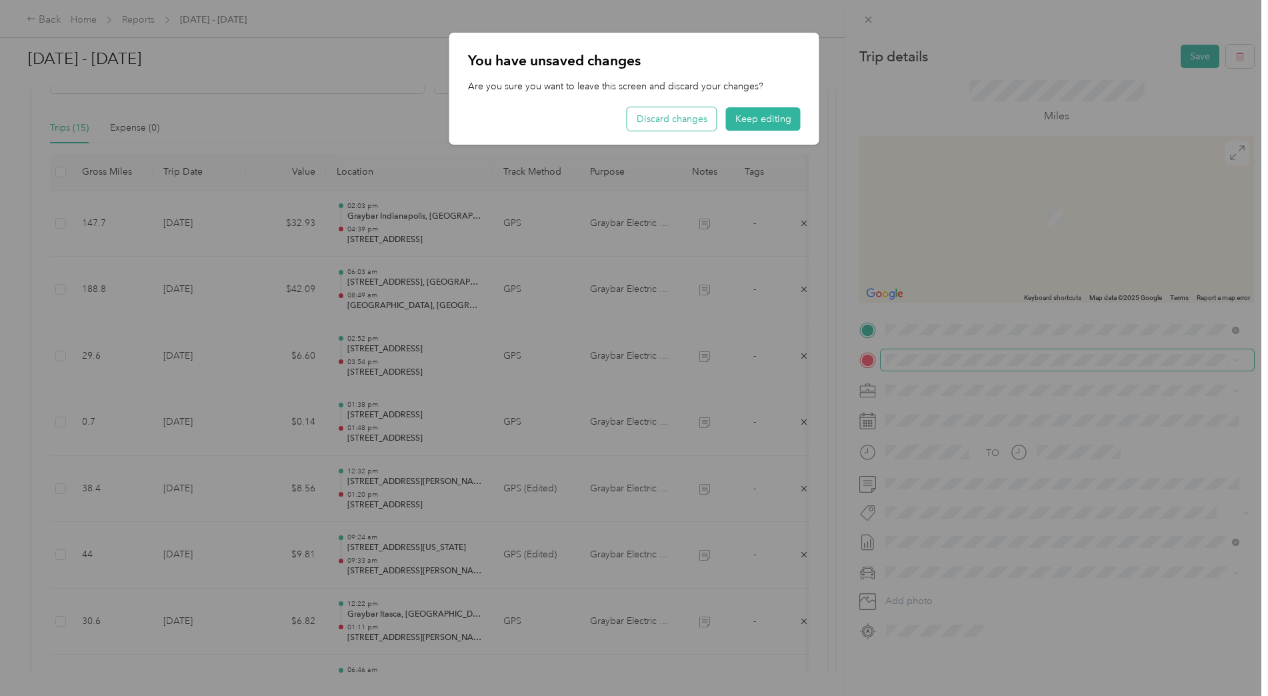
click at [685, 118] on button "Discard changes" at bounding box center [672, 118] width 89 height 23
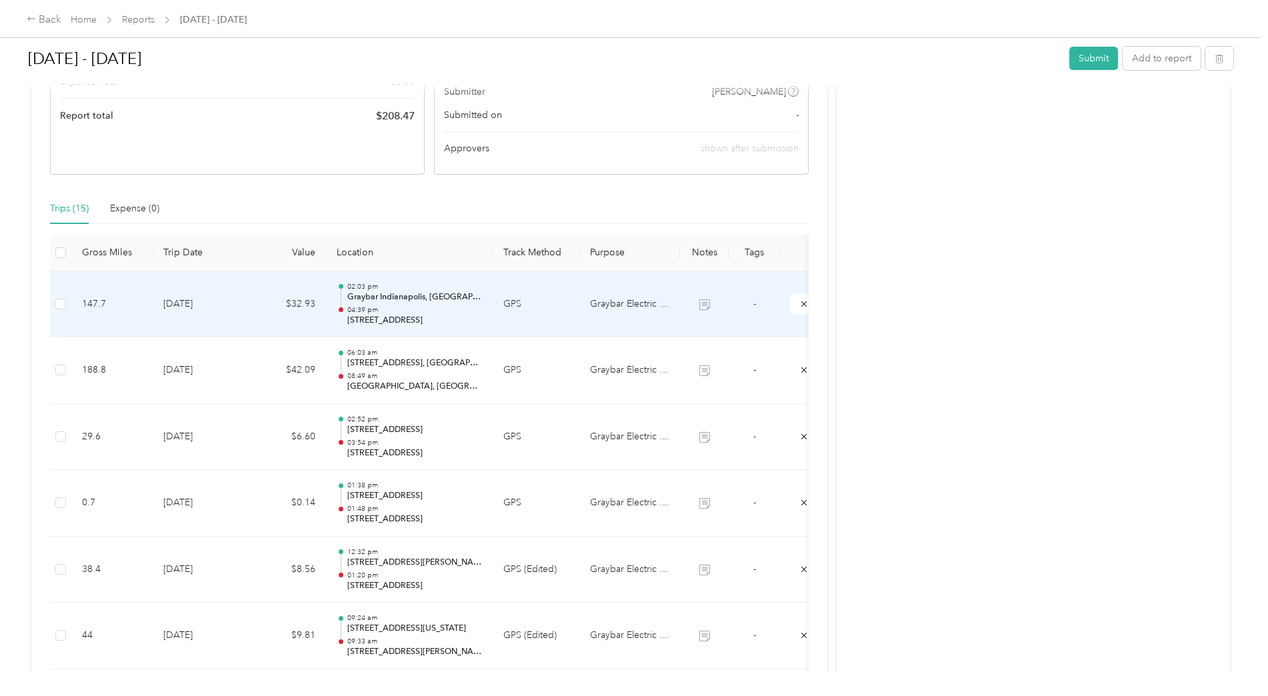
scroll to position [137, 0]
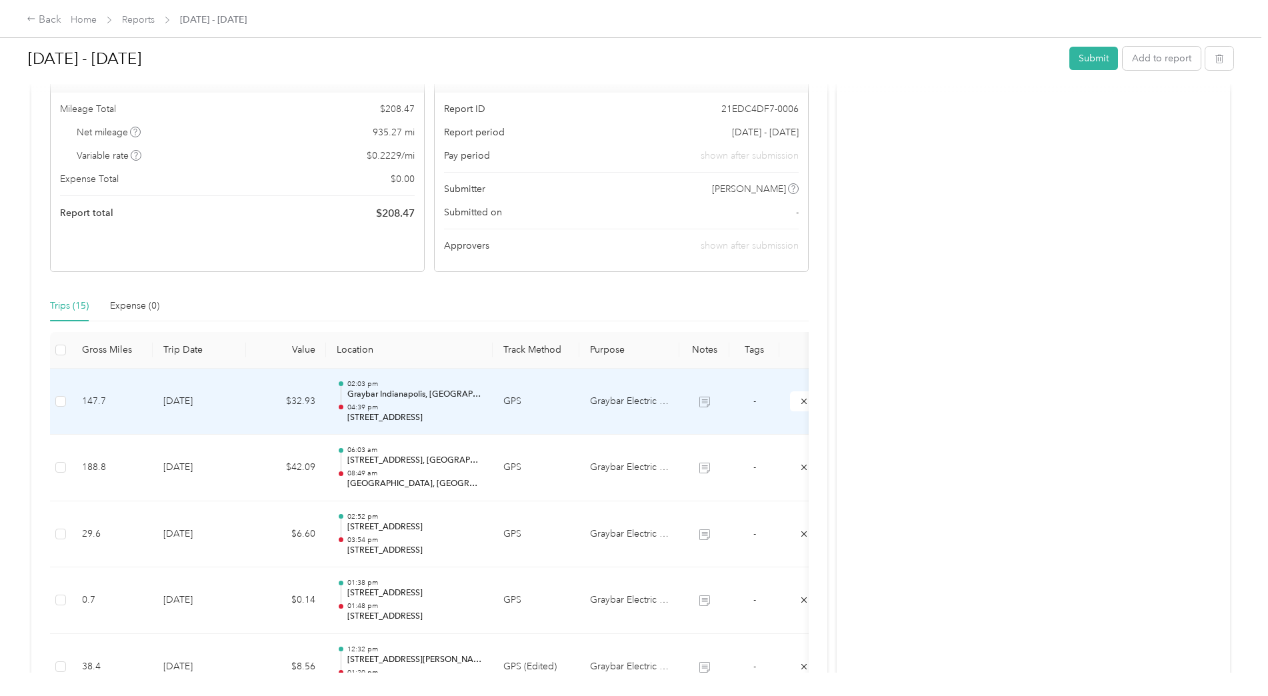
click at [498, 415] on td "GPS" at bounding box center [536, 402] width 87 height 67
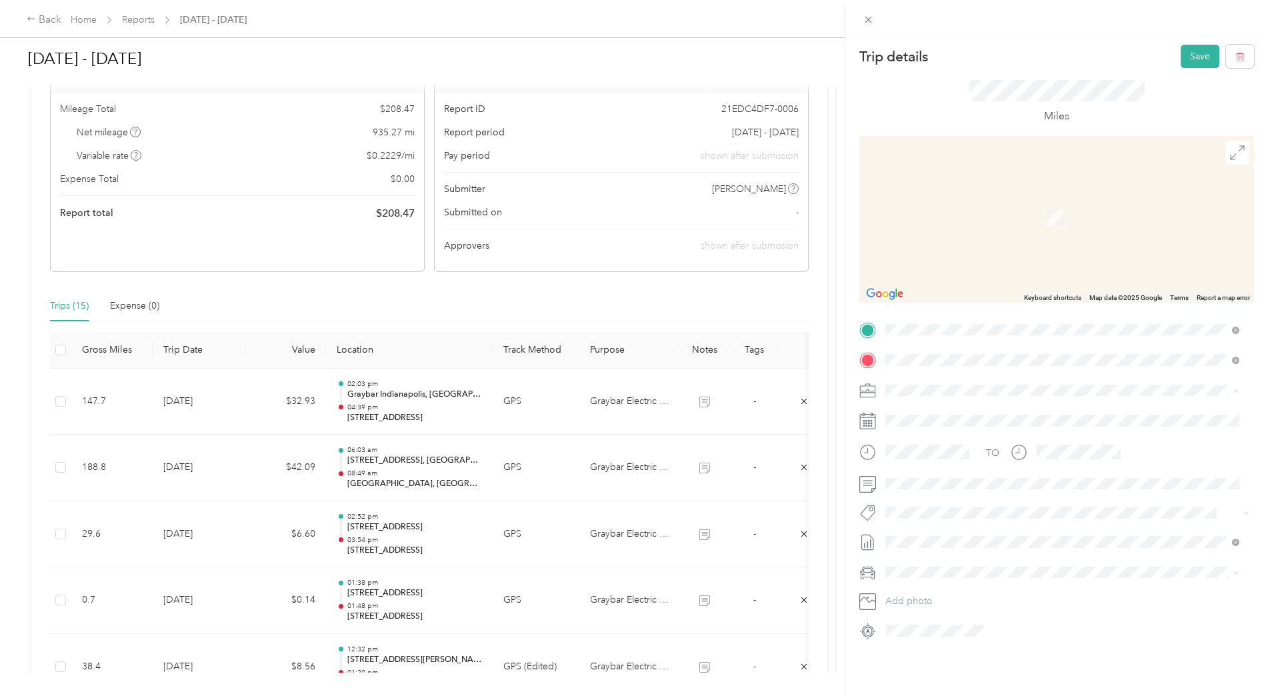
click at [994, 414] on span "2802 South Shields Avenue Chicago, Illinois 60616, United States" at bounding box center [1014, 408] width 207 height 12
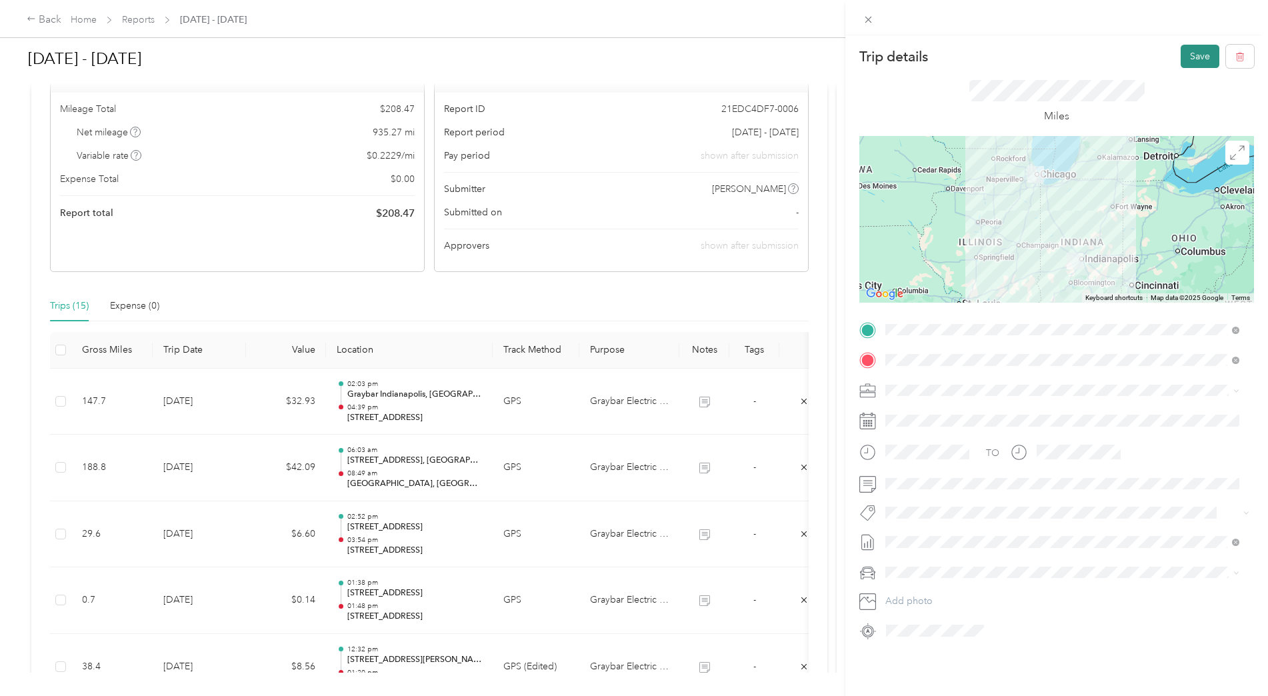
click at [1186, 58] on button "Save" at bounding box center [1200, 56] width 39 height 23
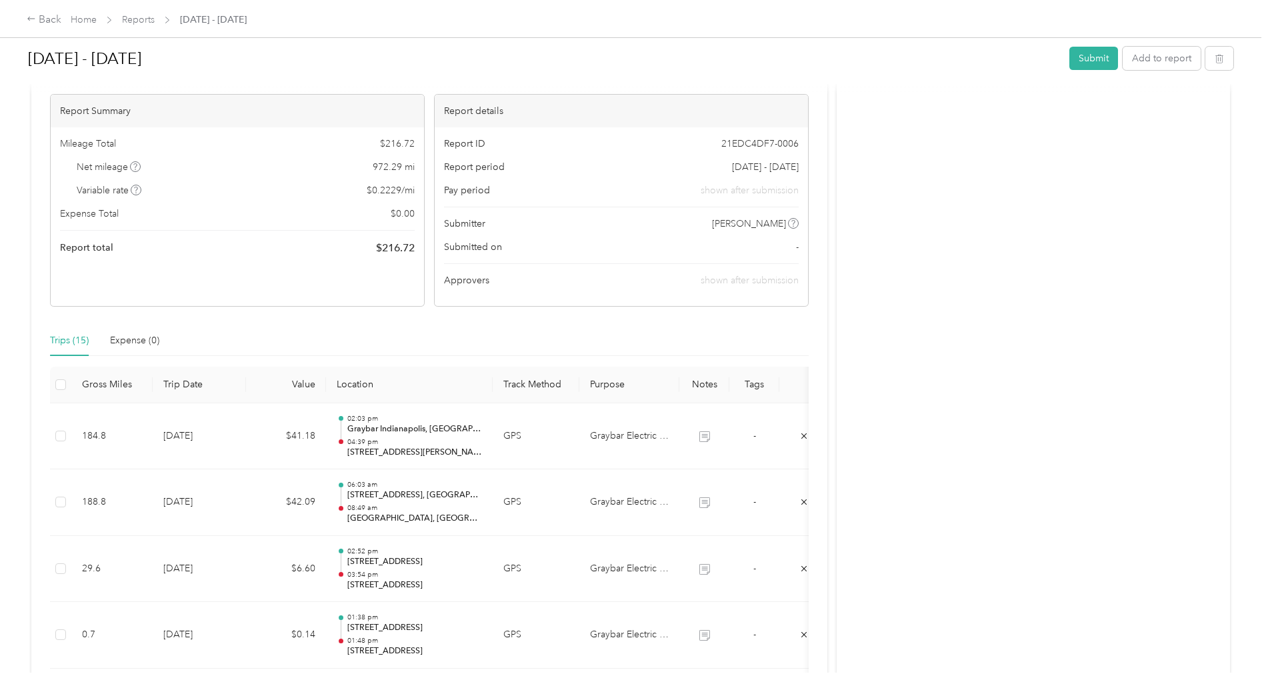
scroll to position [93, 0]
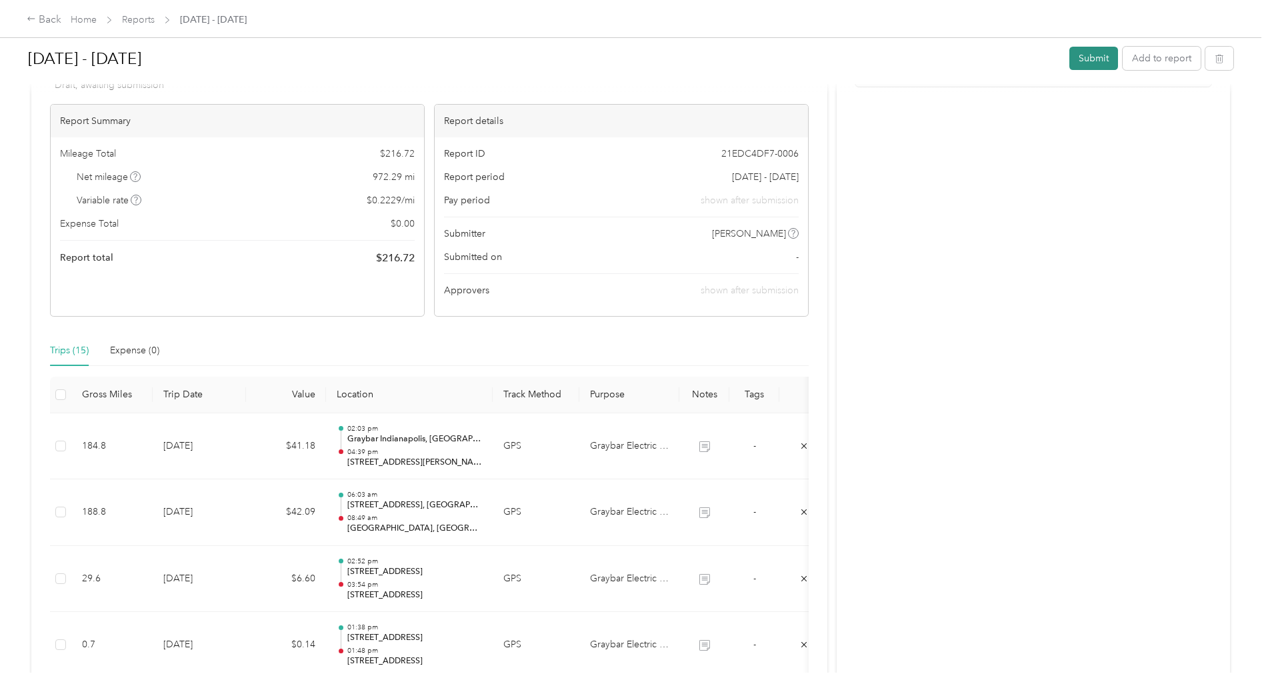
click at [1085, 61] on button "Submit" at bounding box center [1094, 58] width 49 height 23
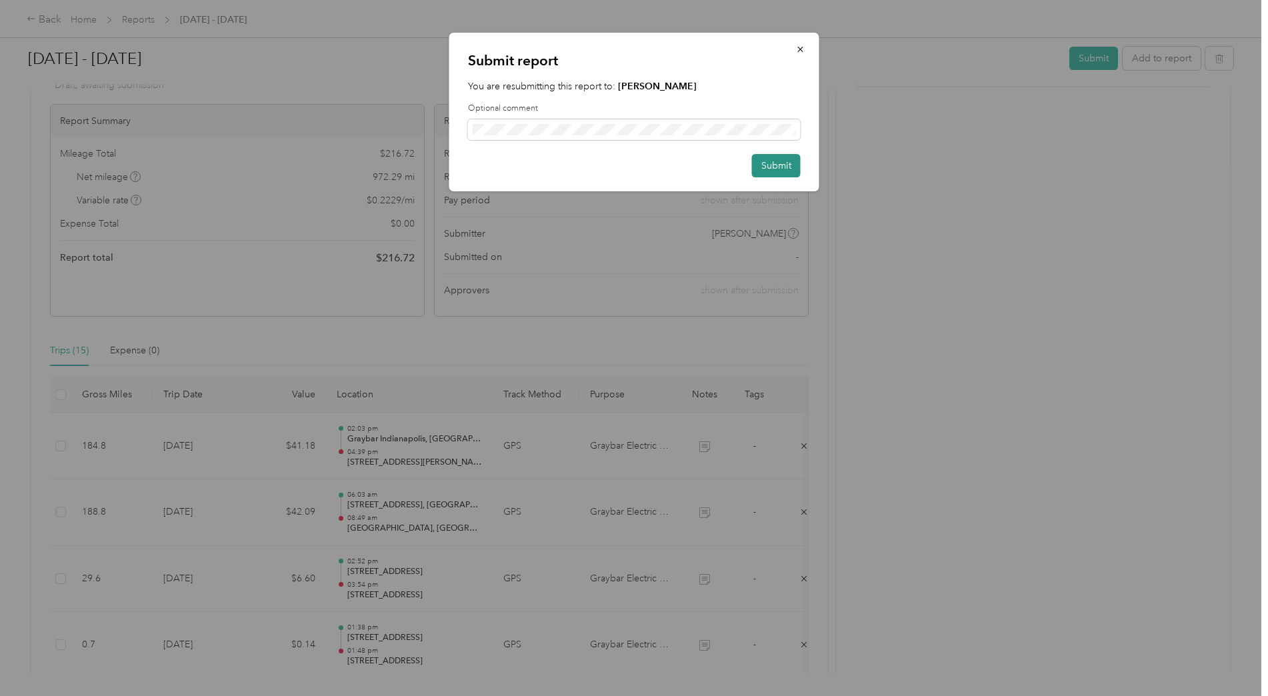
click at [770, 167] on button "Submit" at bounding box center [776, 165] width 49 height 23
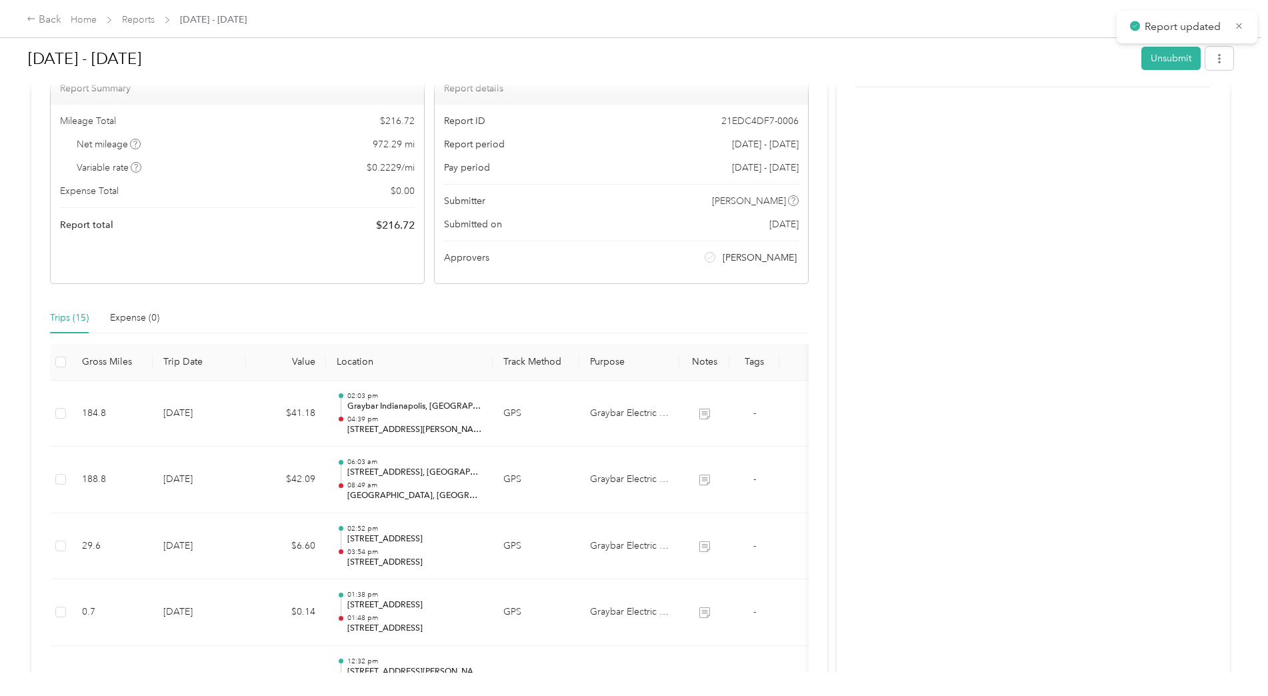
scroll to position [111, 0]
